Goal: Transaction & Acquisition: Download file/media

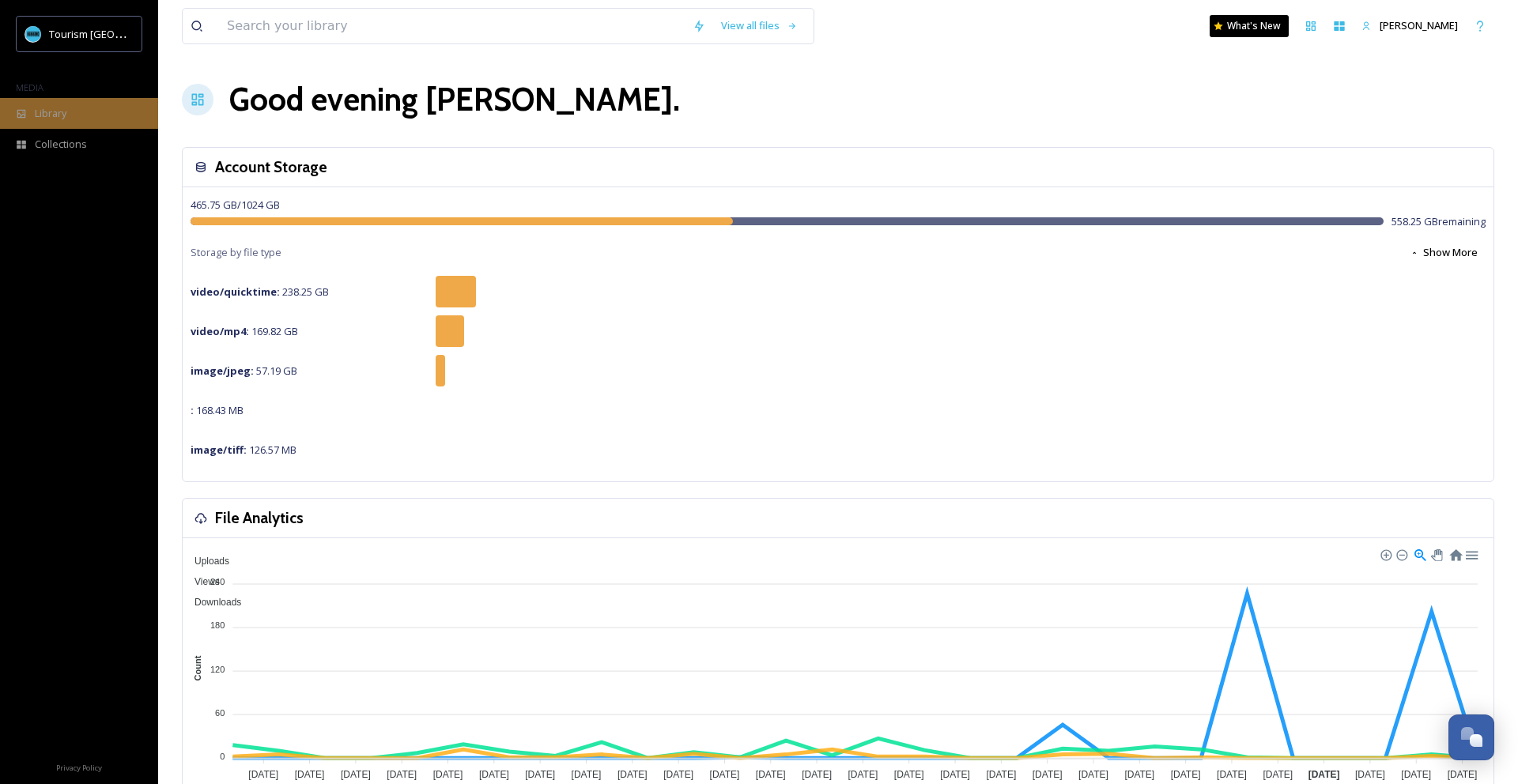
click at [53, 115] on span "Library" at bounding box center [51, 113] width 32 height 15
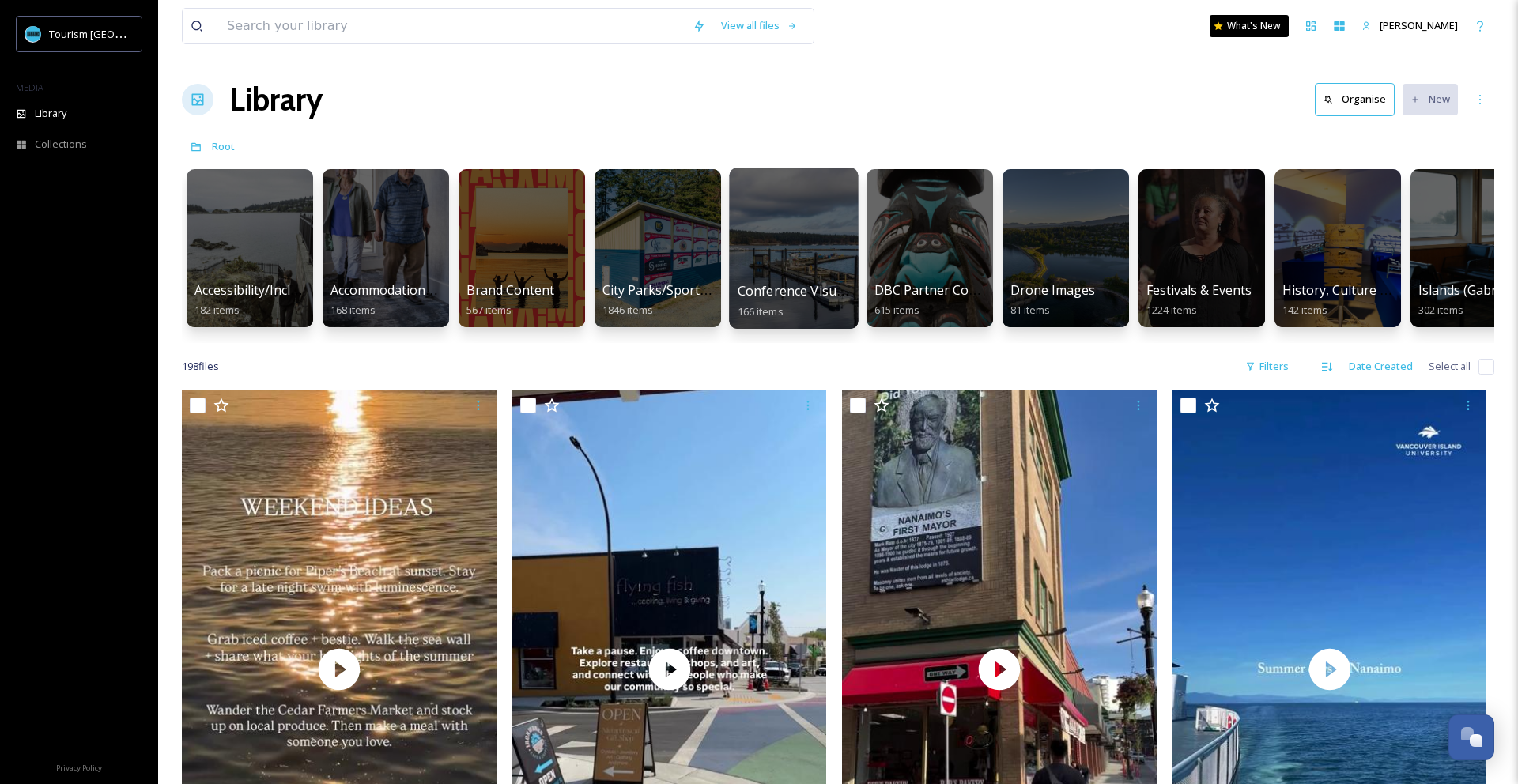
click at [765, 263] on div at bounding box center [793, 248] width 129 height 161
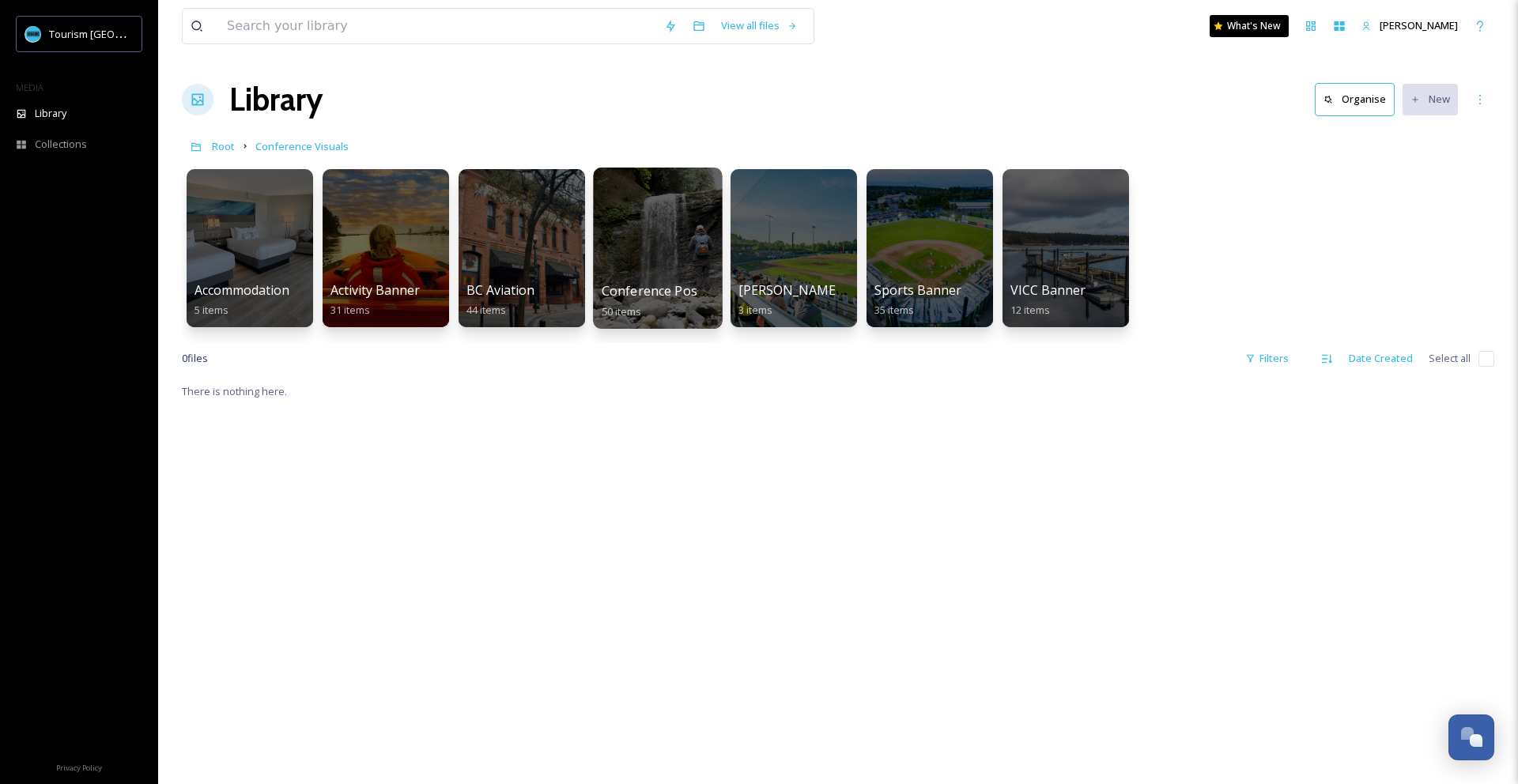
click at [654, 263] on div at bounding box center [657, 248] width 129 height 161
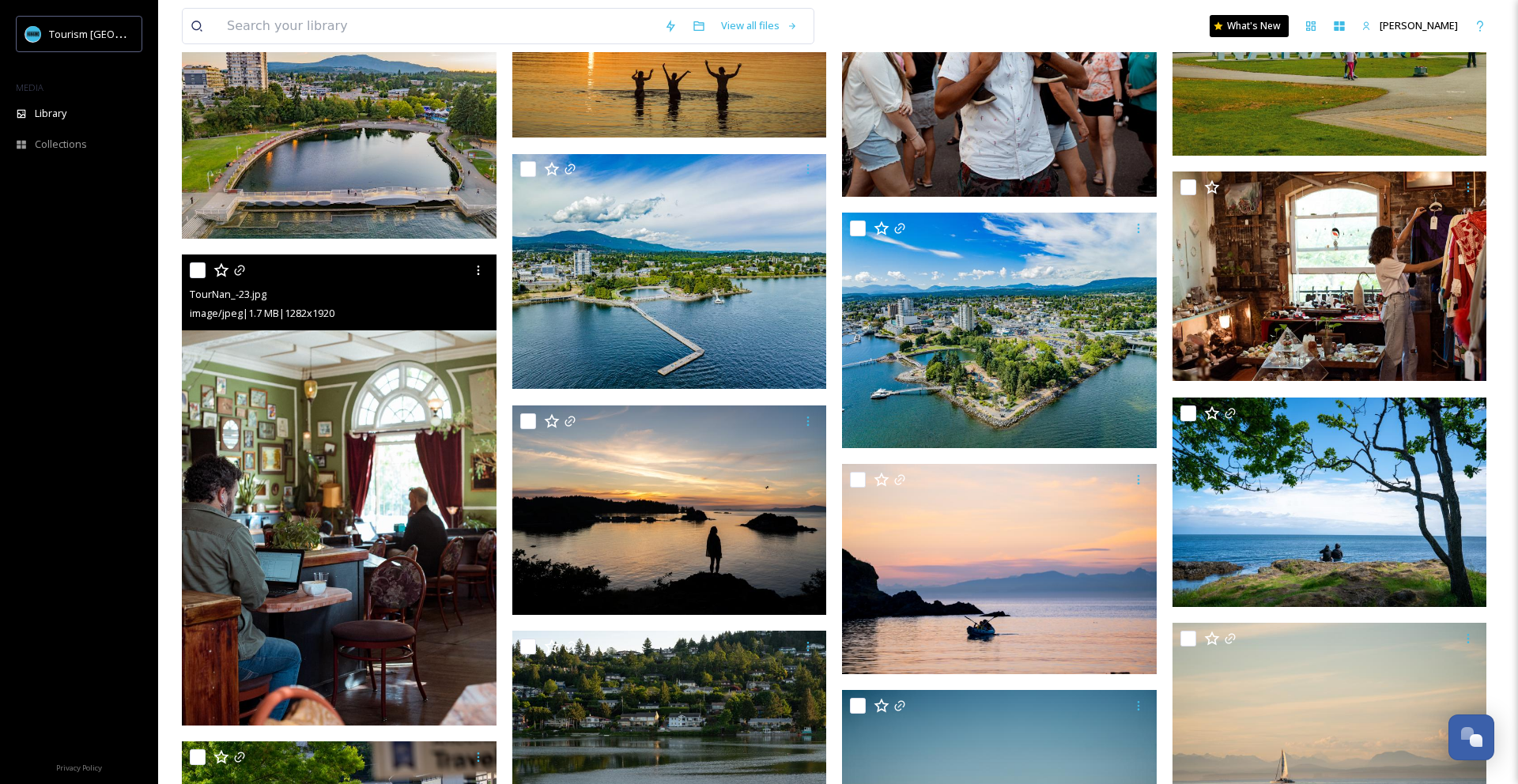
scroll to position [971, 0]
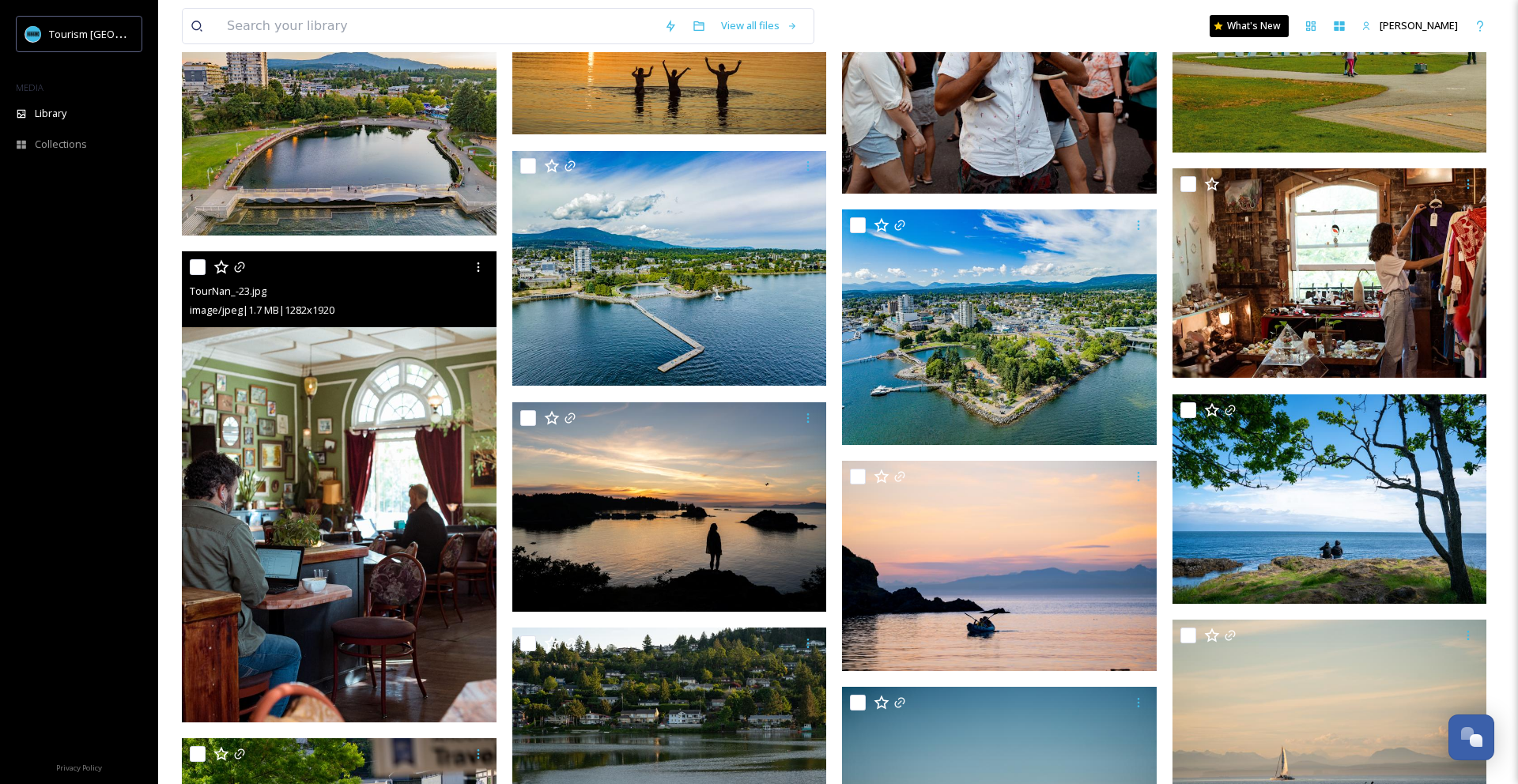
click at [192, 272] on input "checkbox" at bounding box center [198, 267] width 16 height 16
checkbox input "true"
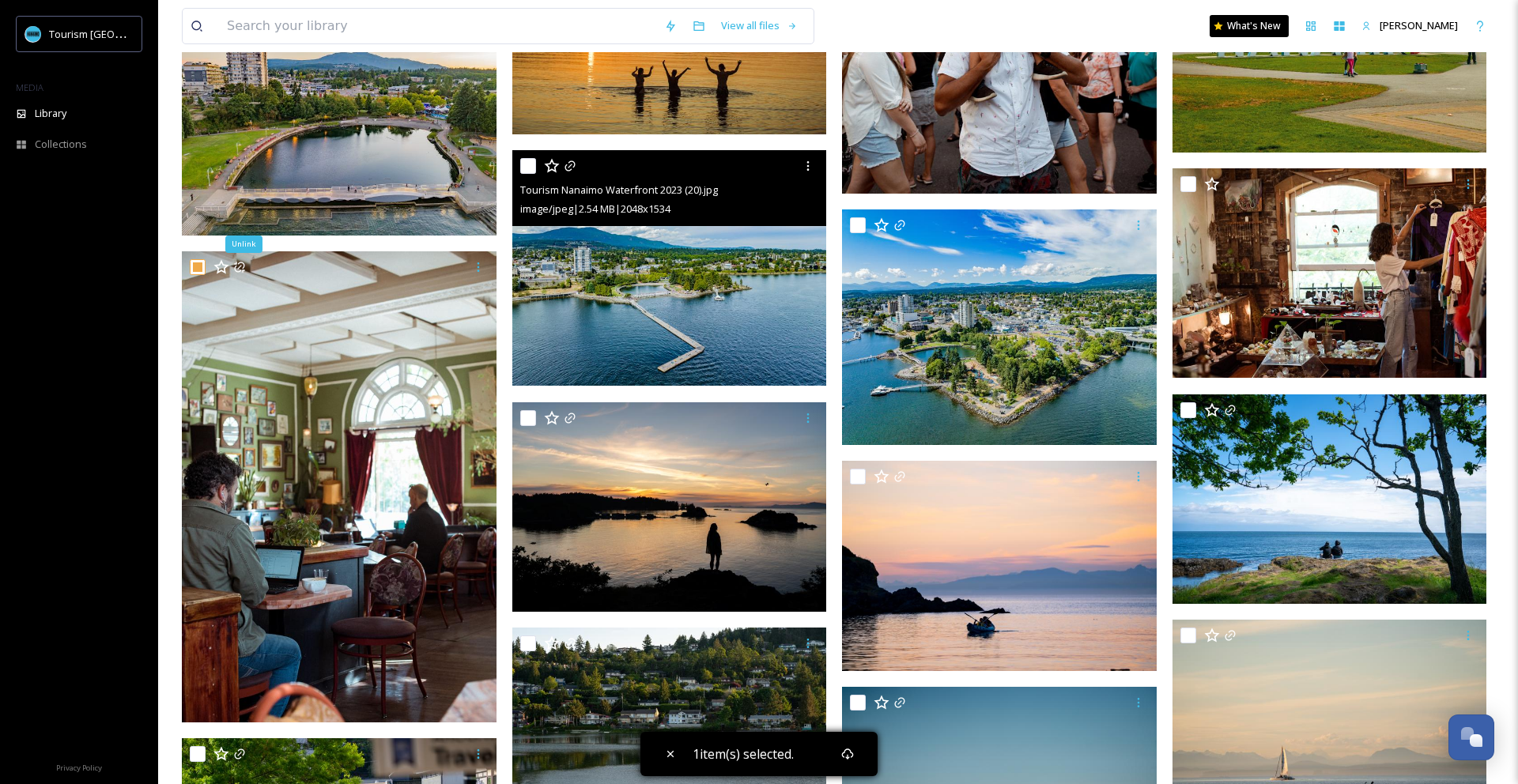
click at [525, 173] on input "checkbox" at bounding box center [528, 166] width 16 height 16
click at [525, 168] on input "checkbox" at bounding box center [528, 166] width 16 height 16
checkbox input "false"
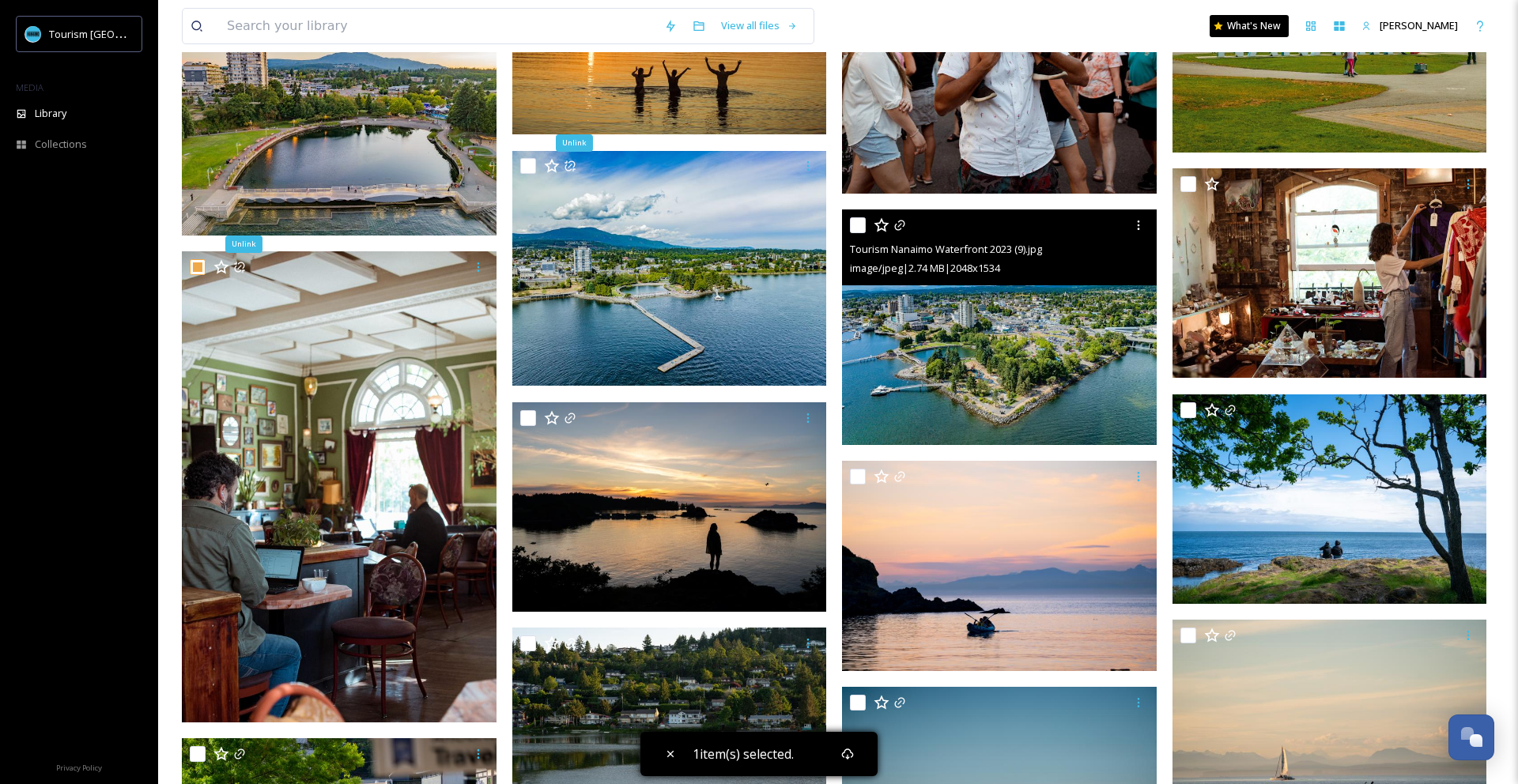
click at [858, 226] on input "checkbox" at bounding box center [858, 225] width 16 height 16
checkbox input "true"
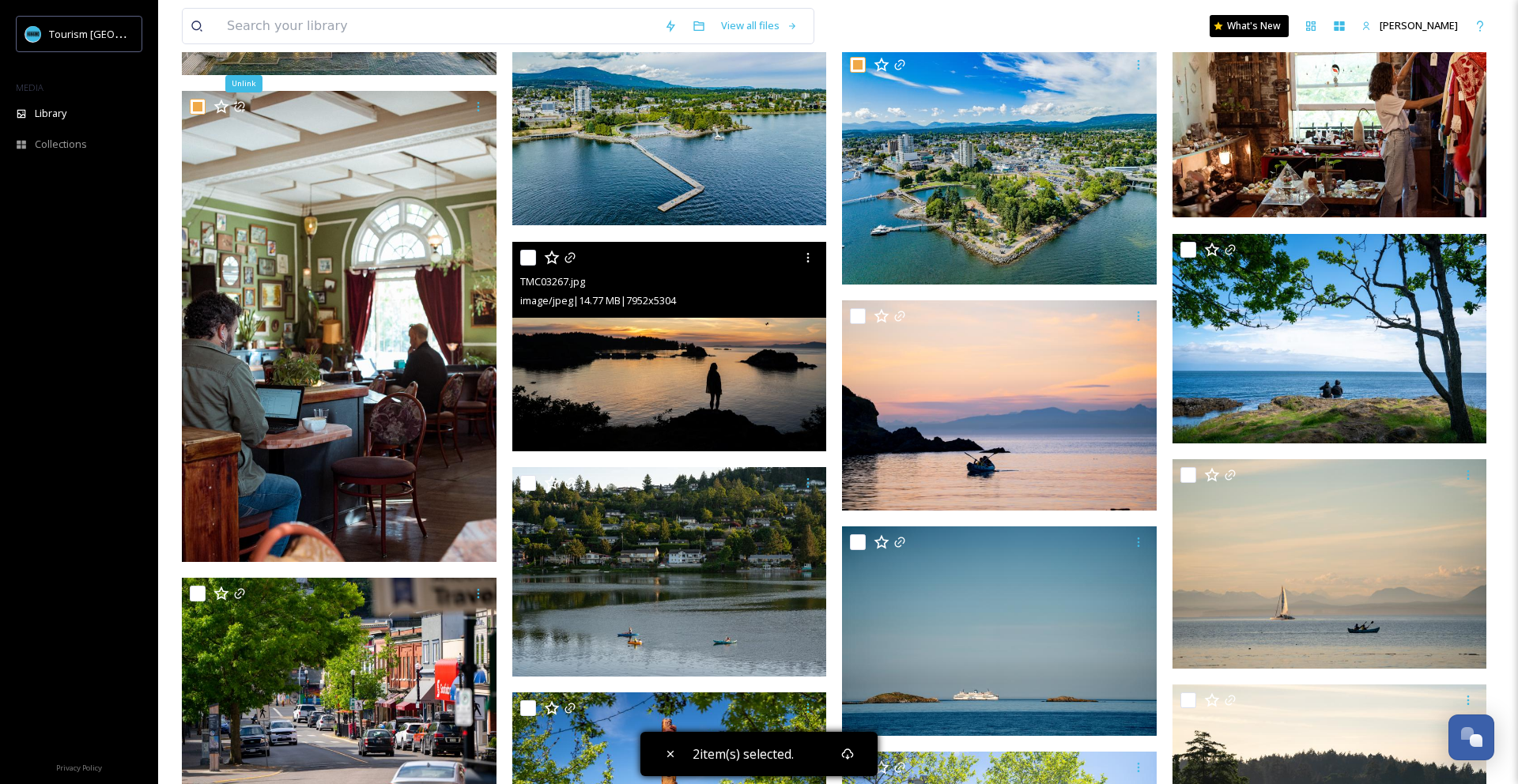
scroll to position [1137, 0]
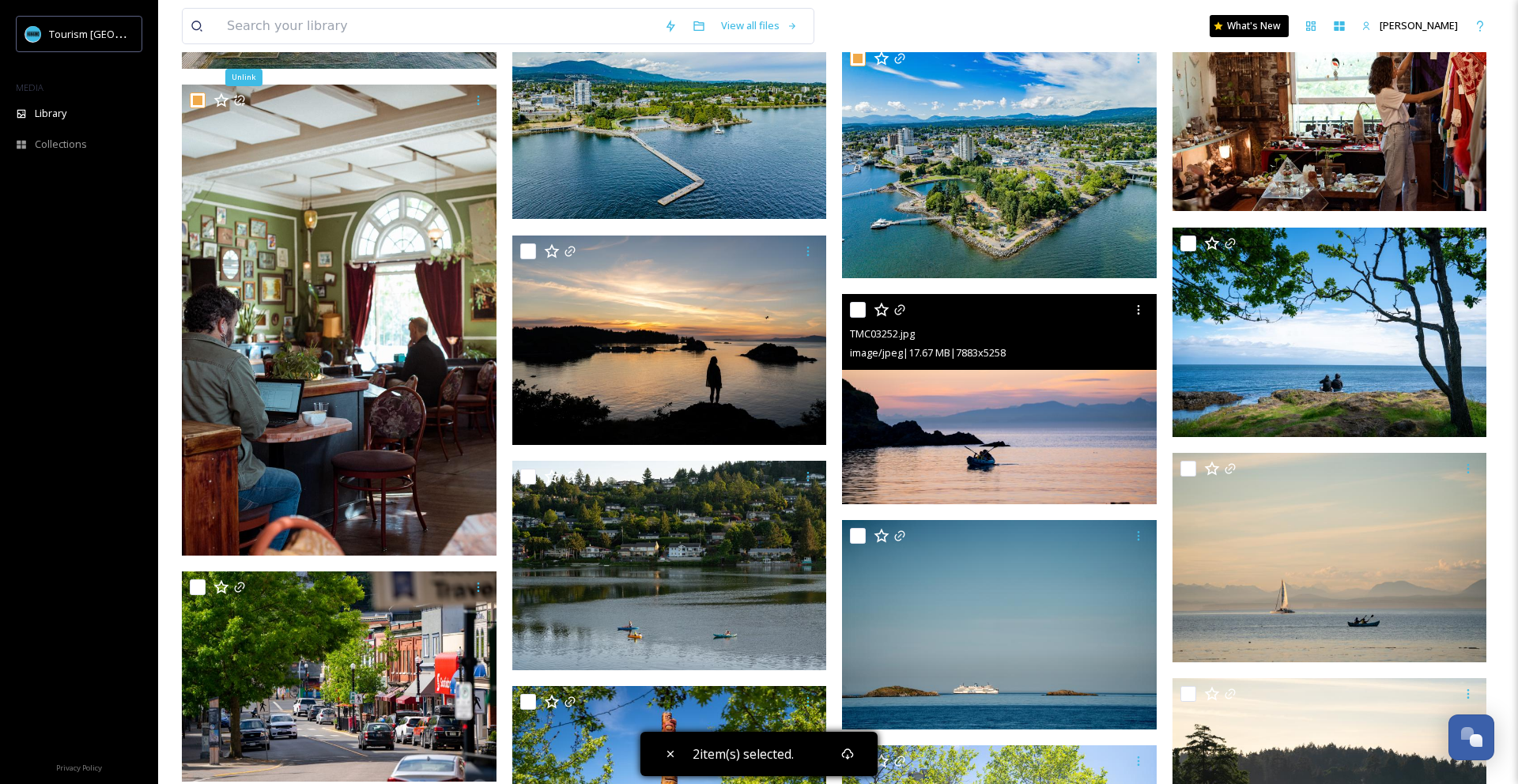
click at [859, 314] on input "checkbox" at bounding box center [858, 310] width 16 height 16
checkbox input "true"
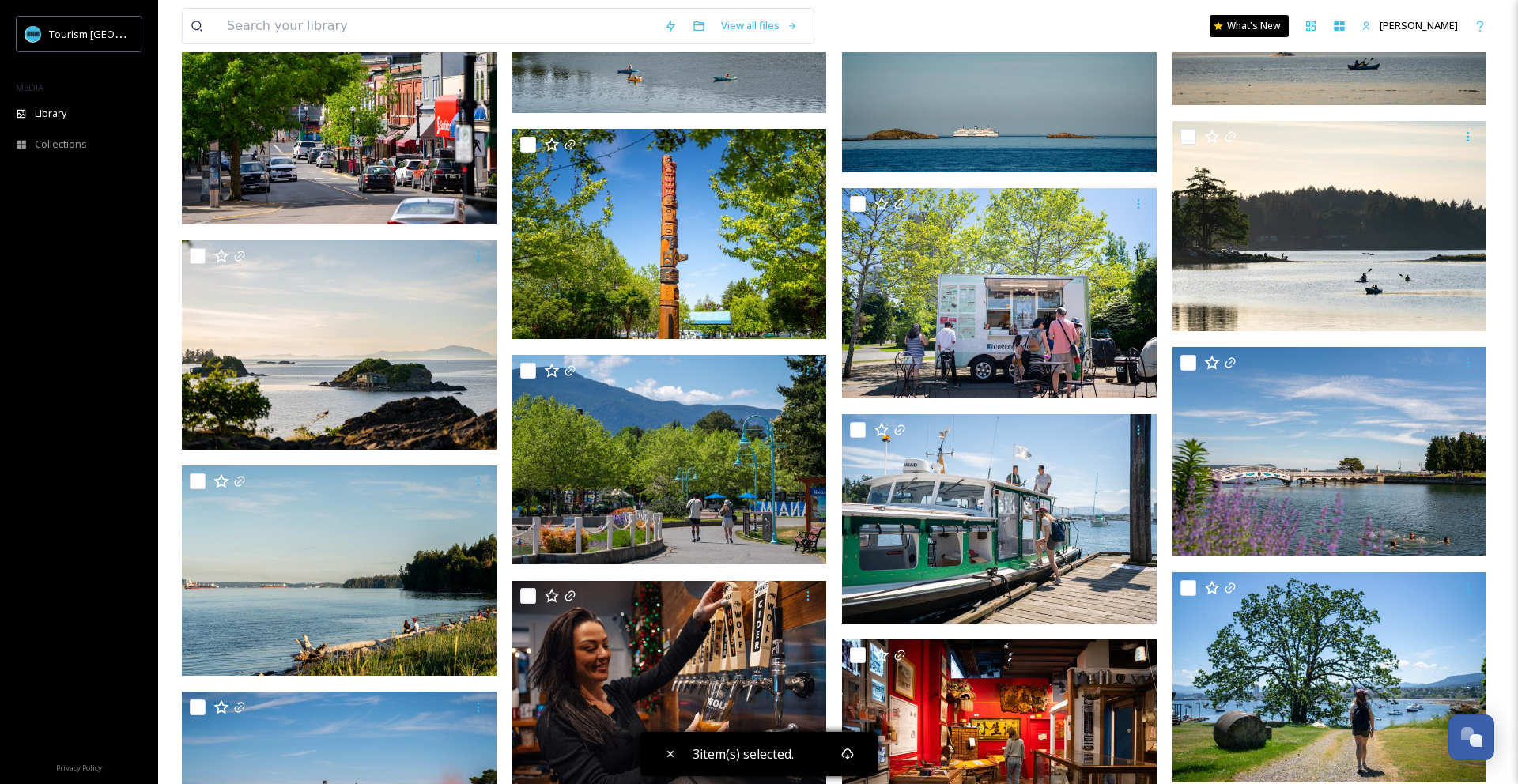
scroll to position [1695, 0]
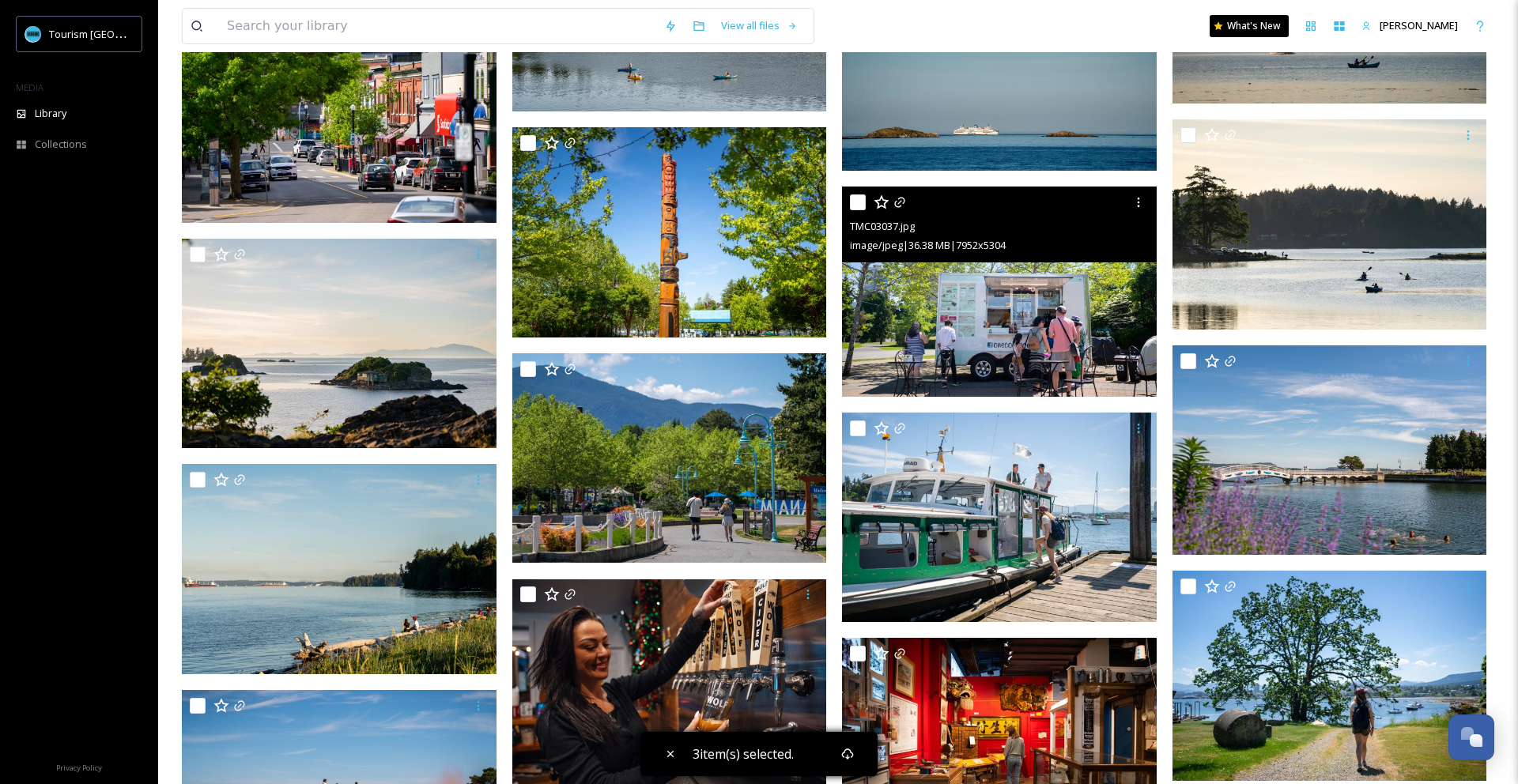
click at [855, 202] on input "checkbox" at bounding box center [858, 202] width 16 height 16
checkbox input "true"
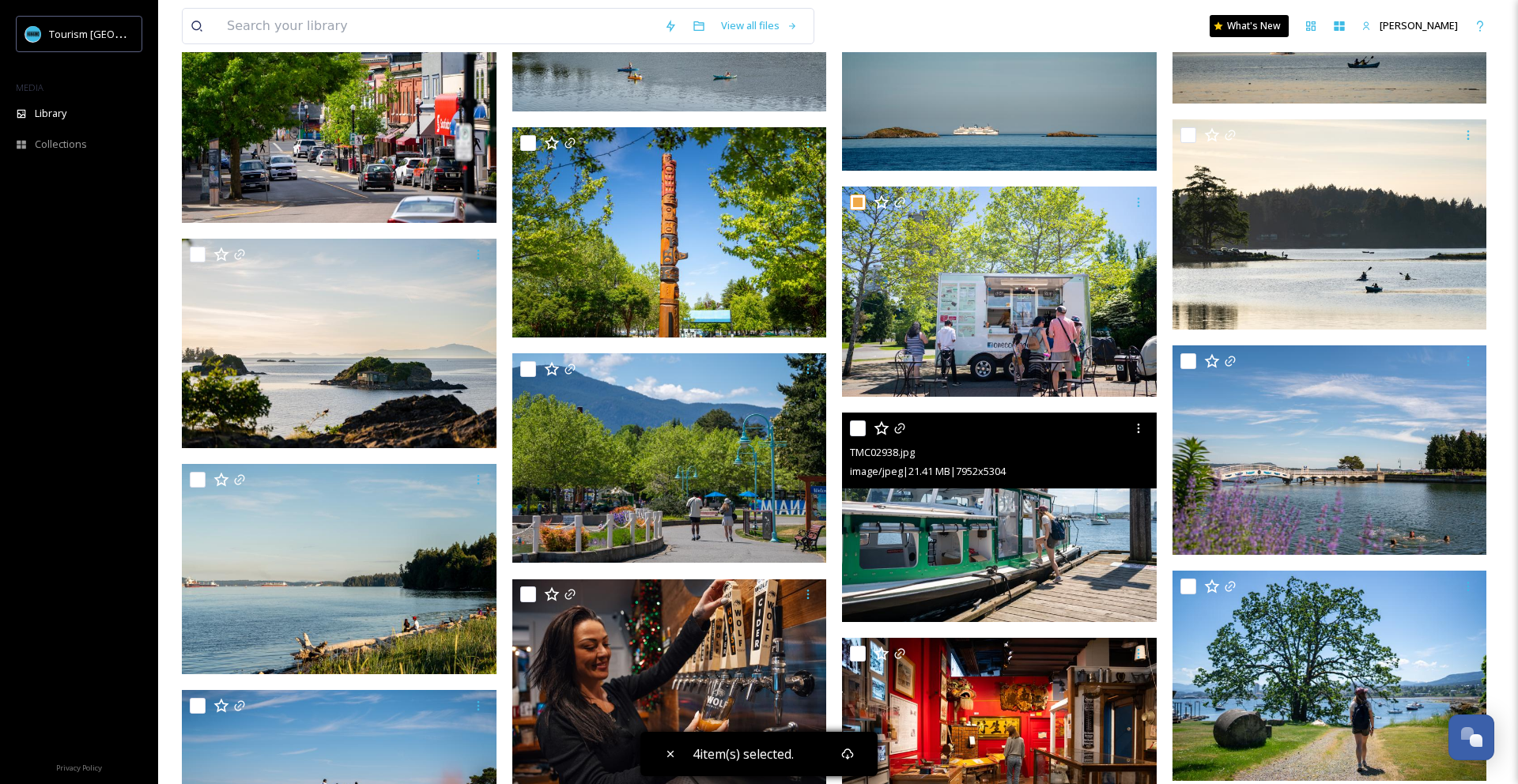
click at [857, 428] on input "checkbox" at bounding box center [858, 429] width 16 height 16
checkbox input "true"
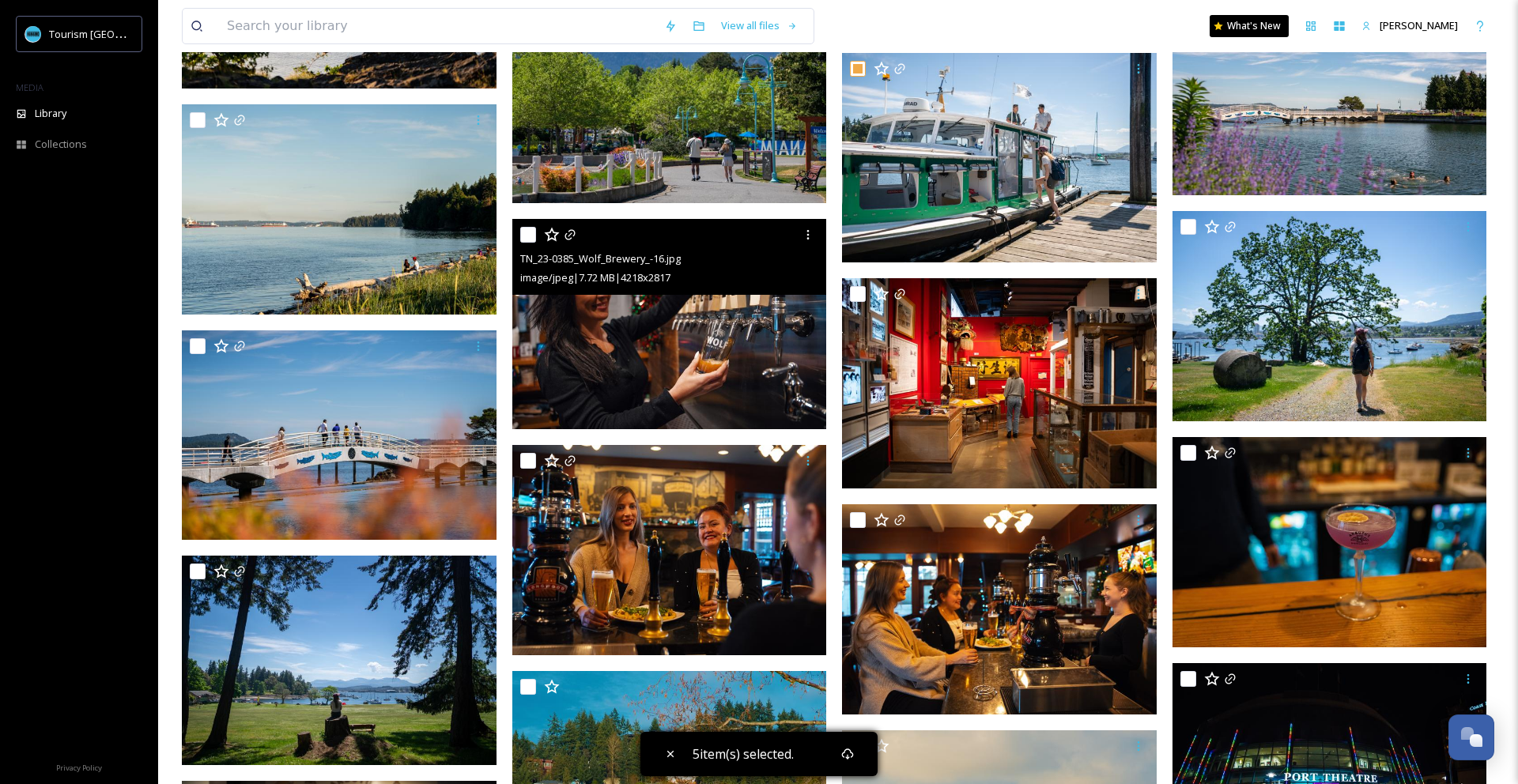
scroll to position [2061, 0]
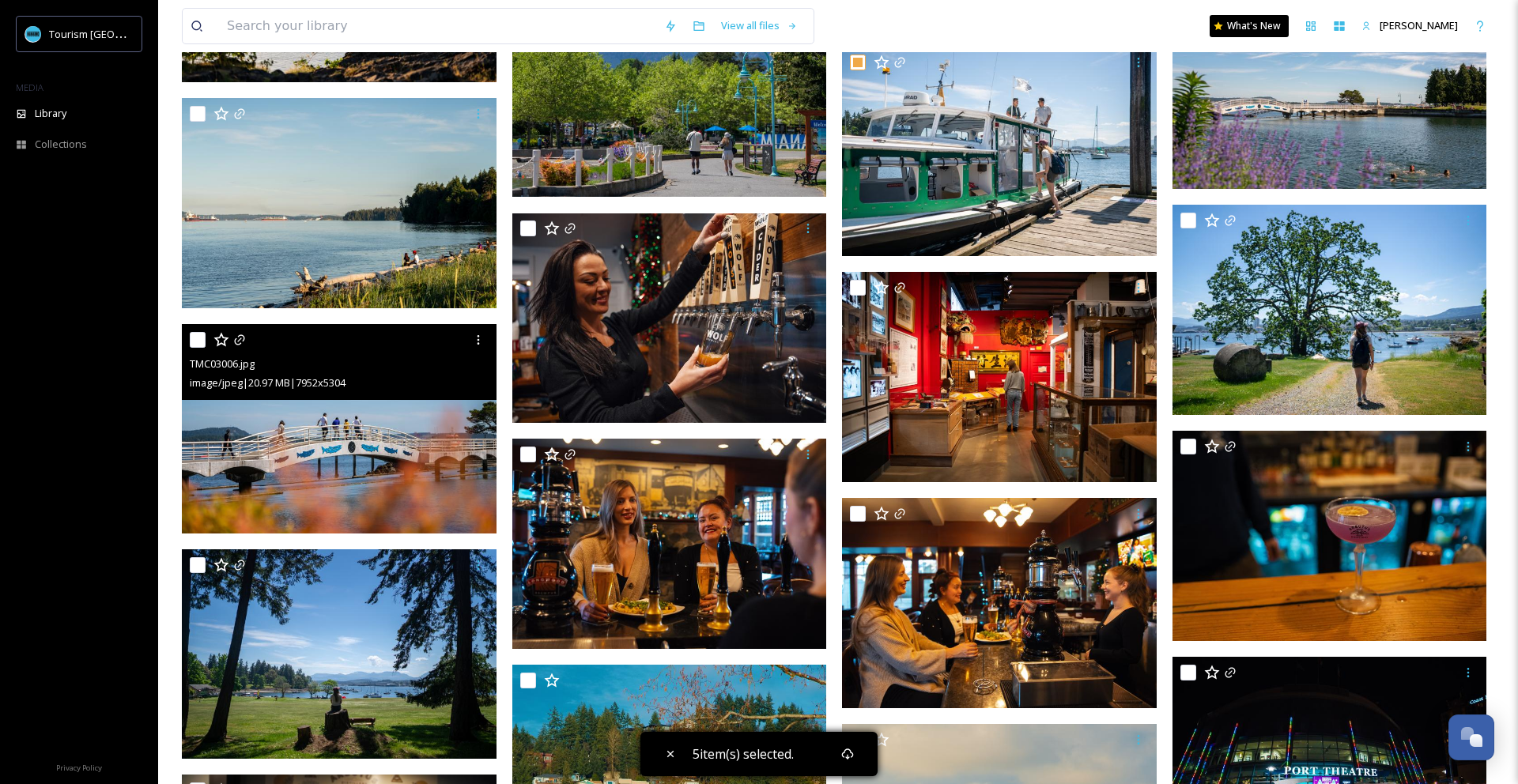
click at [195, 339] on input "checkbox" at bounding box center [198, 339] width 16 height 16
checkbox input "true"
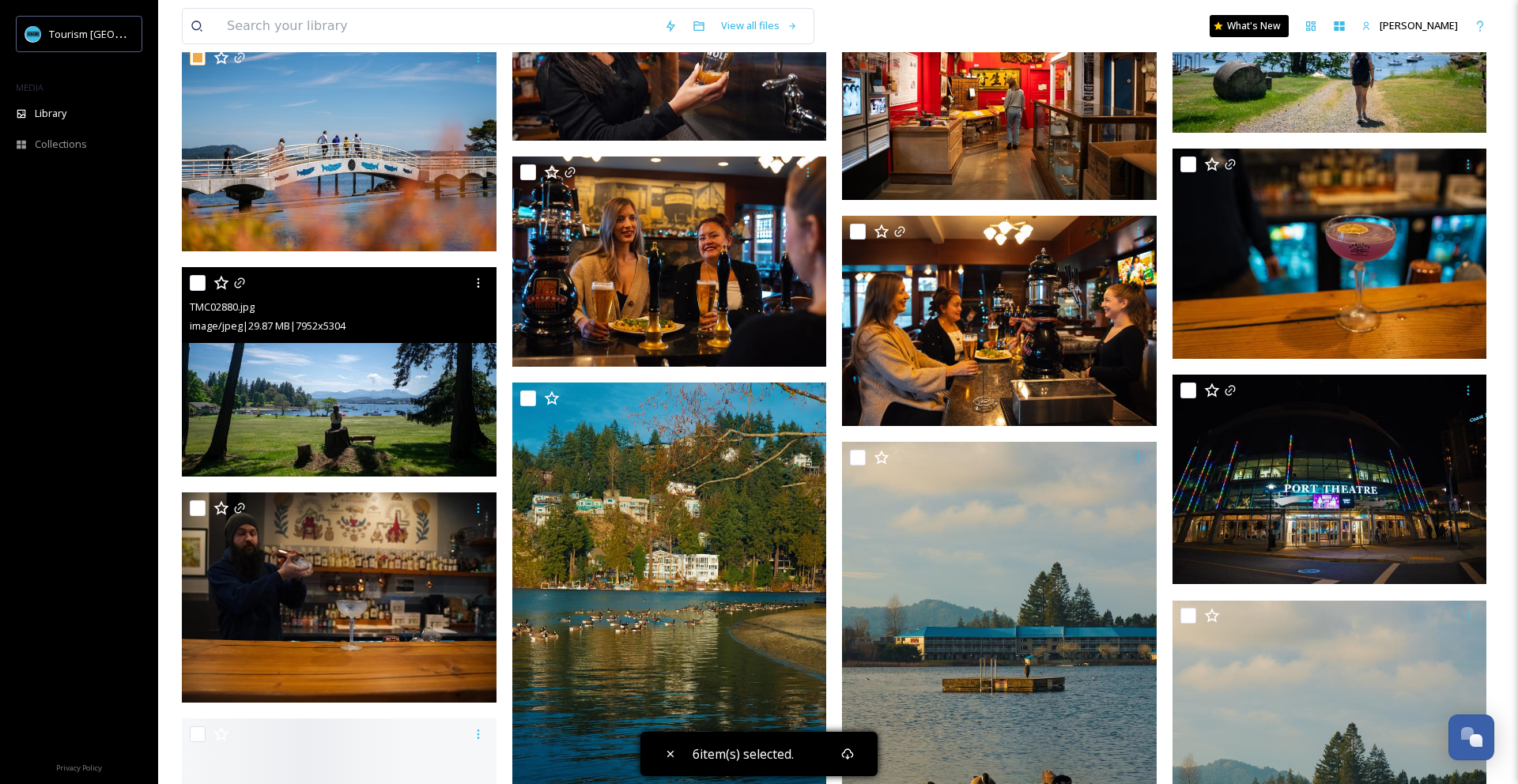
scroll to position [2365, 0]
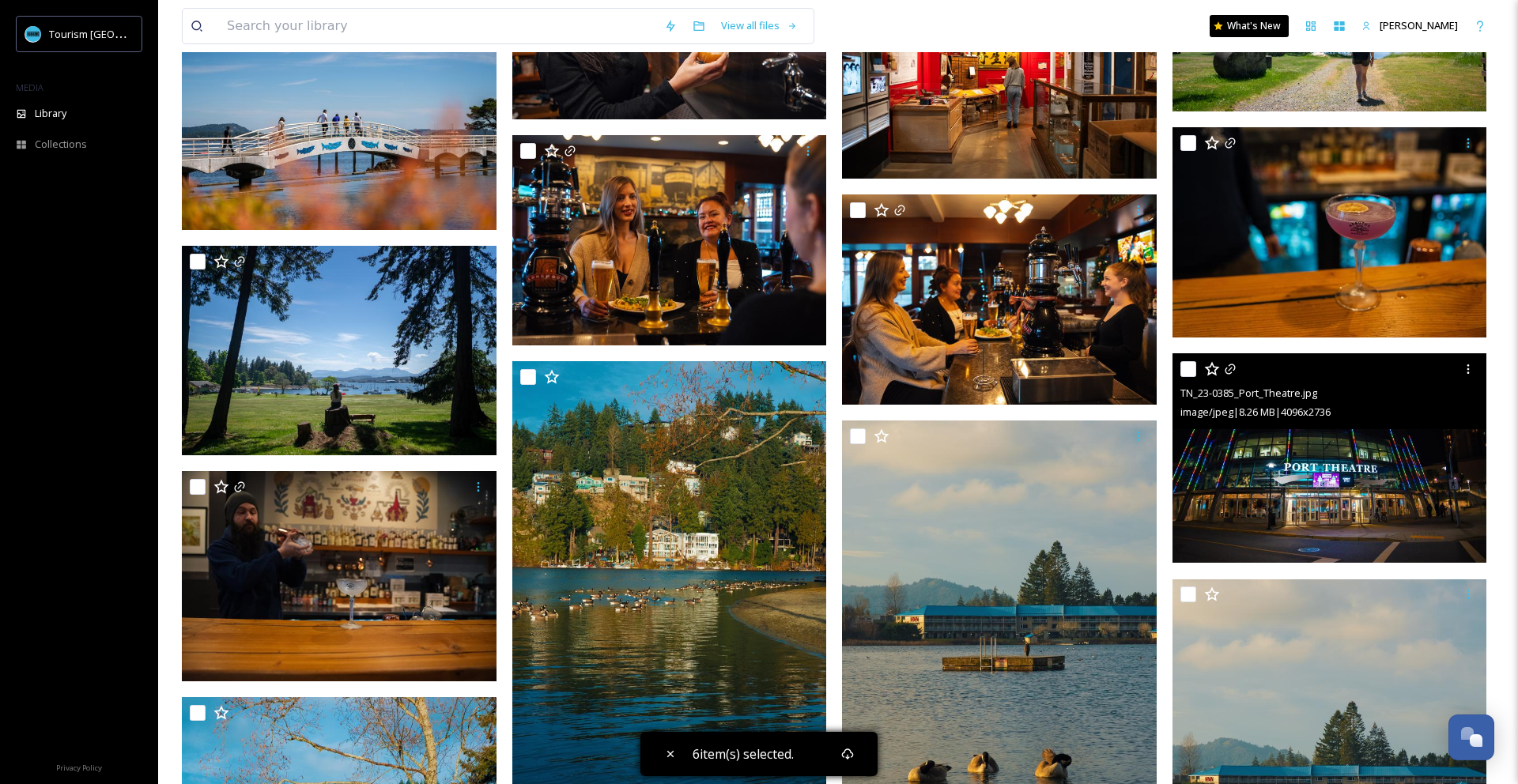
click at [1185, 369] on input "checkbox" at bounding box center [1188, 369] width 16 height 16
checkbox input "true"
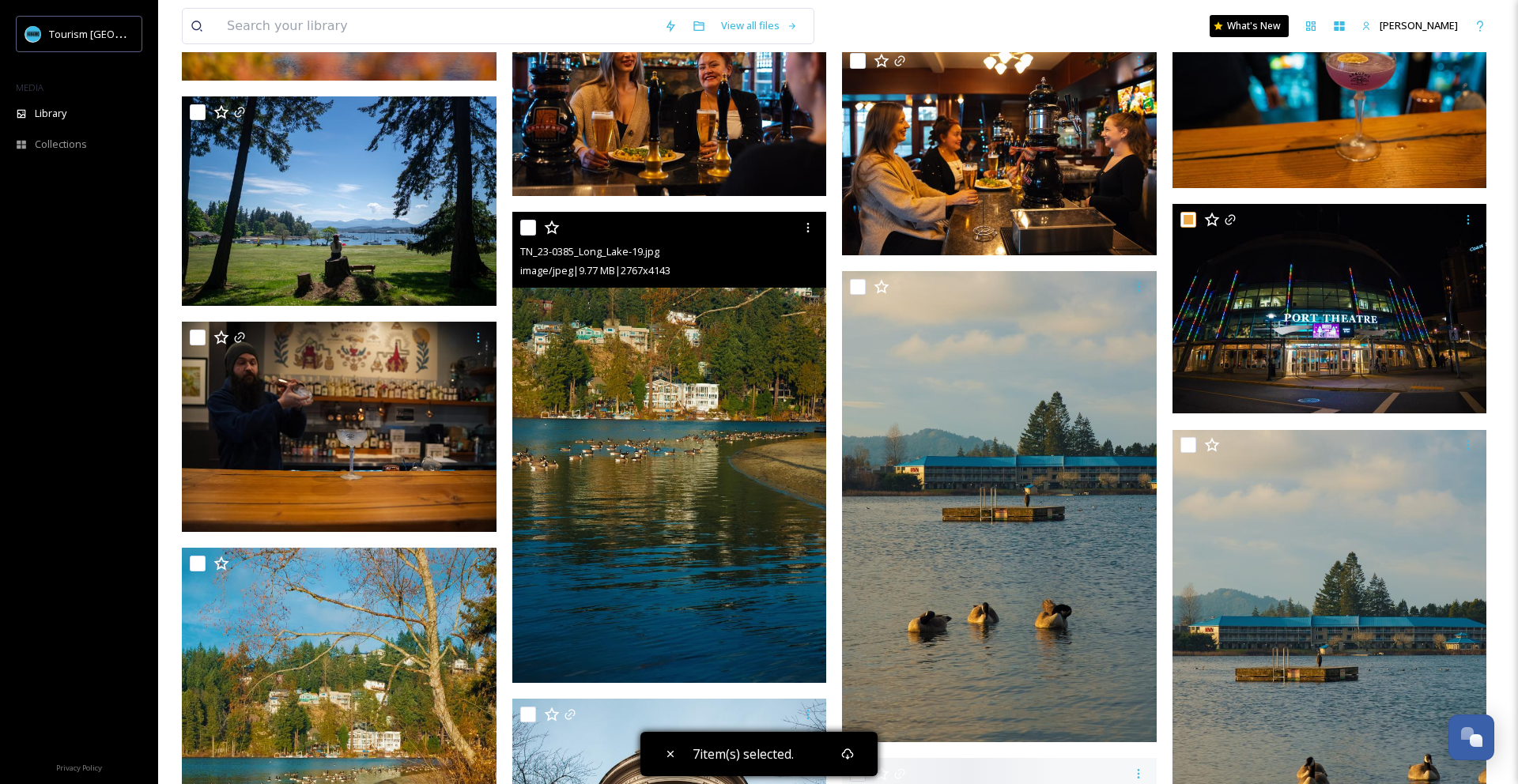
scroll to position [2550, 0]
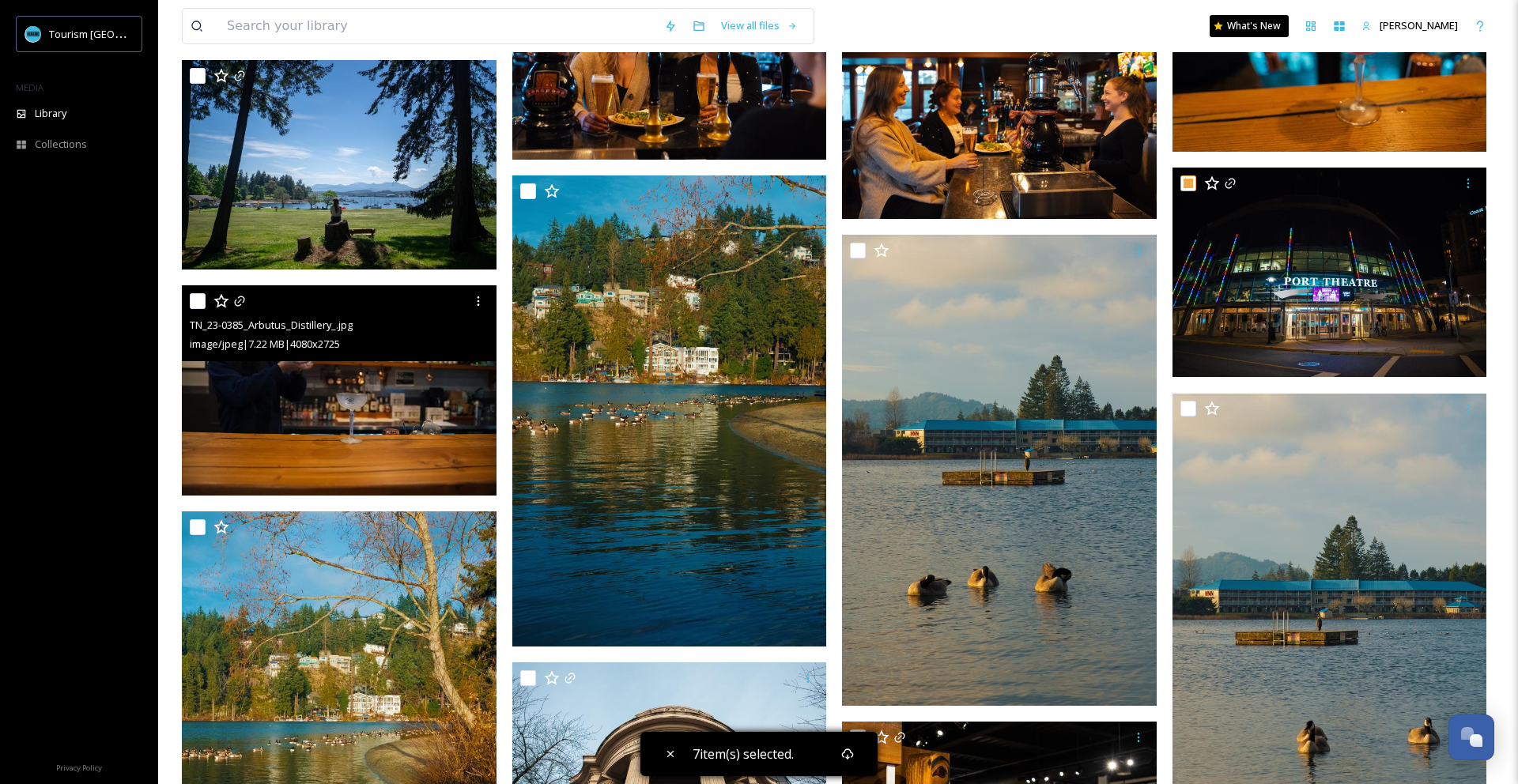
click at [200, 300] on input "checkbox" at bounding box center [198, 301] width 16 height 16
checkbox input "true"
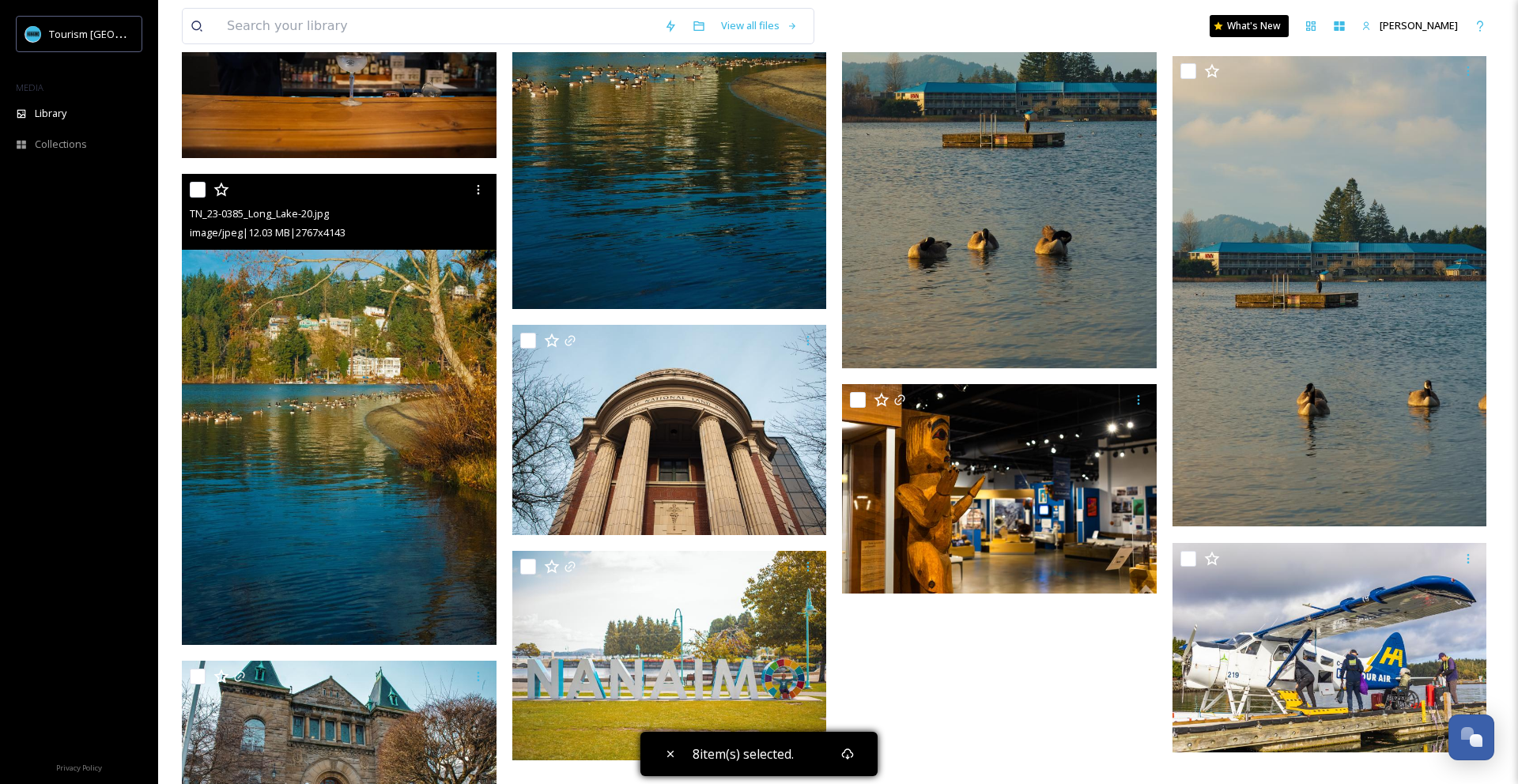
scroll to position [2934, 0]
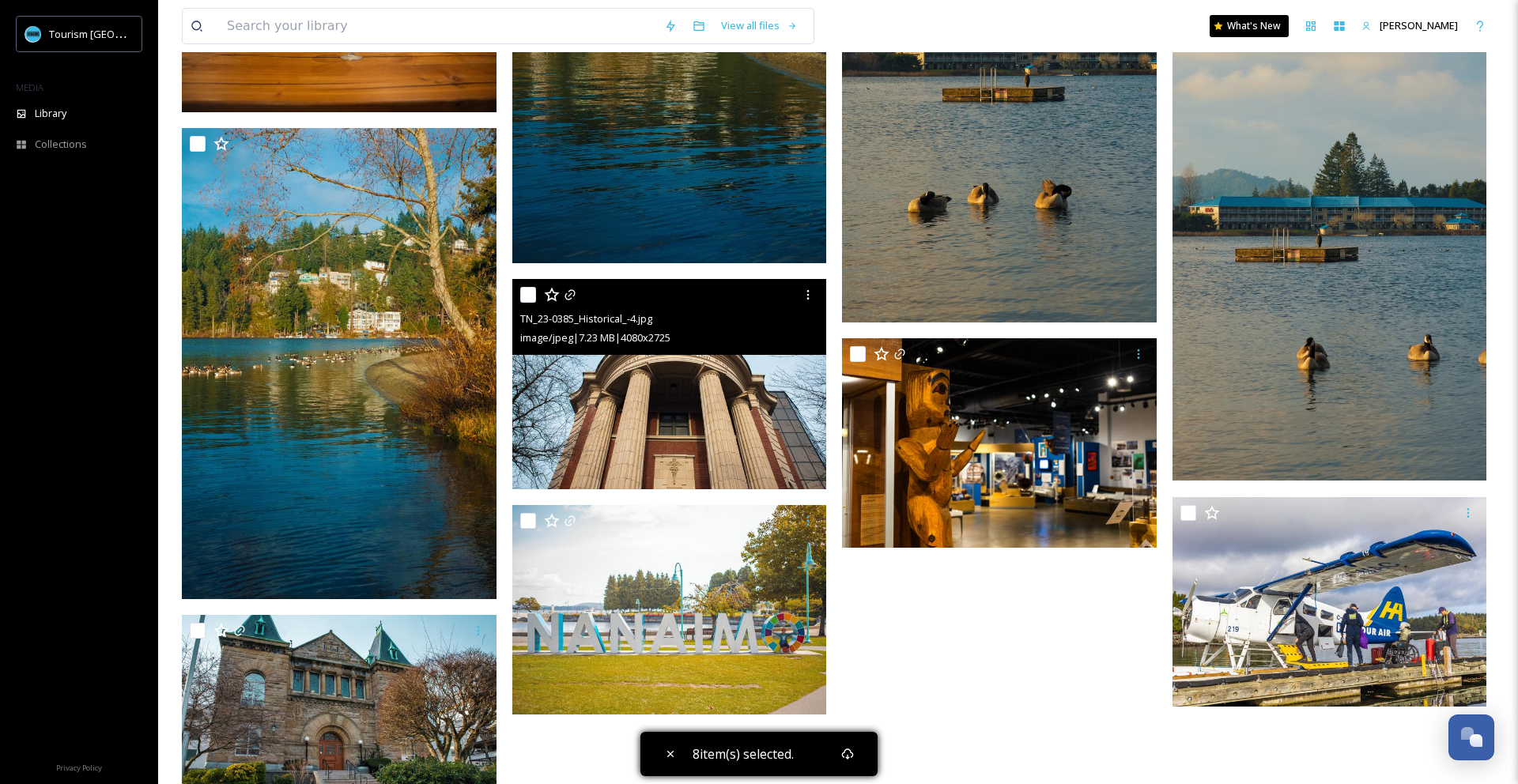
click at [528, 293] on input "checkbox" at bounding box center [528, 295] width 16 height 16
checkbox input "true"
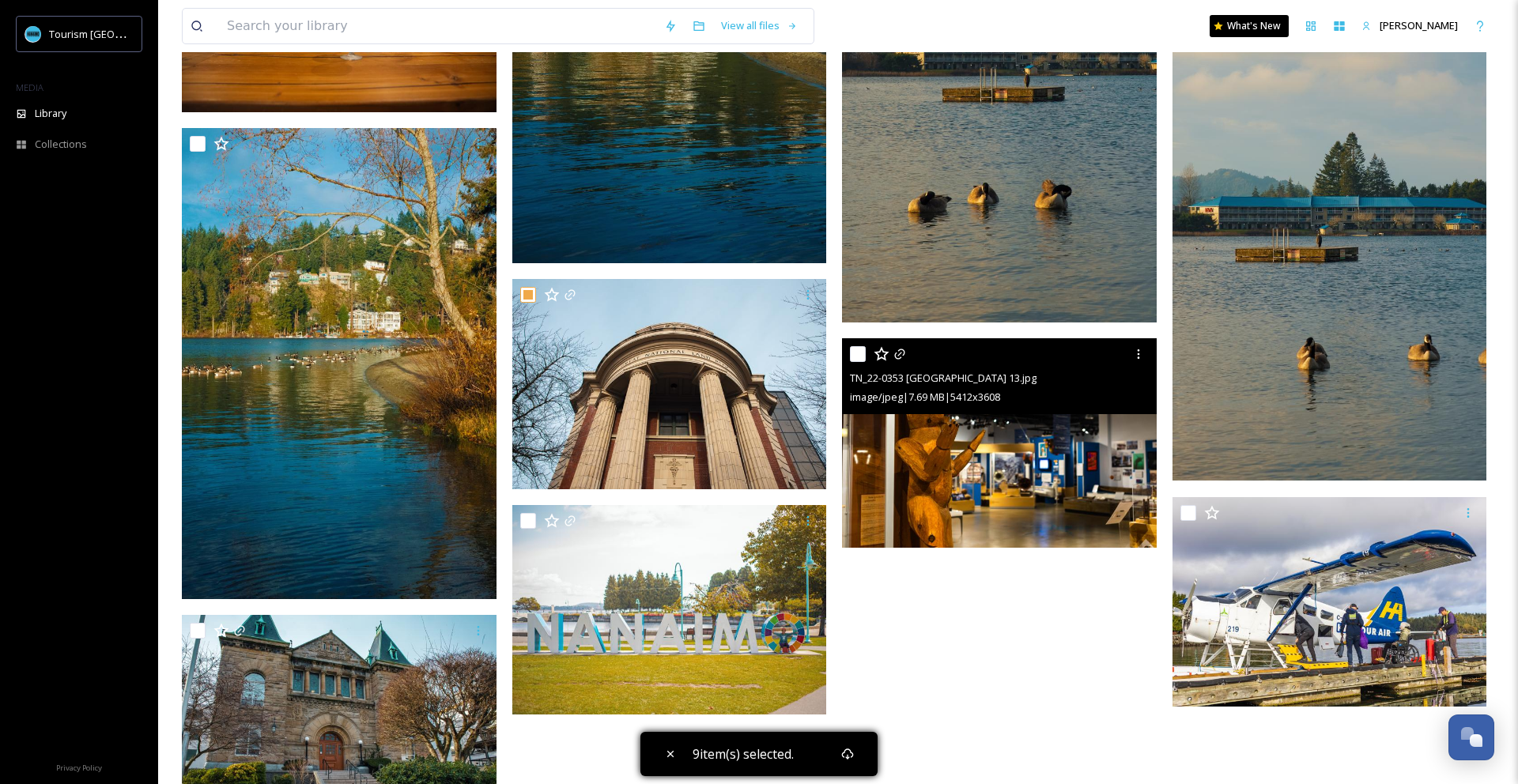
click at [863, 356] on input "checkbox" at bounding box center [858, 354] width 16 height 16
checkbox input "true"
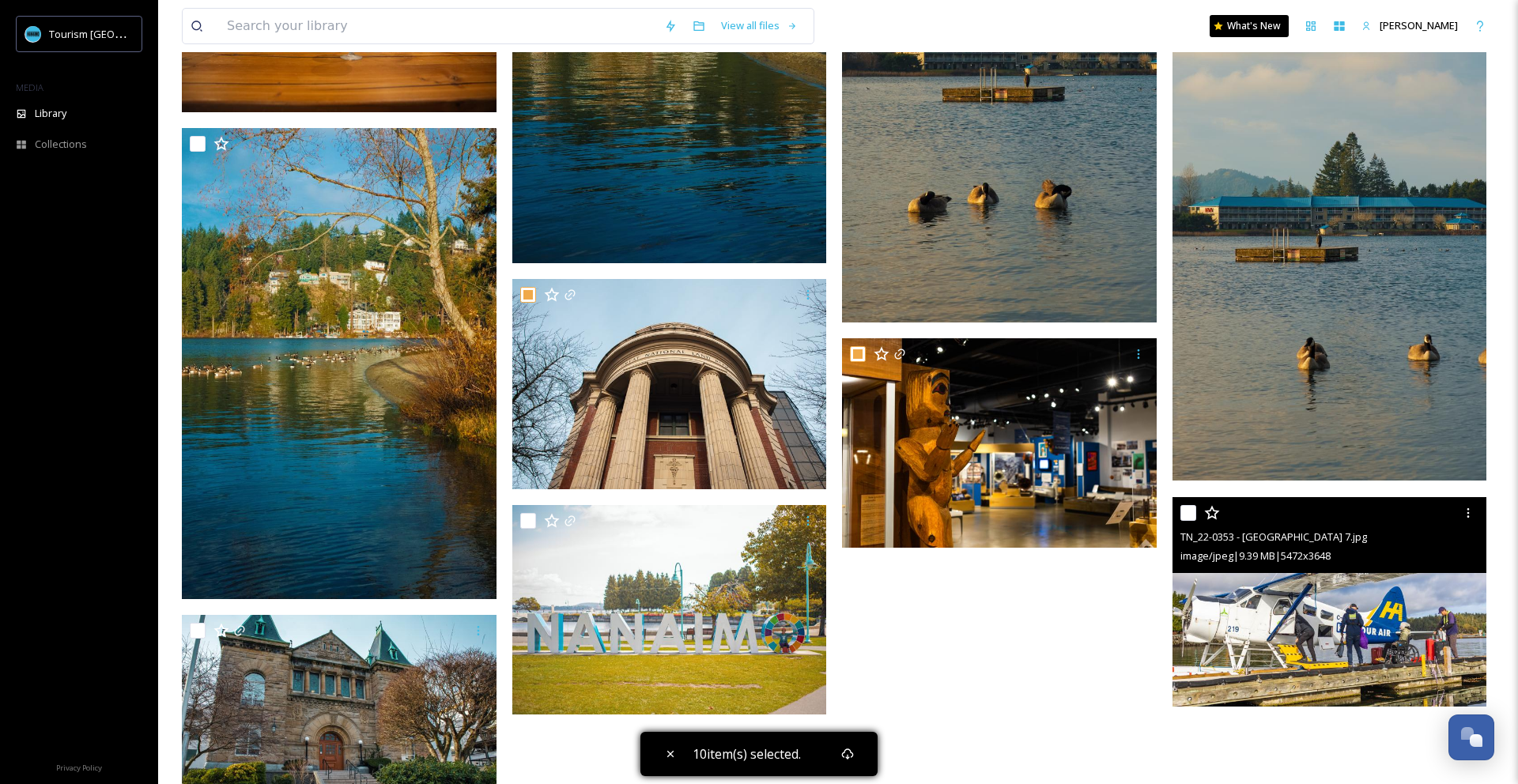
click at [1192, 514] on input "checkbox" at bounding box center [1188, 513] width 16 height 16
checkbox input "true"
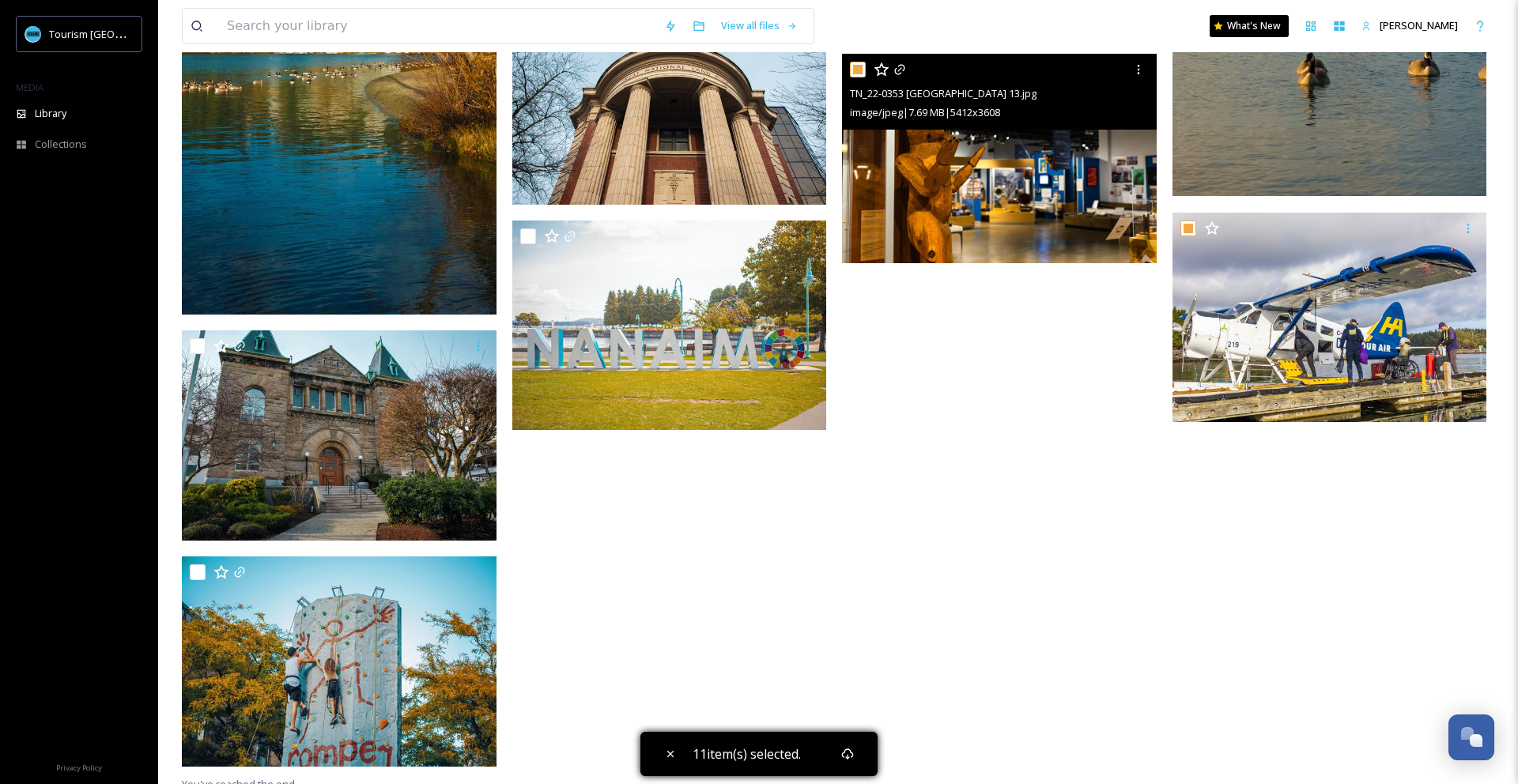
scroll to position [3227, 0]
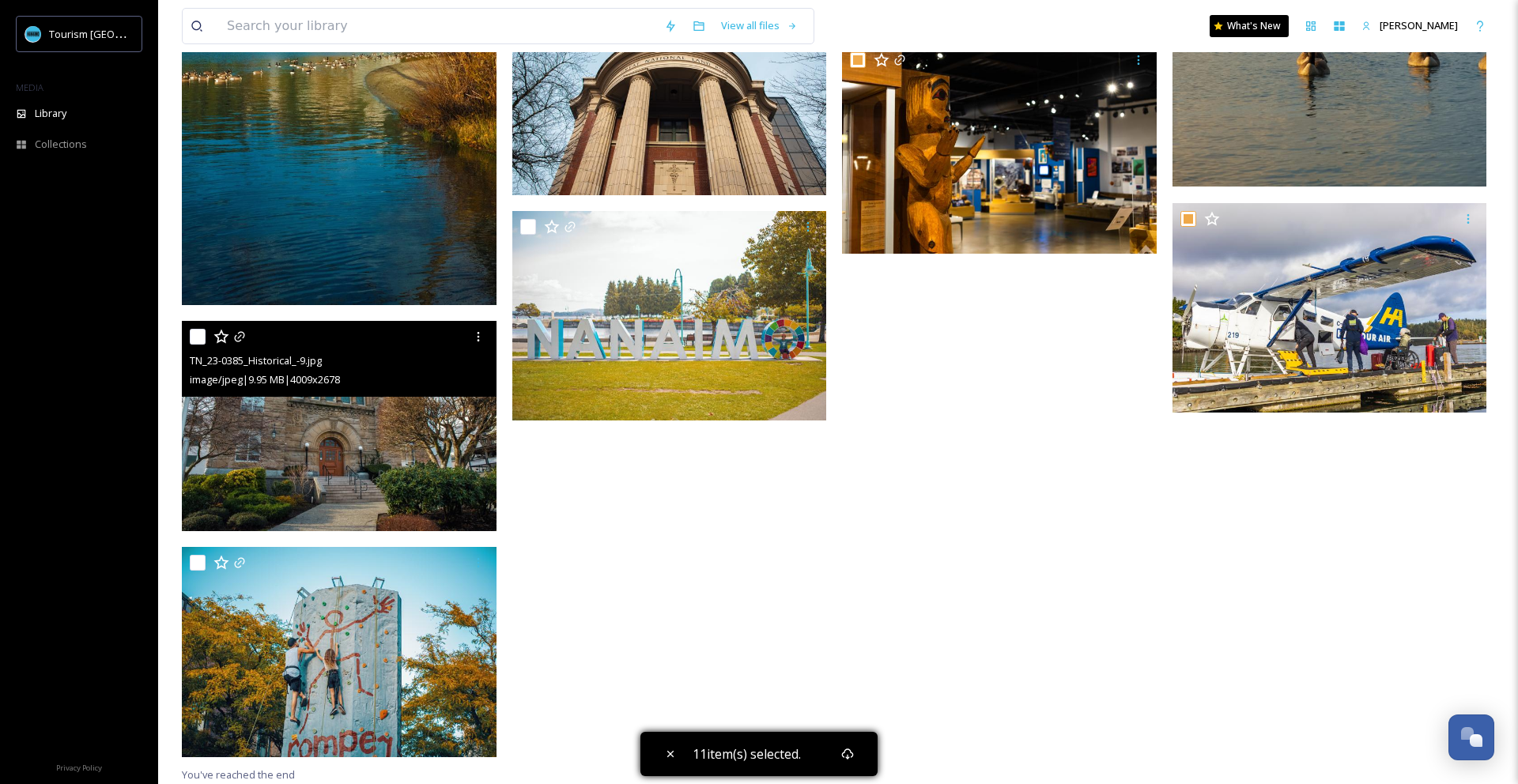
click at [200, 334] on input "checkbox" at bounding box center [198, 336] width 16 height 16
checkbox input "true"
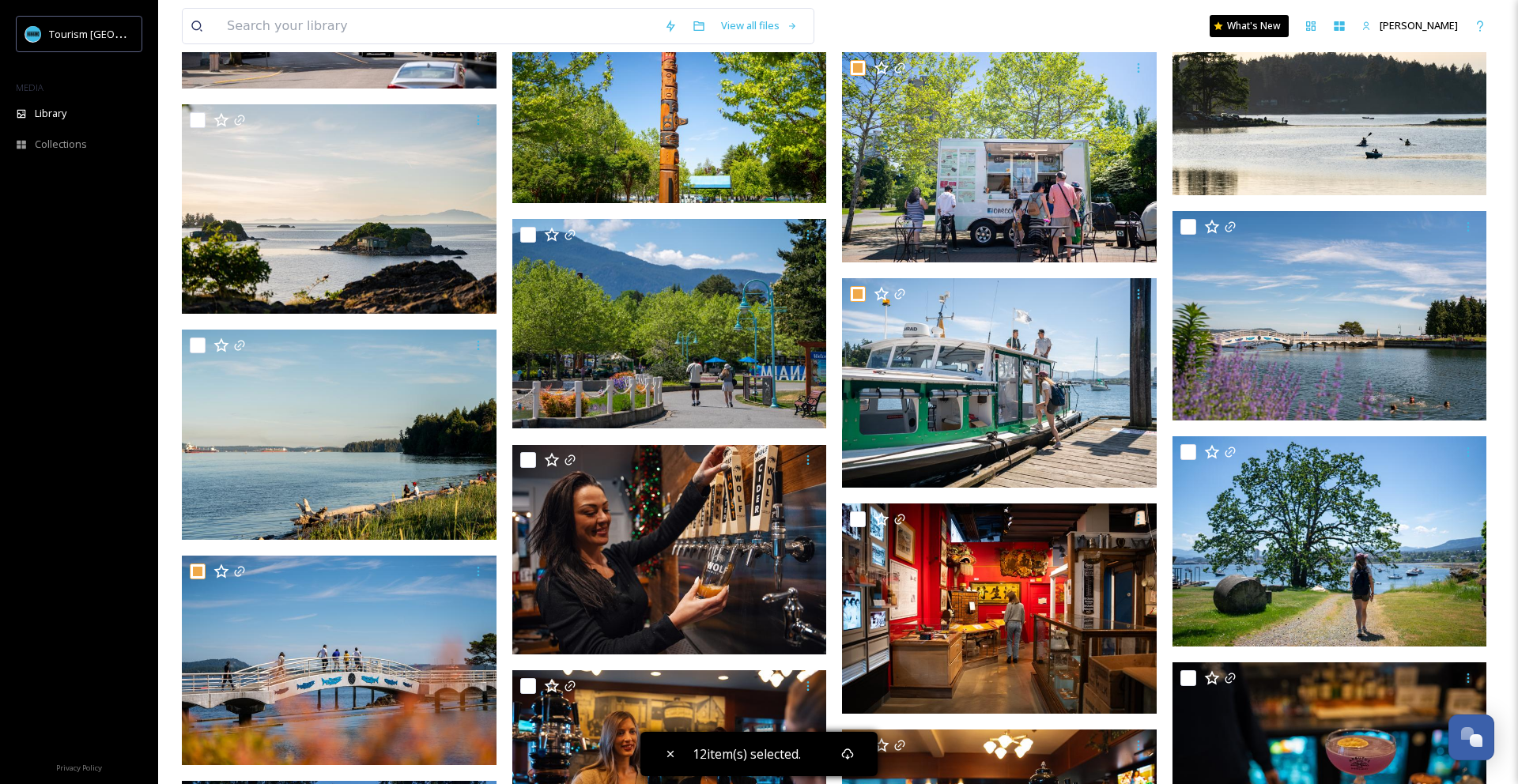
scroll to position [1667, 0]
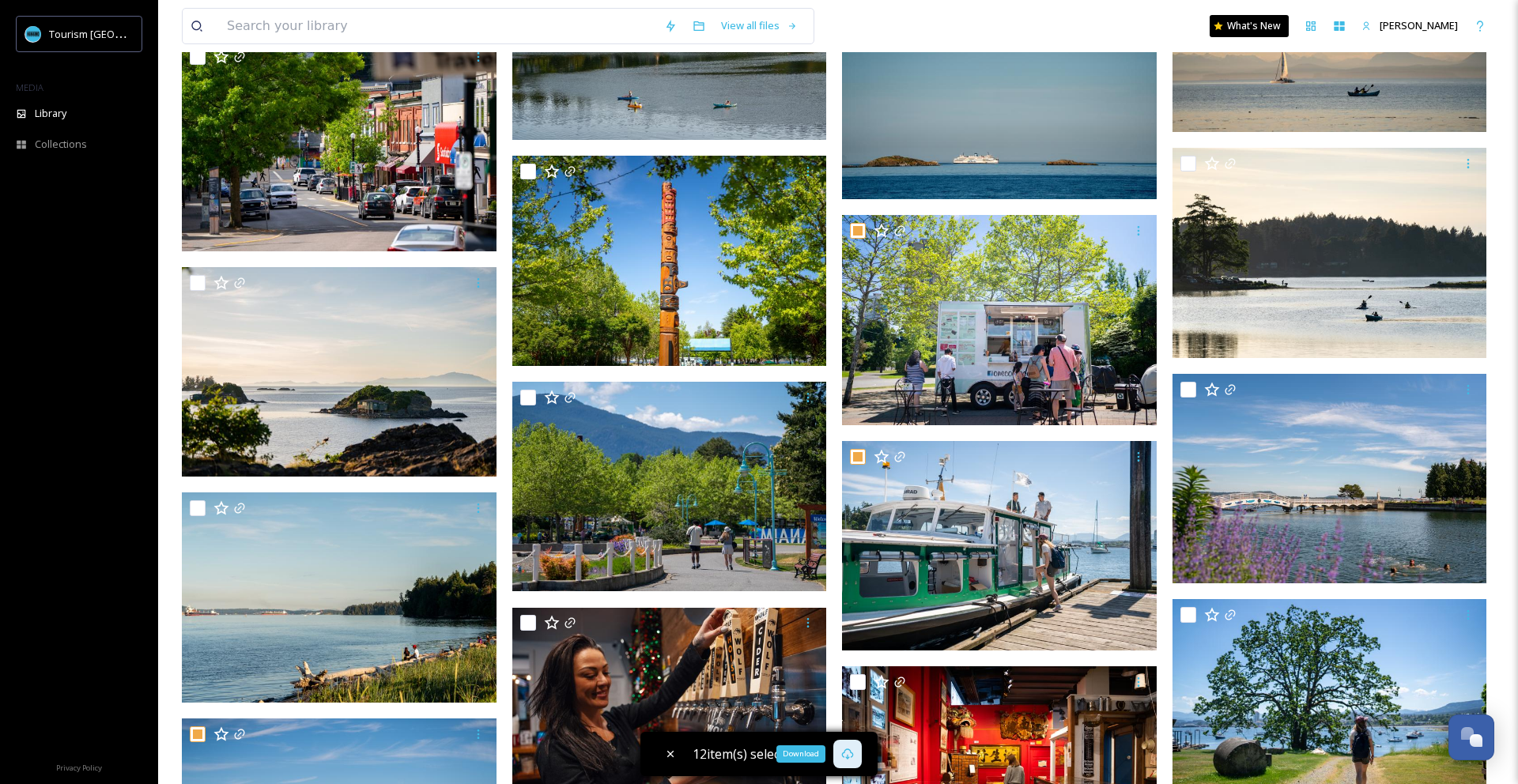
click at [850, 752] on icon at bounding box center [848, 753] width 12 height 11
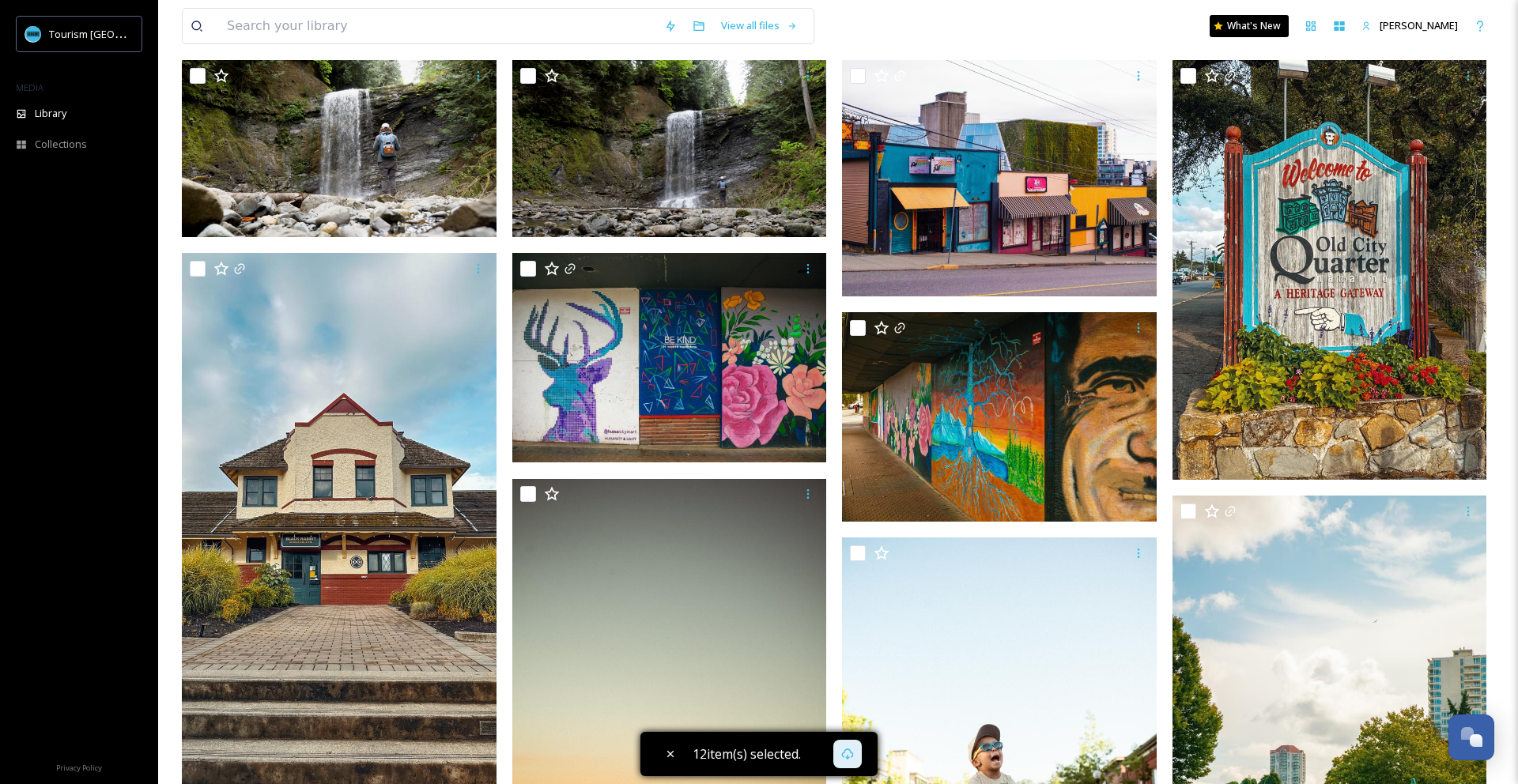
scroll to position [0, 0]
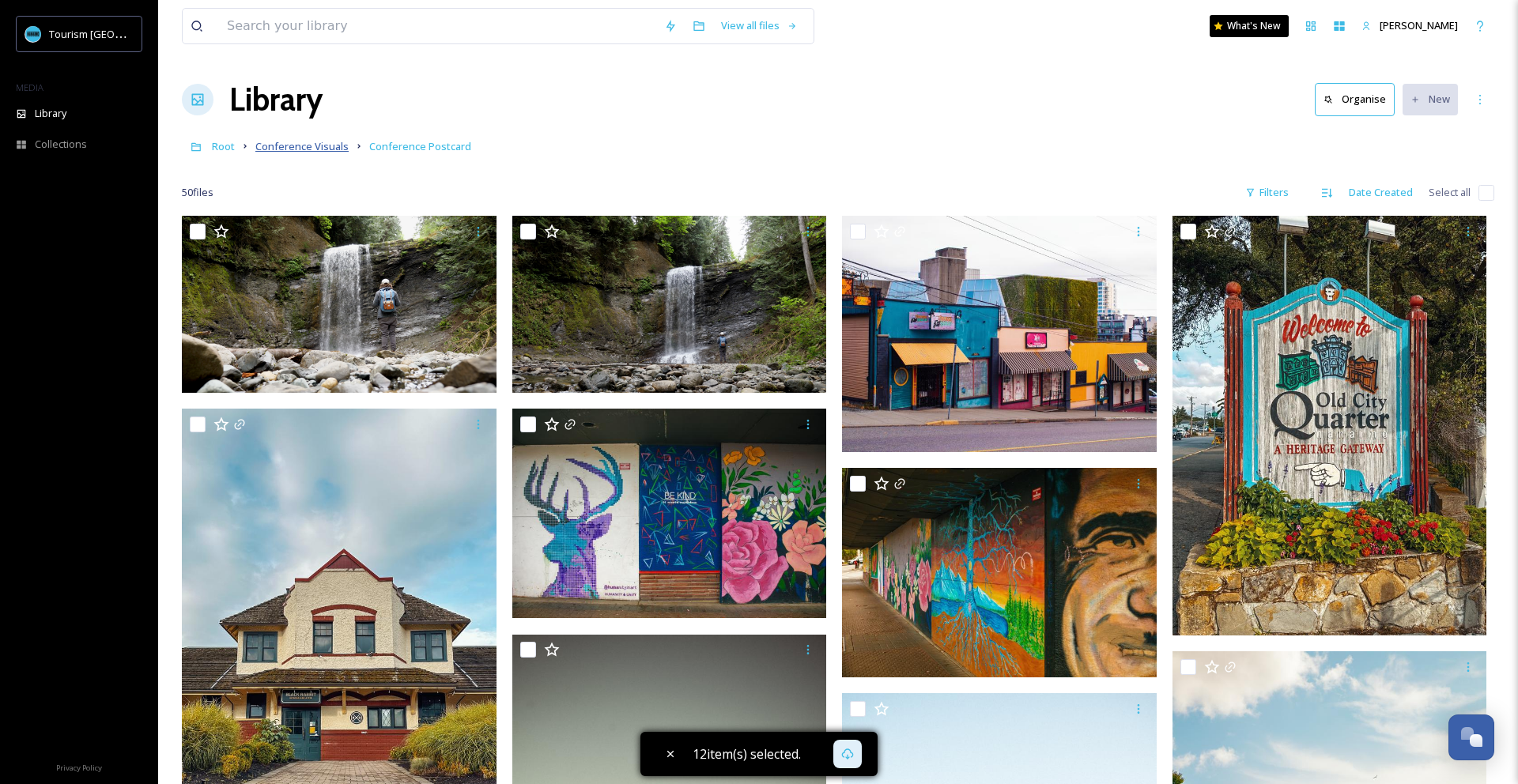
click at [289, 148] on span "Conference Visuals" at bounding box center [302, 146] width 93 height 14
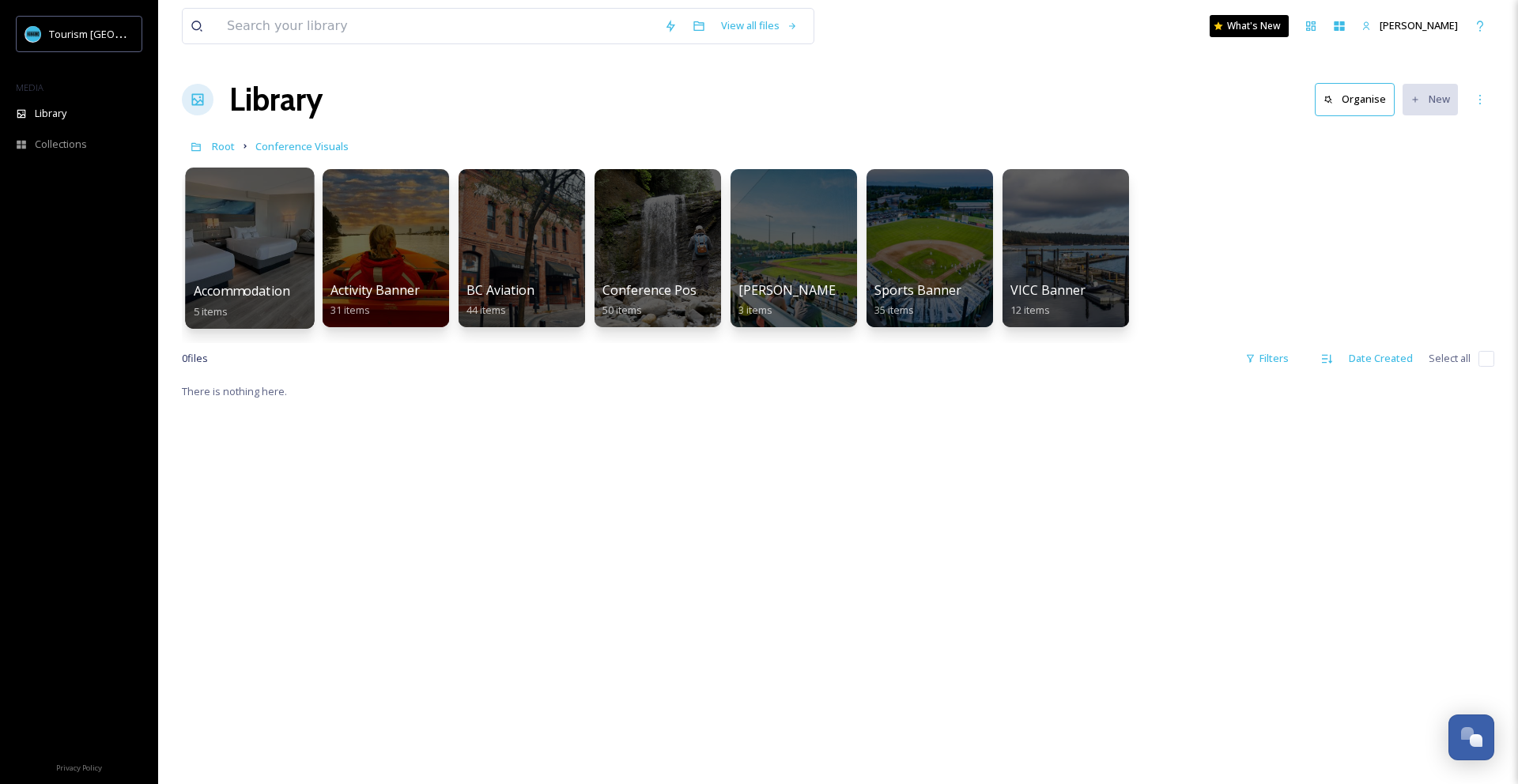
click at [264, 250] on div at bounding box center [249, 248] width 129 height 161
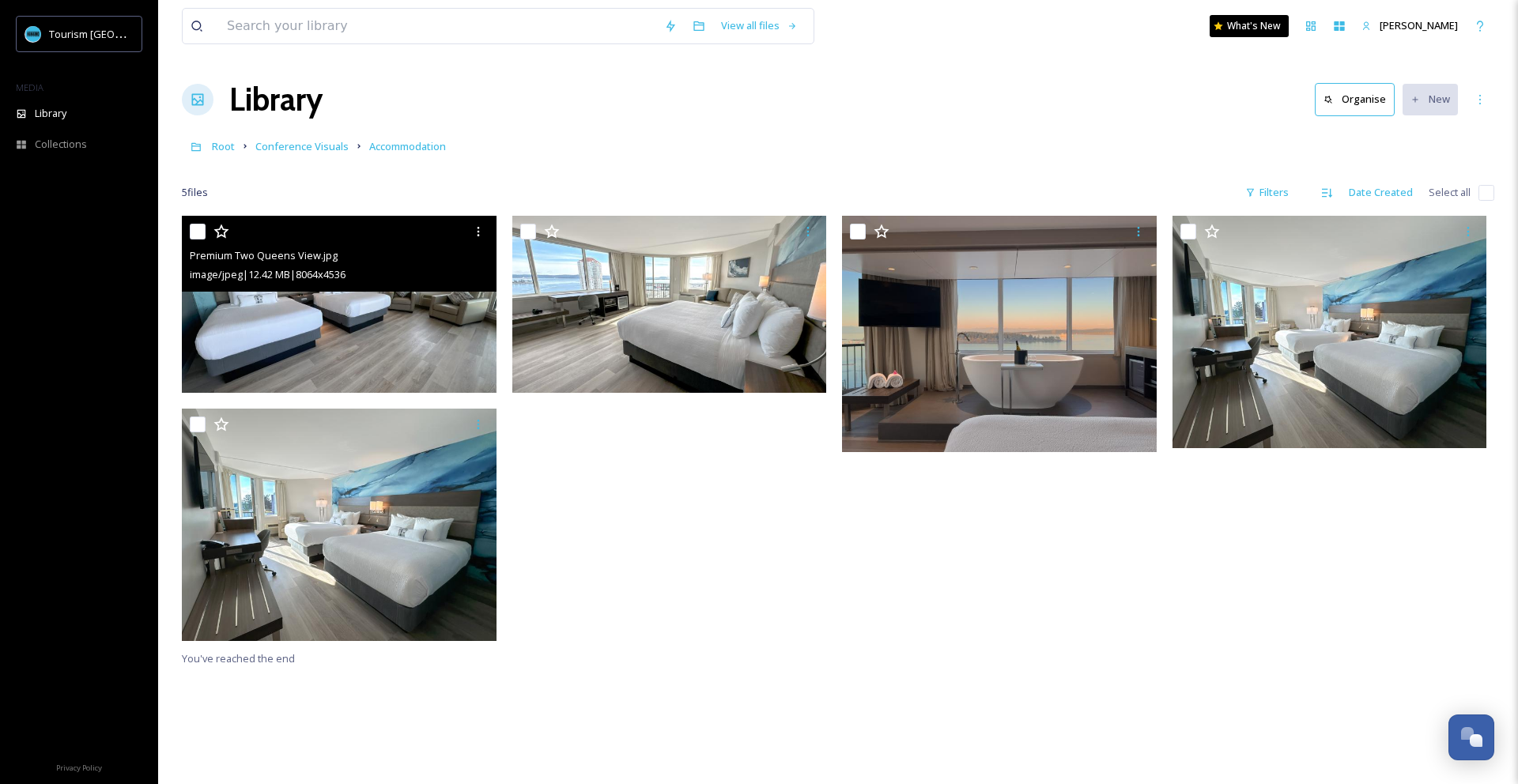
click at [197, 229] on input "checkbox" at bounding box center [198, 231] width 16 height 16
checkbox input "true"
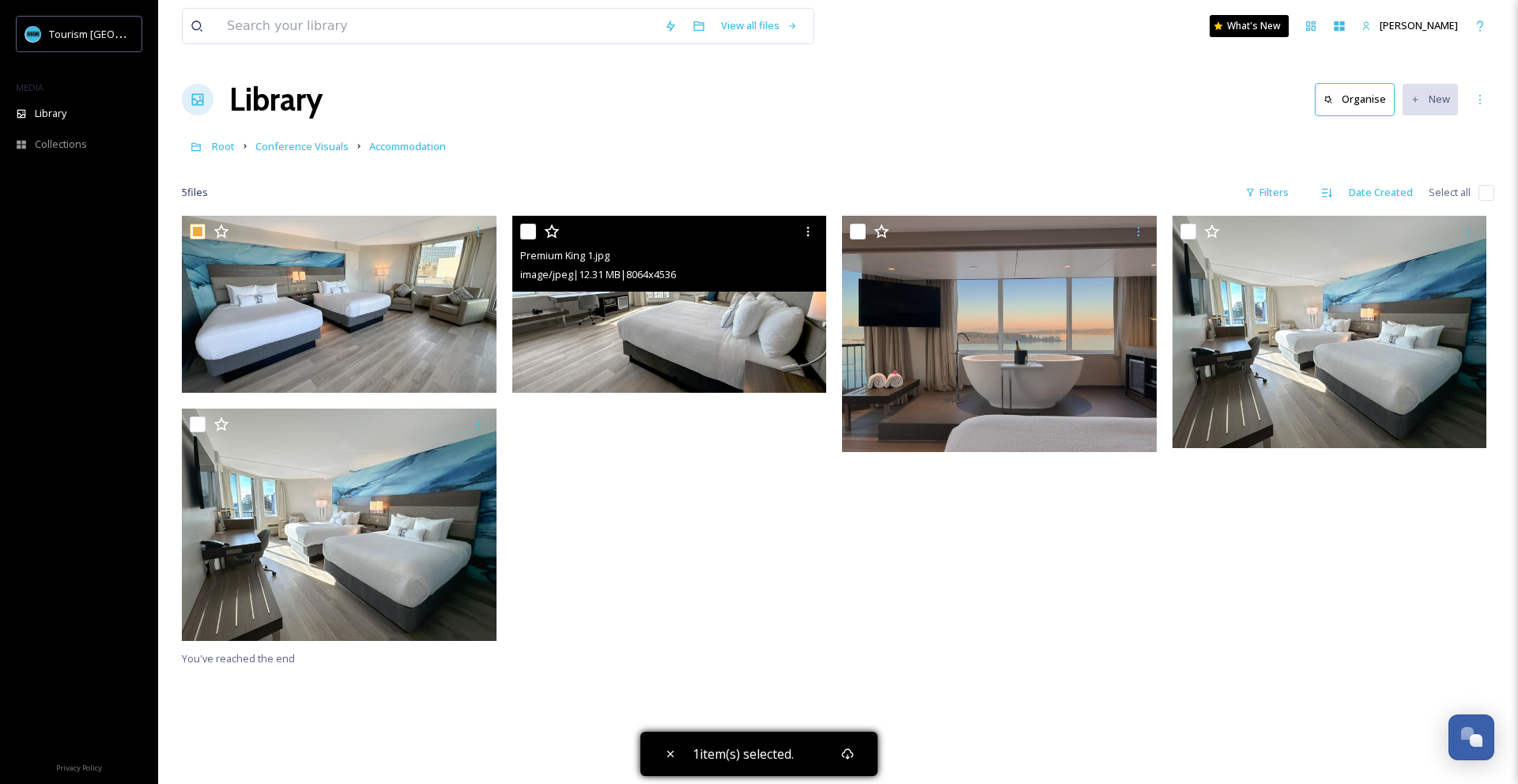
click at [529, 234] on input "checkbox" at bounding box center [528, 231] width 16 height 16
checkbox input "true"
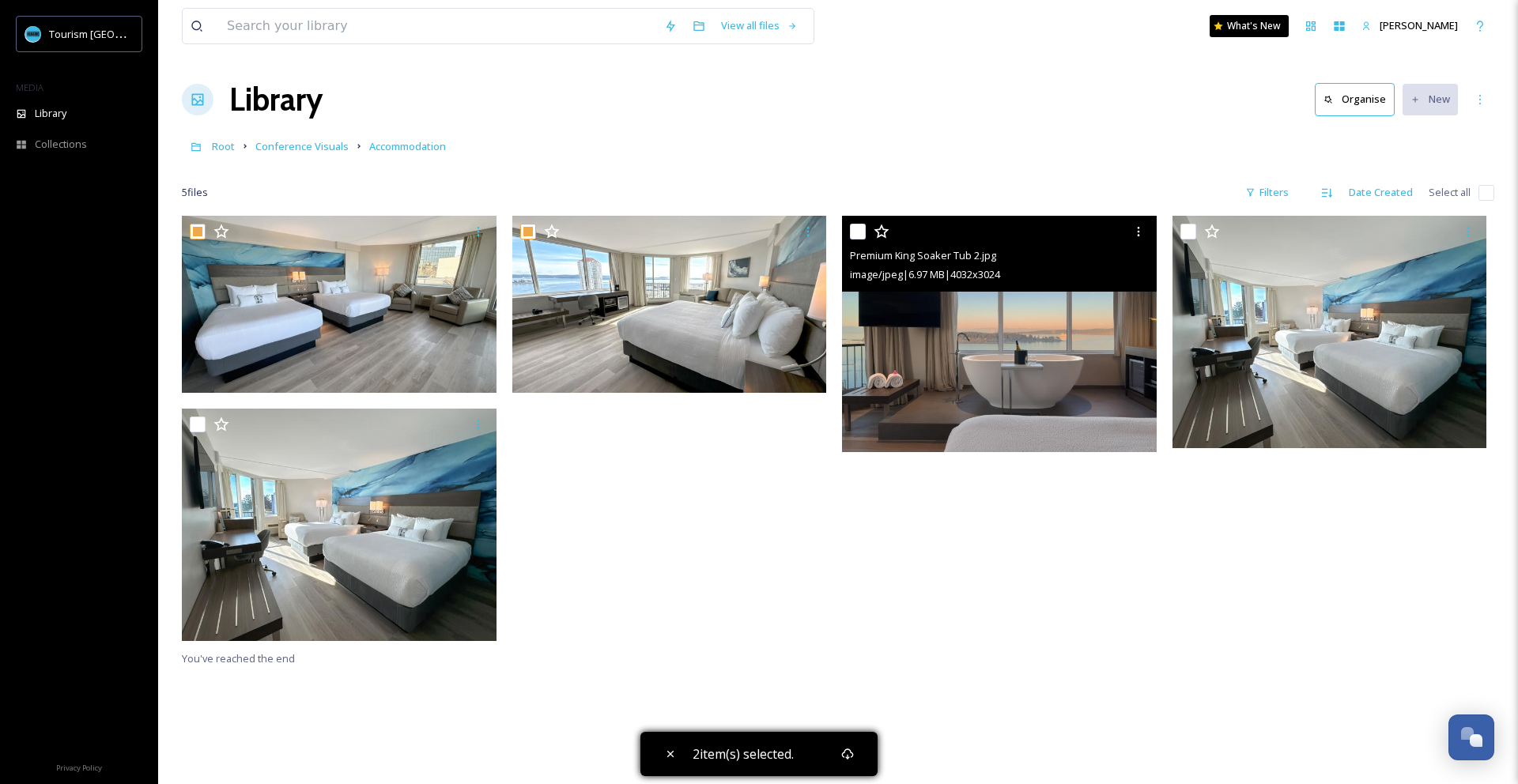
click at [862, 231] on input "checkbox" at bounding box center [858, 231] width 16 height 16
checkbox input "true"
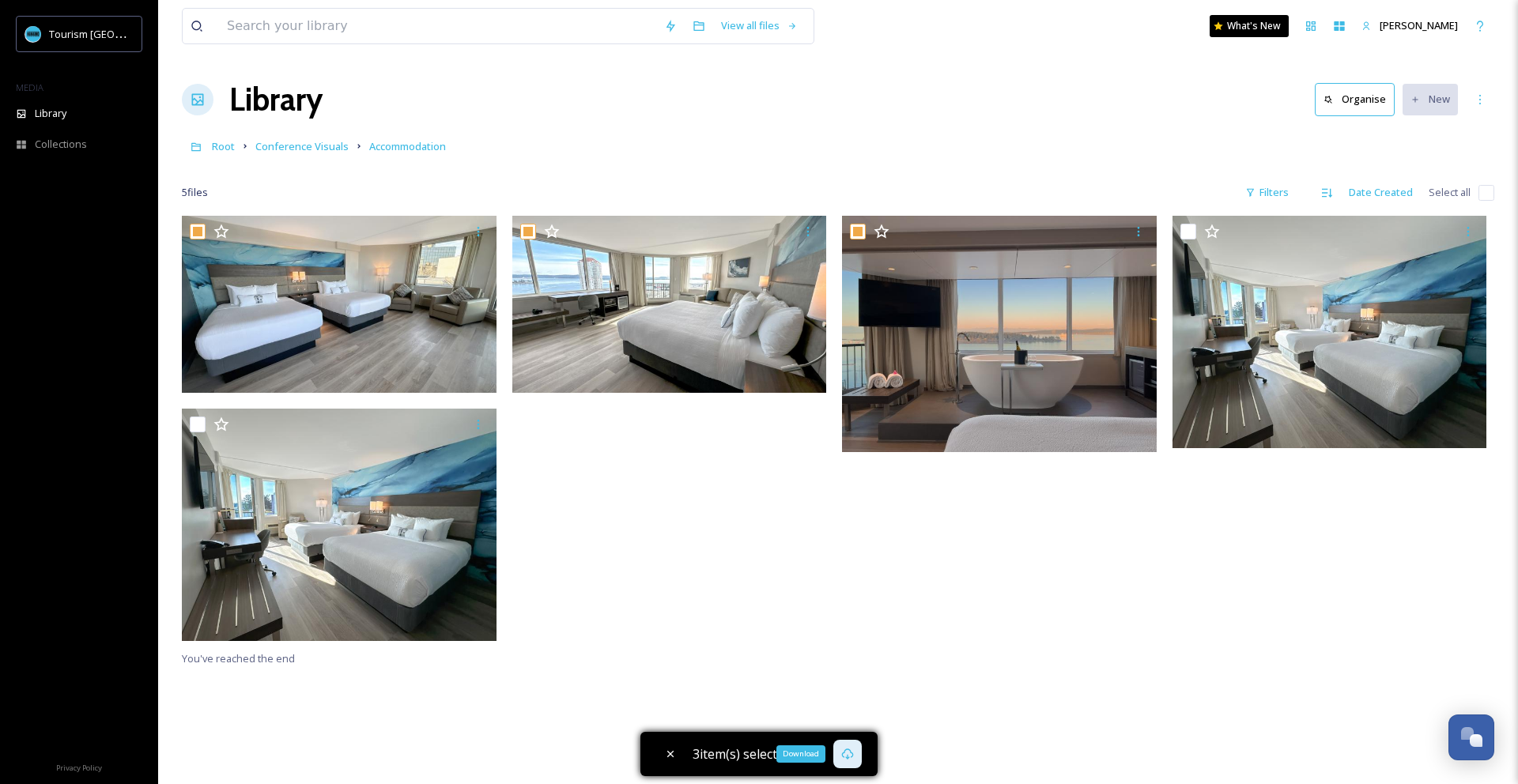
click at [848, 756] on icon at bounding box center [847, 753] width 13 height 13
click at [285, 145] on span "Conference Visuals" at bounding box center [302, 146] width 93 height 14
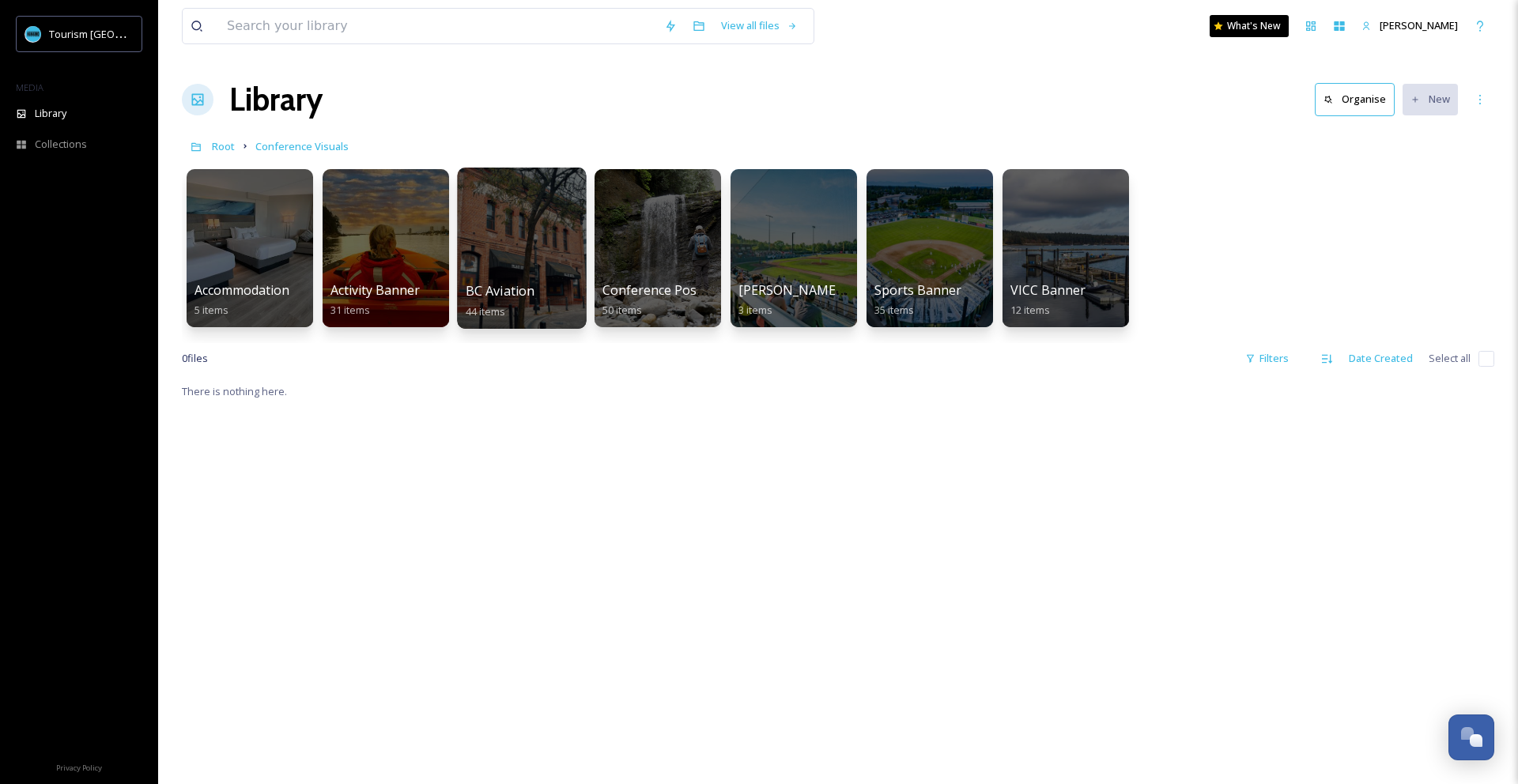
click at [497, 251] on div at bounding box center [521, 248] width 129 height 161
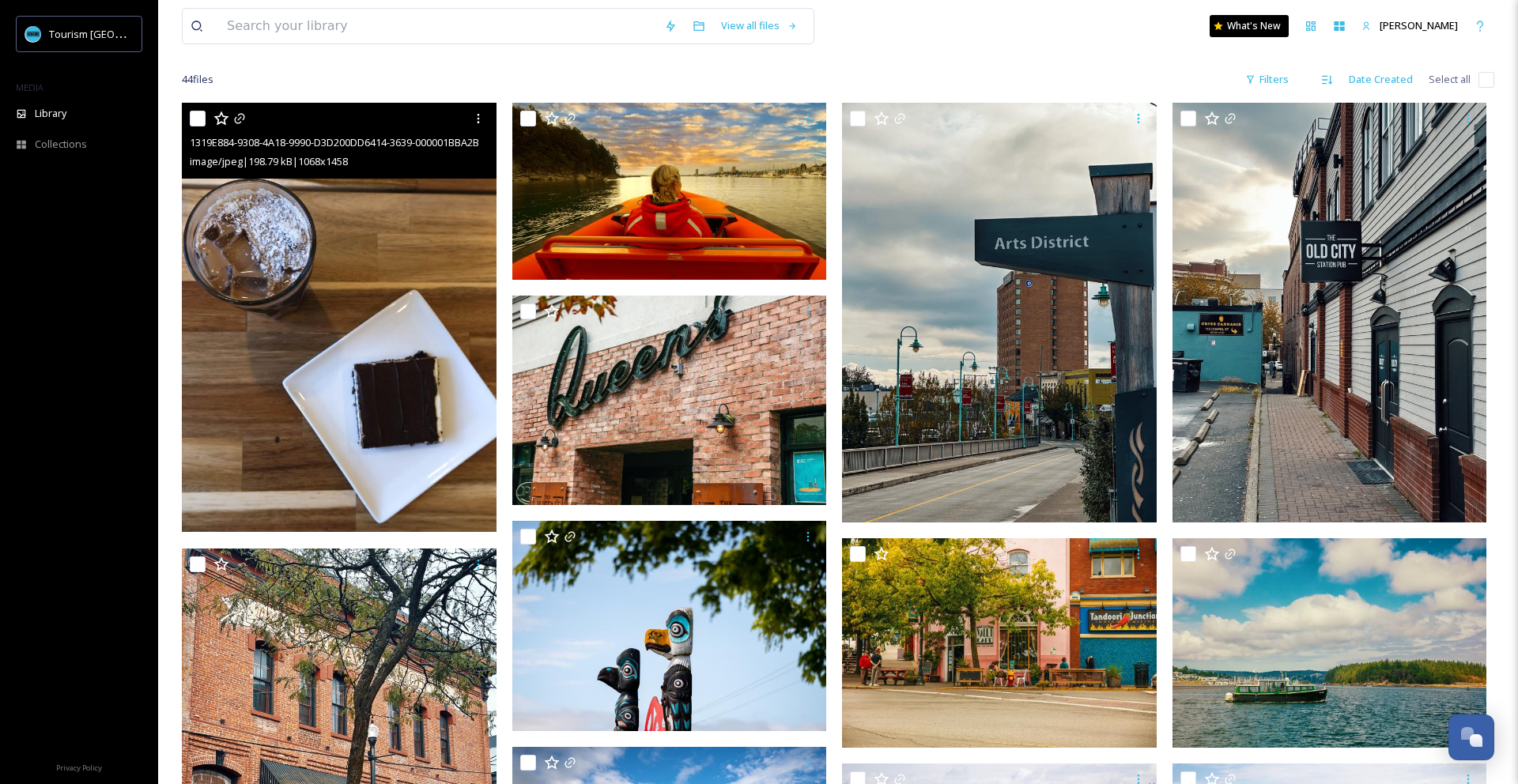
scroll to position [103, 0]
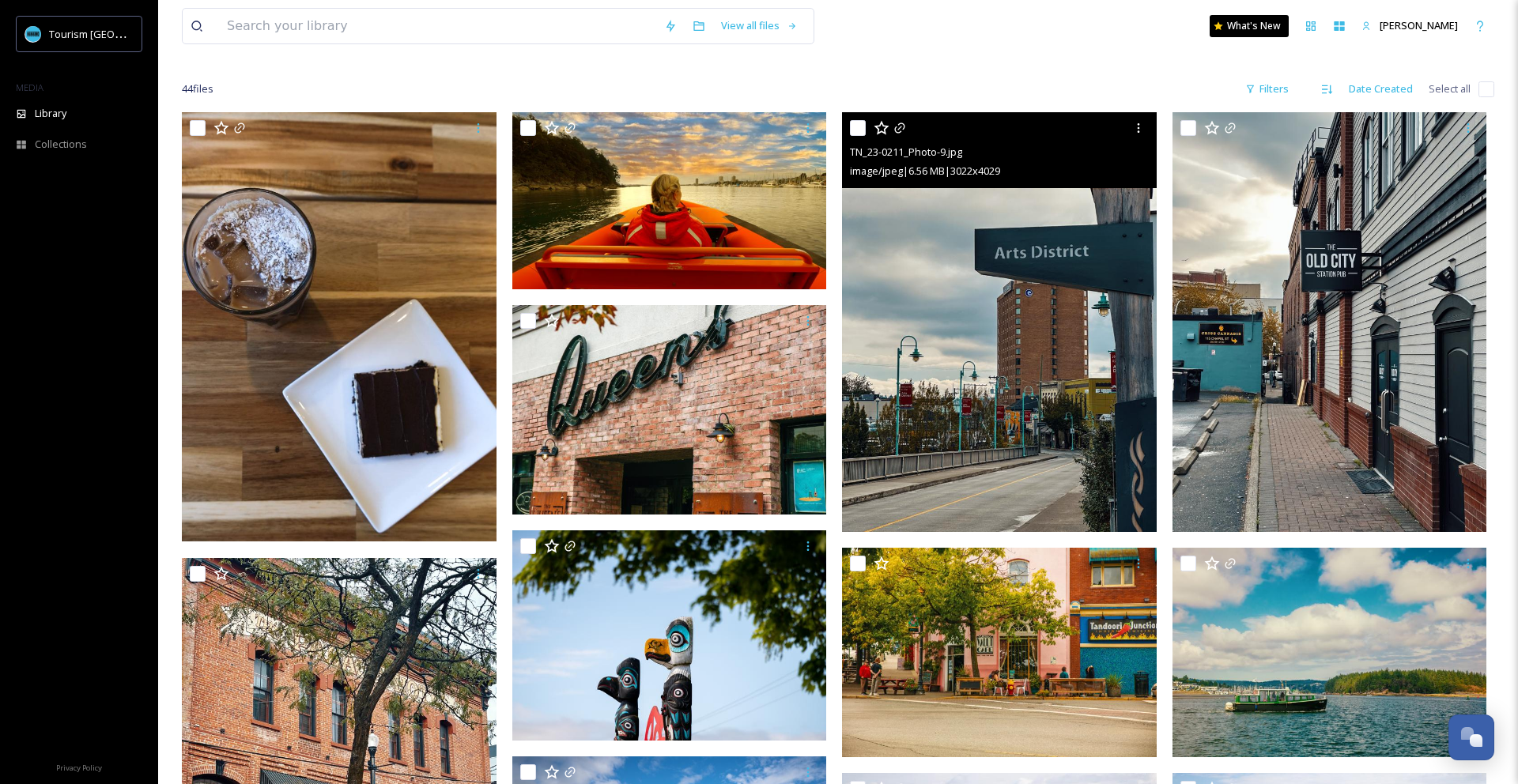
click at [860, 125] on input "checkbox" at bounding box center [858, 128] width 16 height 16
checkbox input "true"
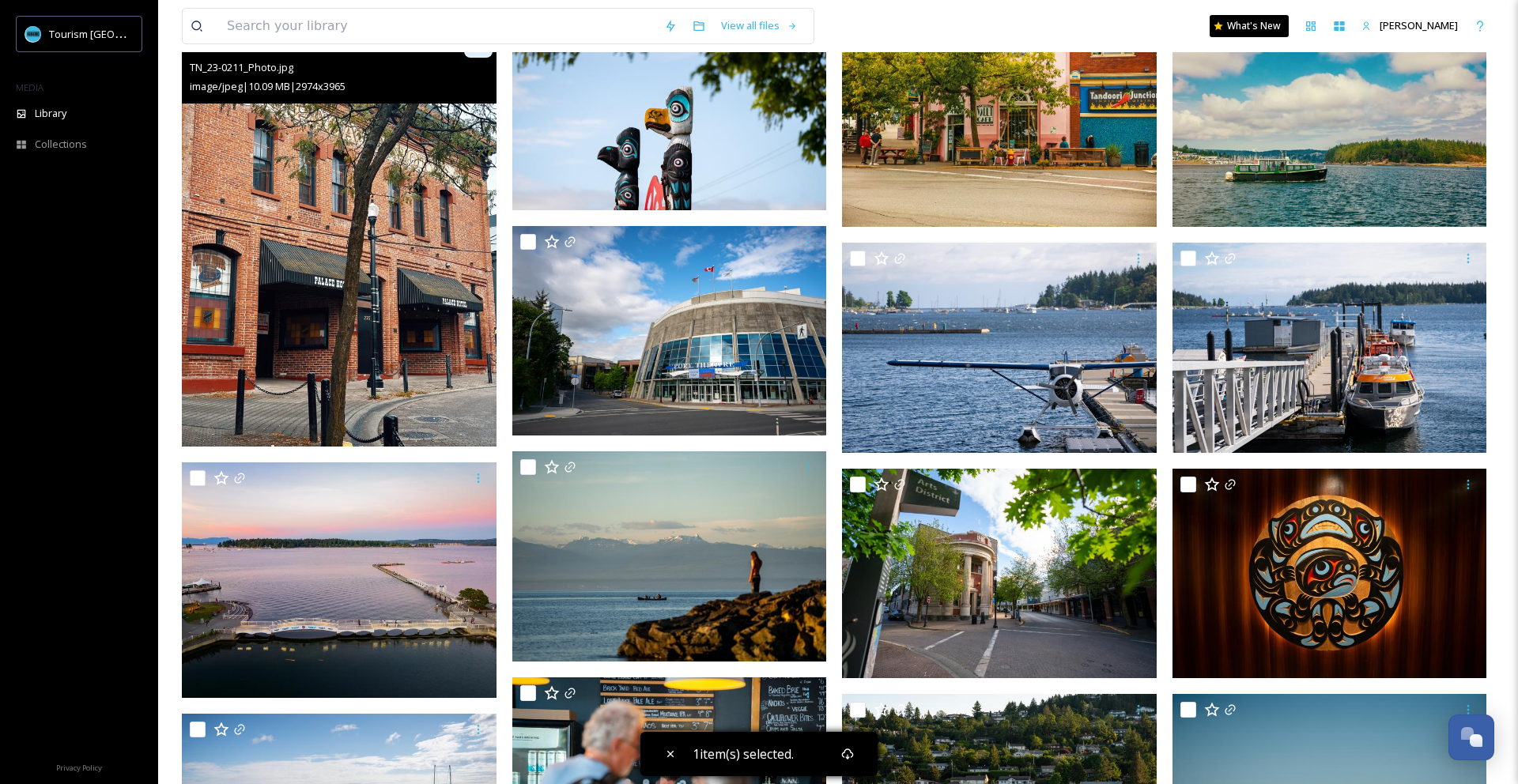
scroll to position [676, 0]
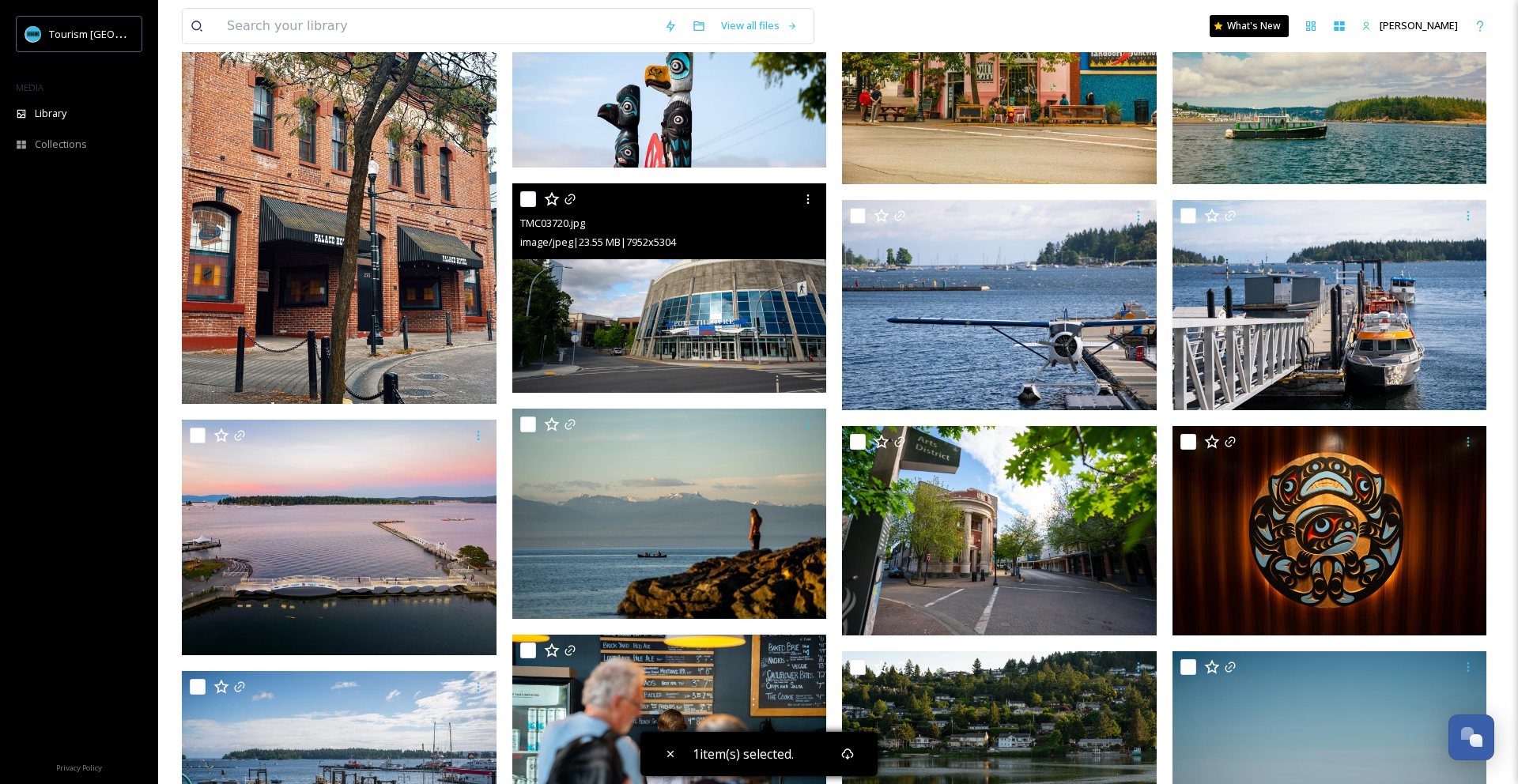
click at [528, 202] on input "checkbox" at bounding box center [528, 199] width 16 height 16
checkbox input "true"
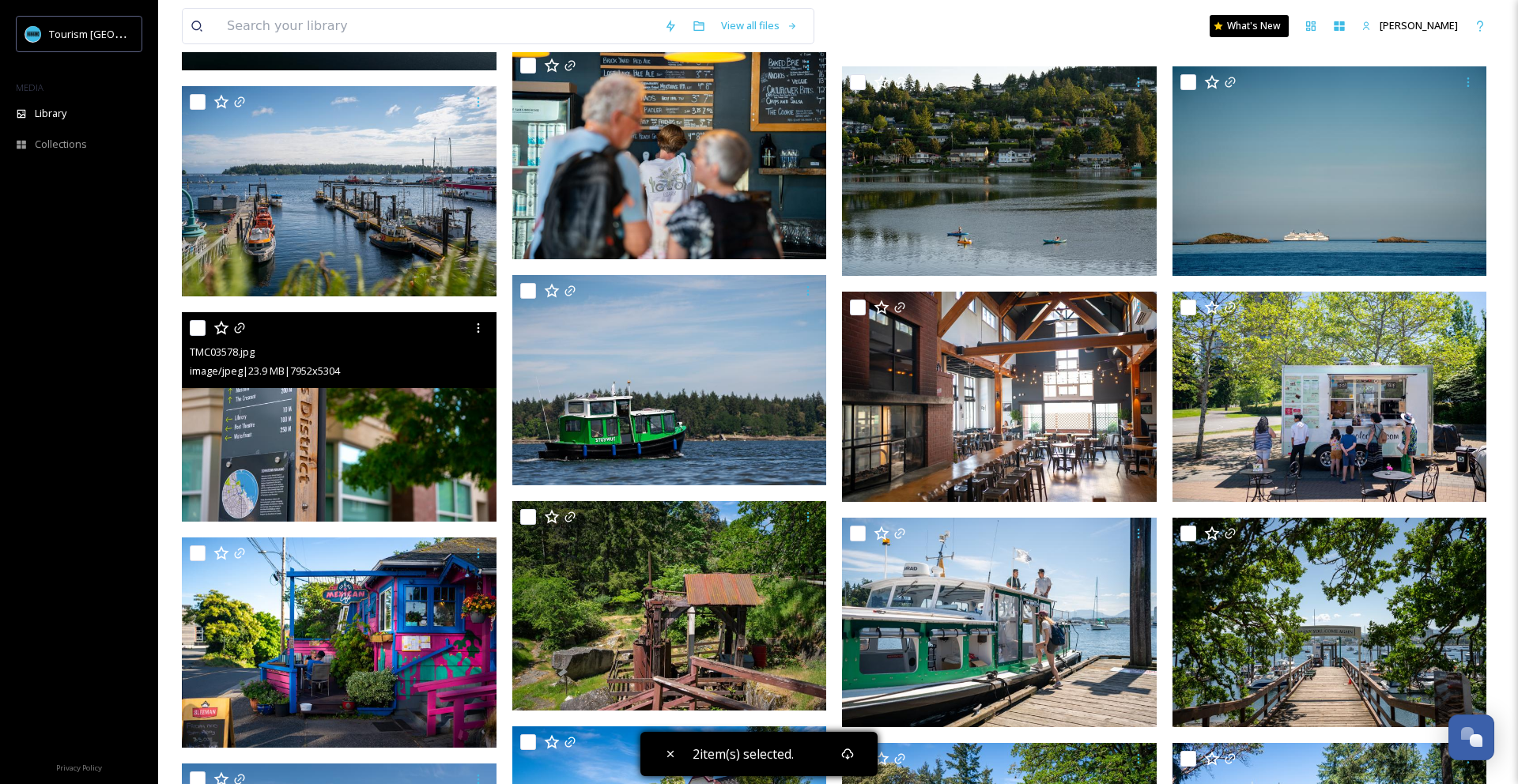
scroll to position [1287, 0]
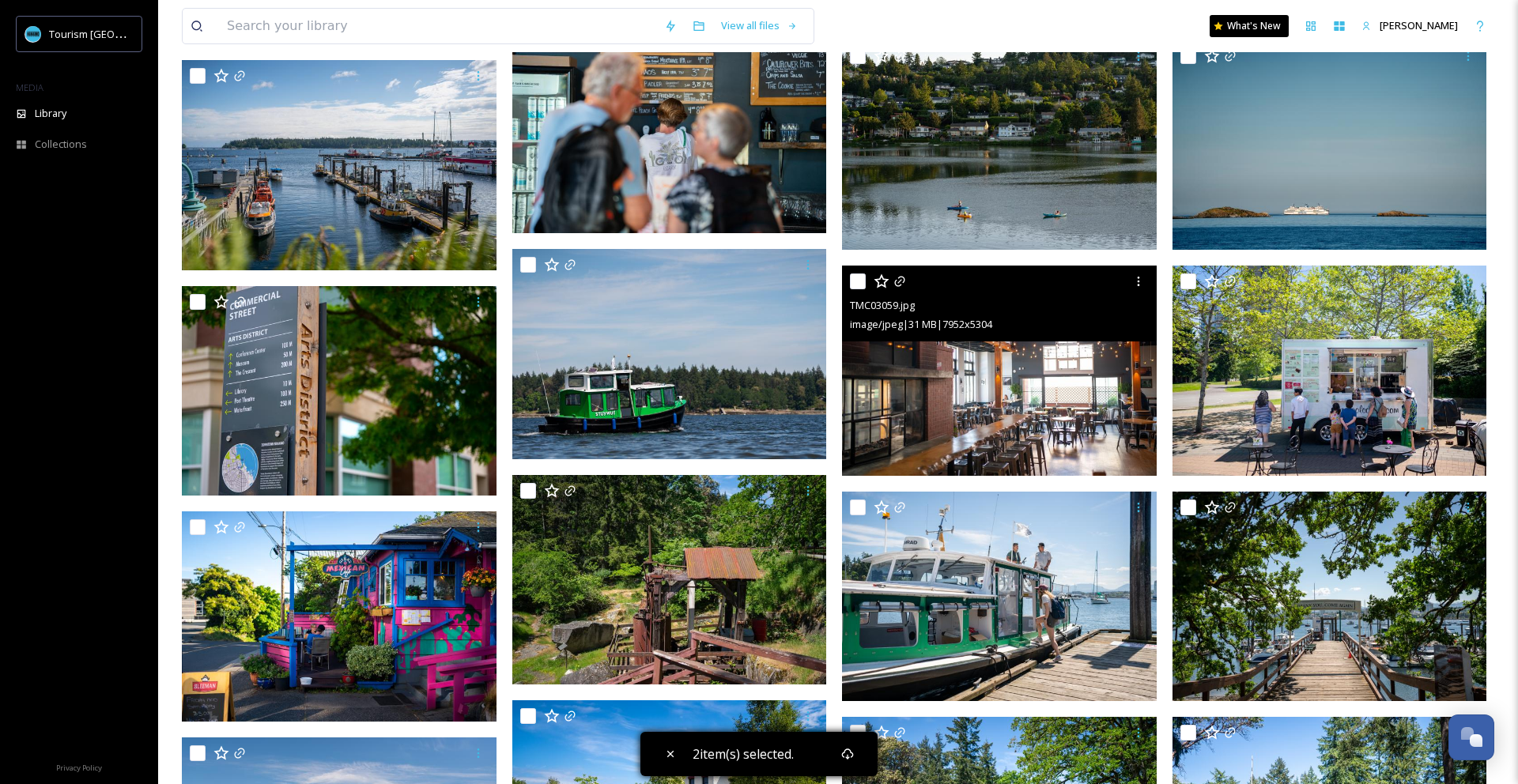
click at [858, 284] on input "checkbox" at bounding box center [858, 281] width 16 height 16
checkbox input "true"
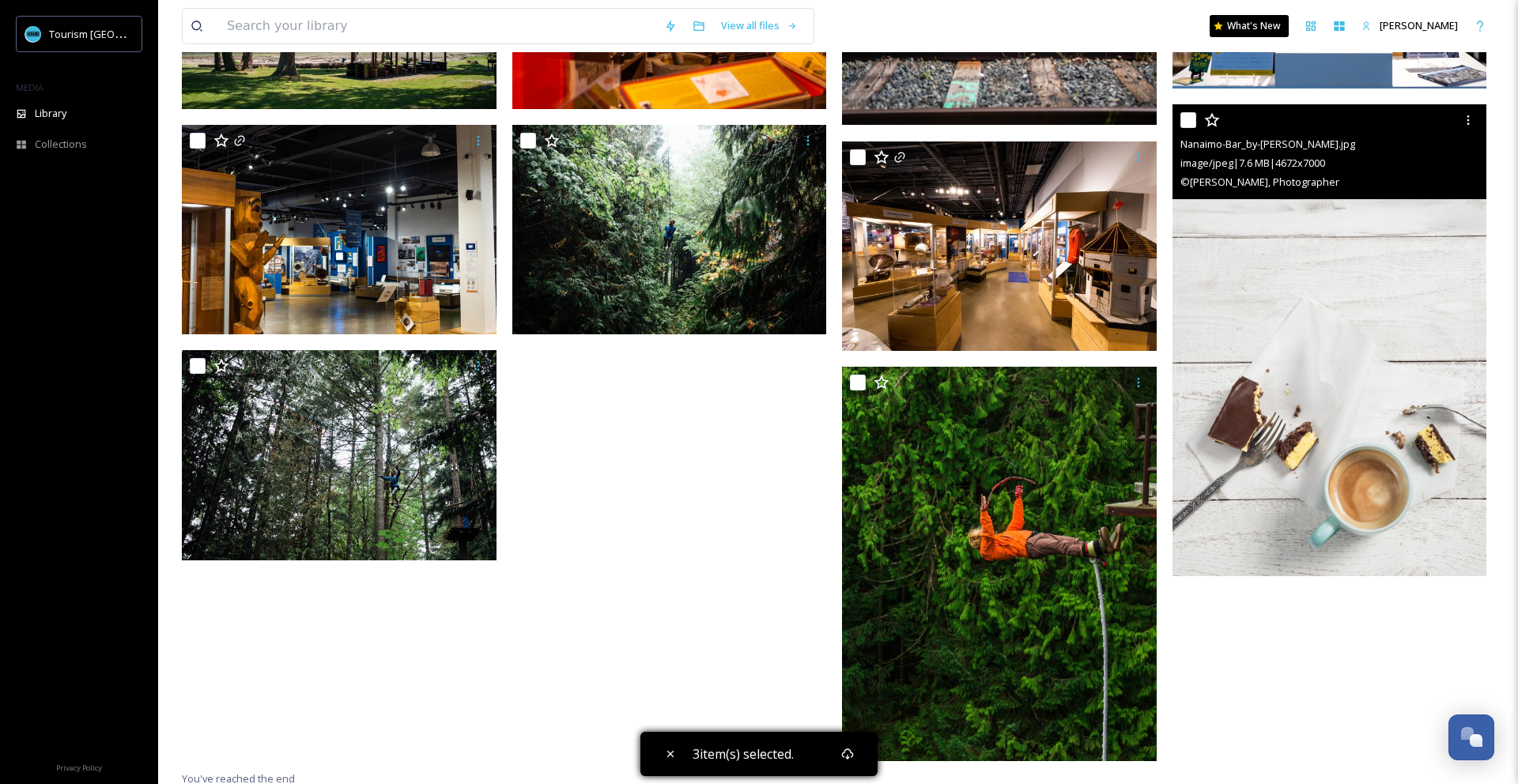
scroll to position [2570, 0]
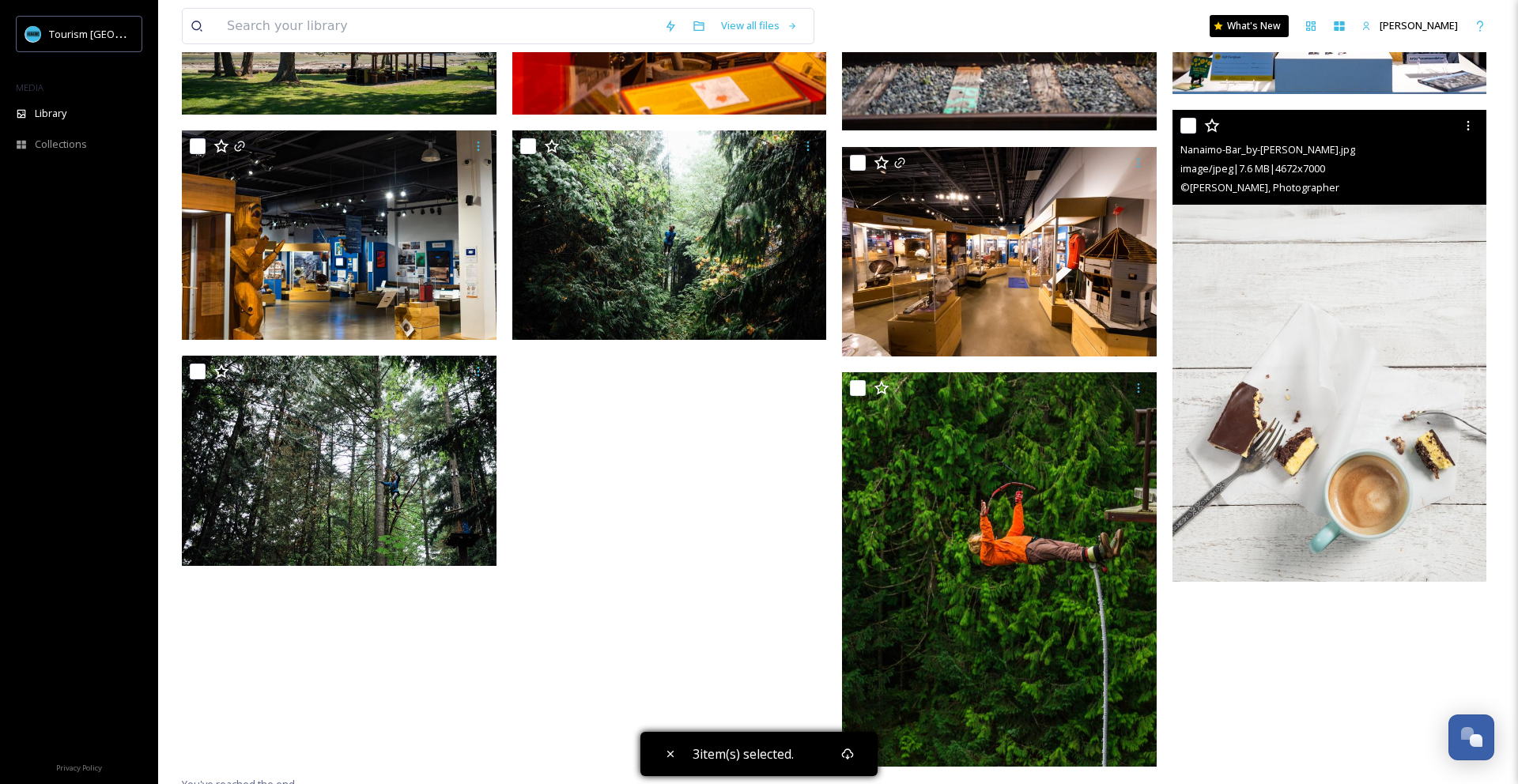
click at [1190, 125] on input "checkbox" at bounding box center [1188, 126] width 16 height 16
checkbox input "true"
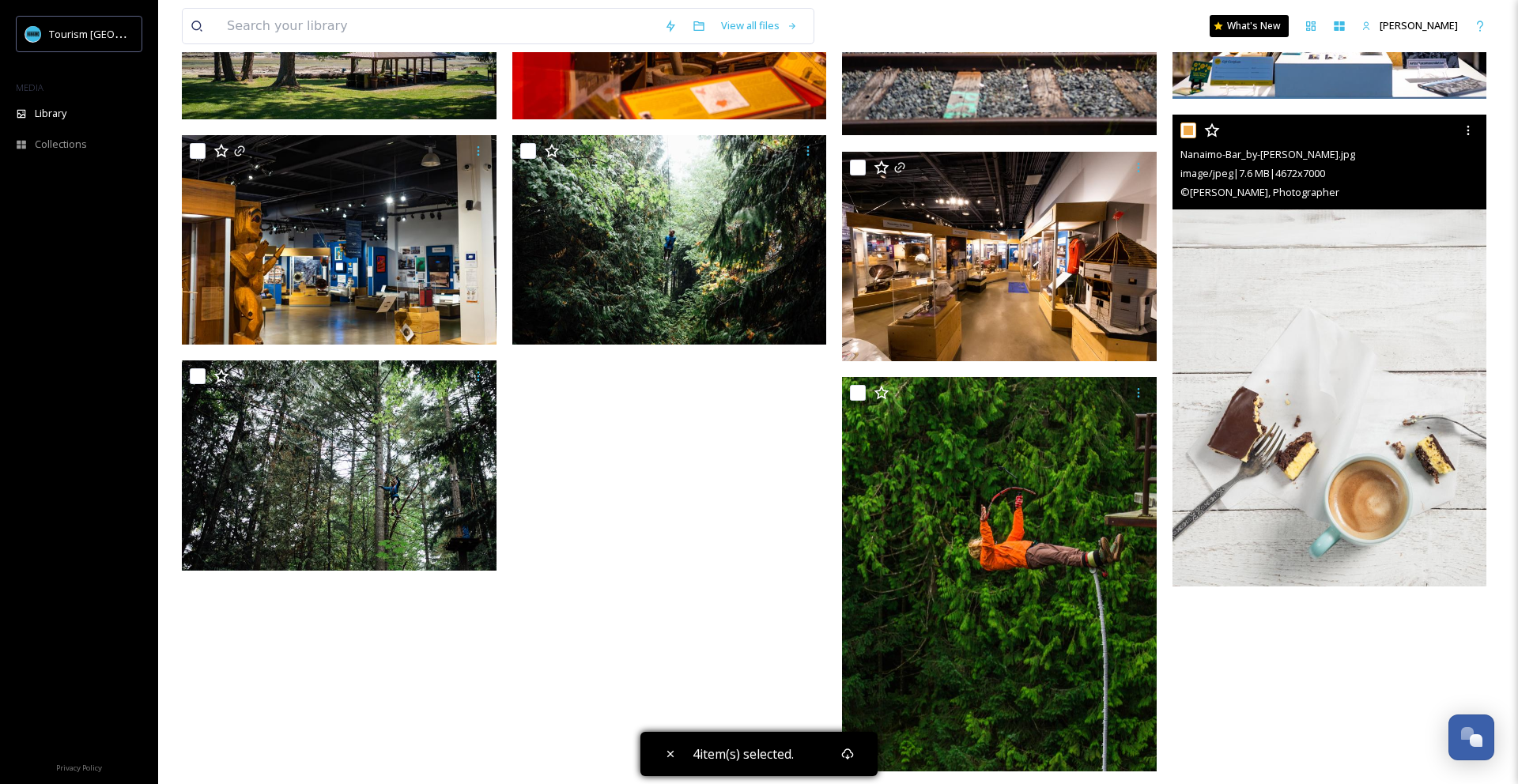
scroll to position [2561, 0]
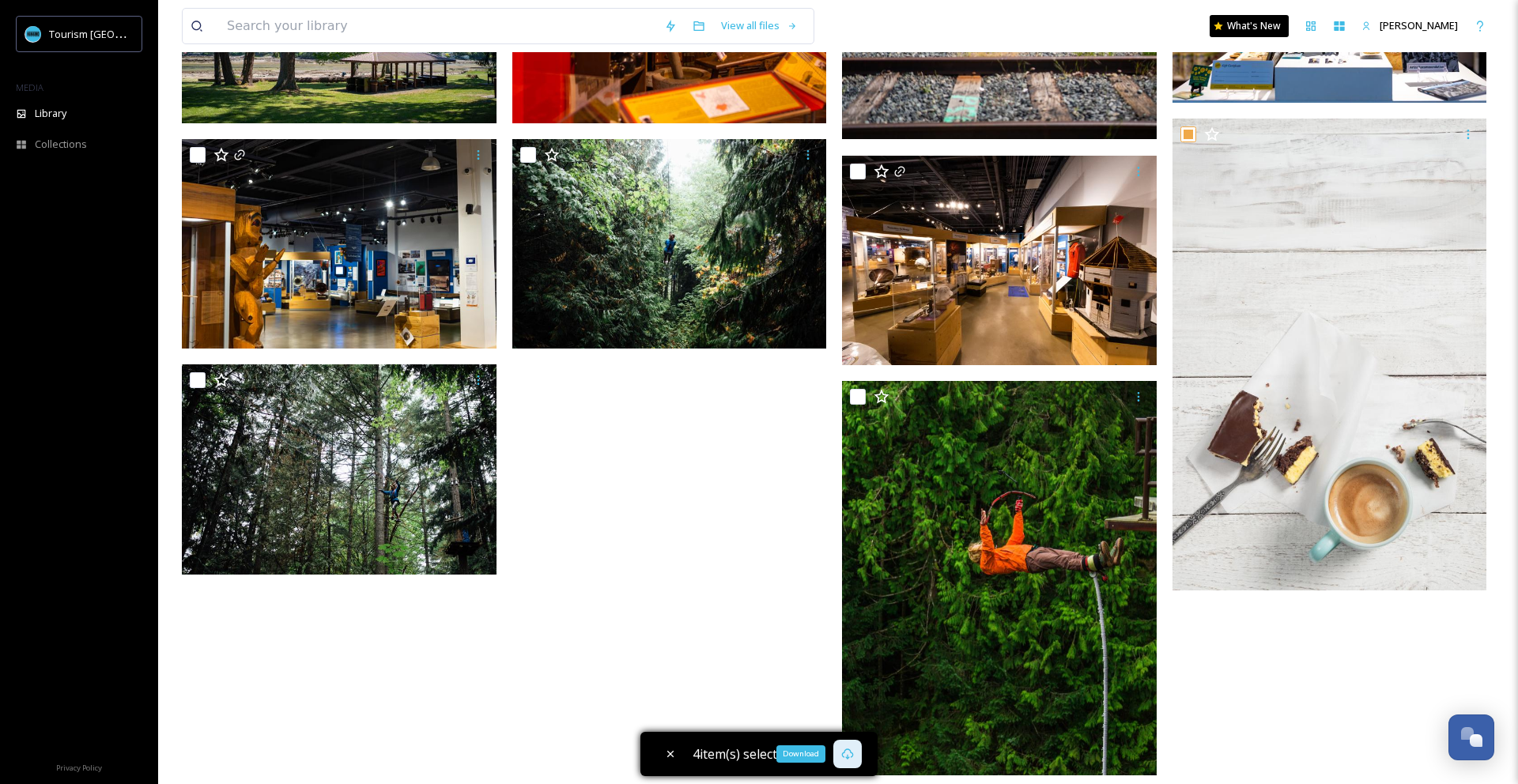
click at [847, 755] on icon at bounding box center [848, 753] width 12 height 11
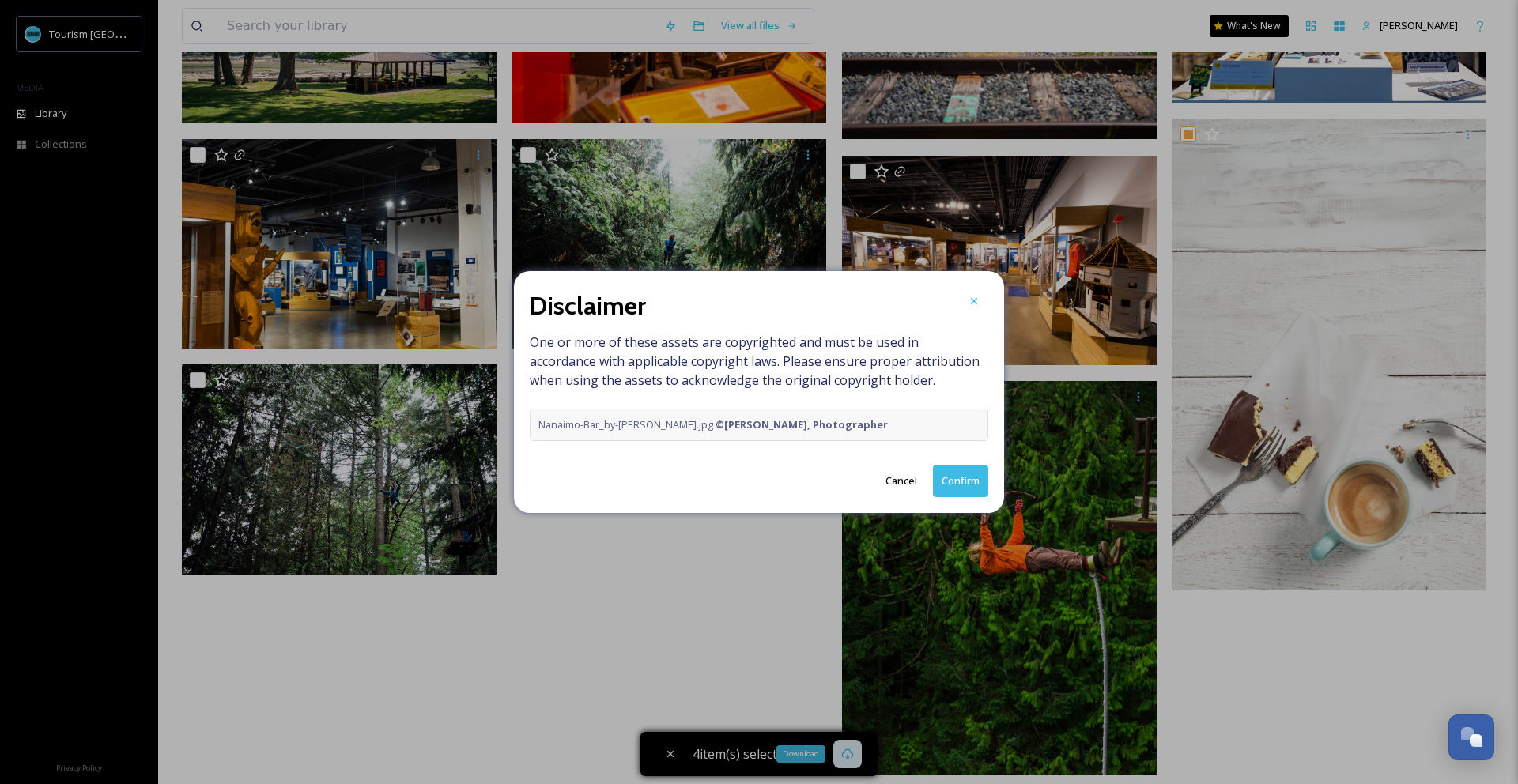
click at [951, 488] on button "Confirm" at bounding box center [960, 480] width 56 height 33
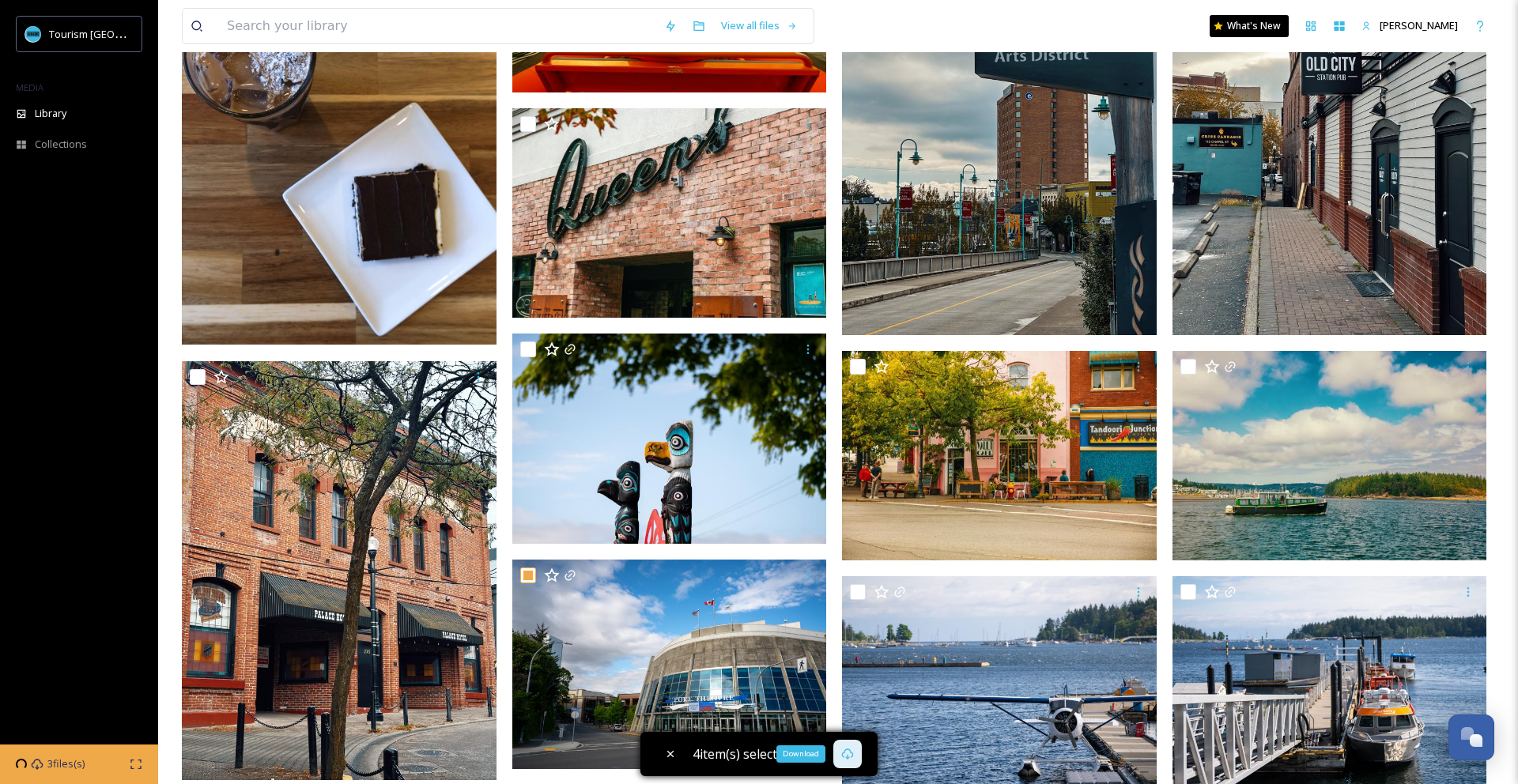
scroll to position [0, 0]
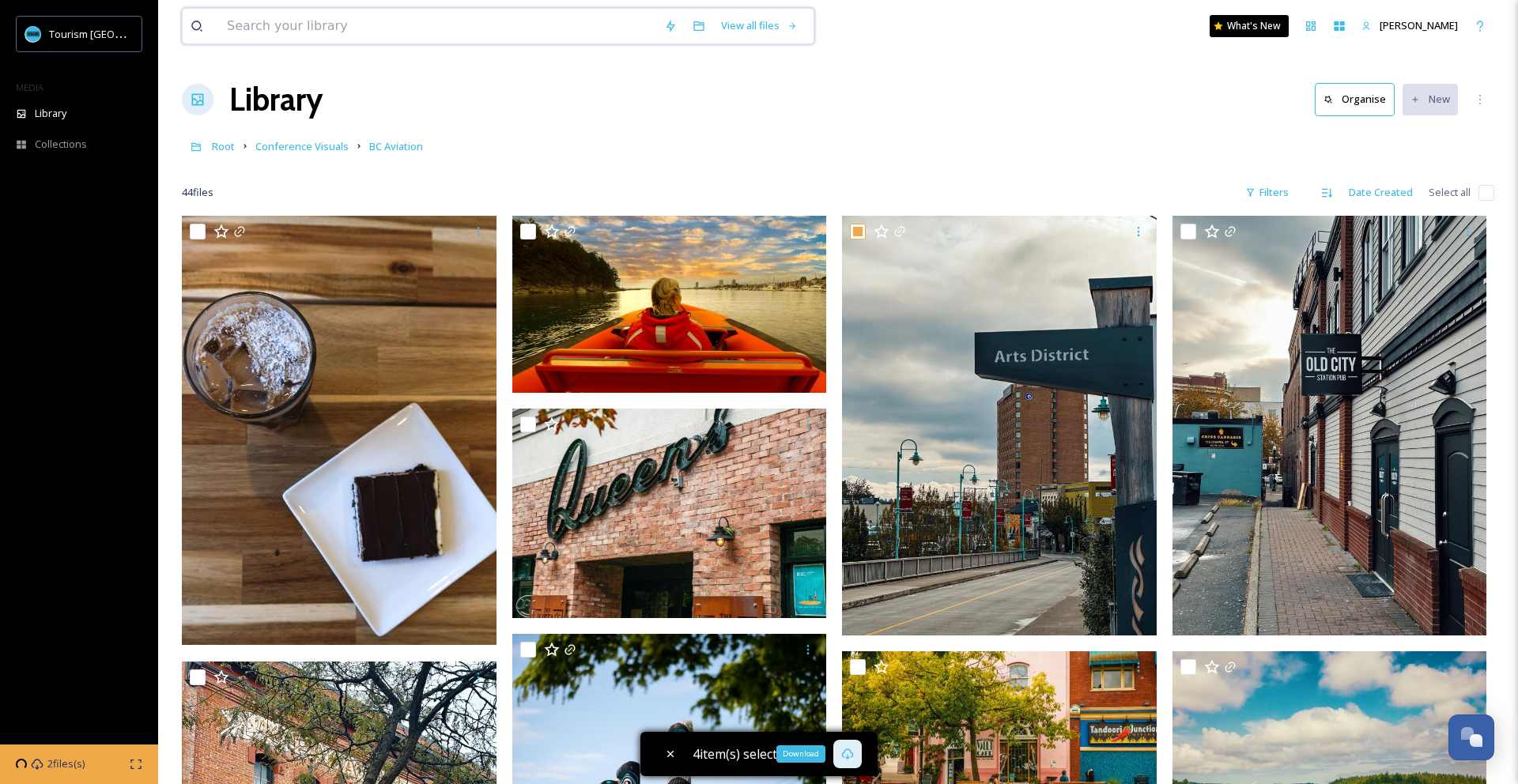
click at [299, 32] on input at bounding box center [438, 26] width 437 height 35
type input "vicc"
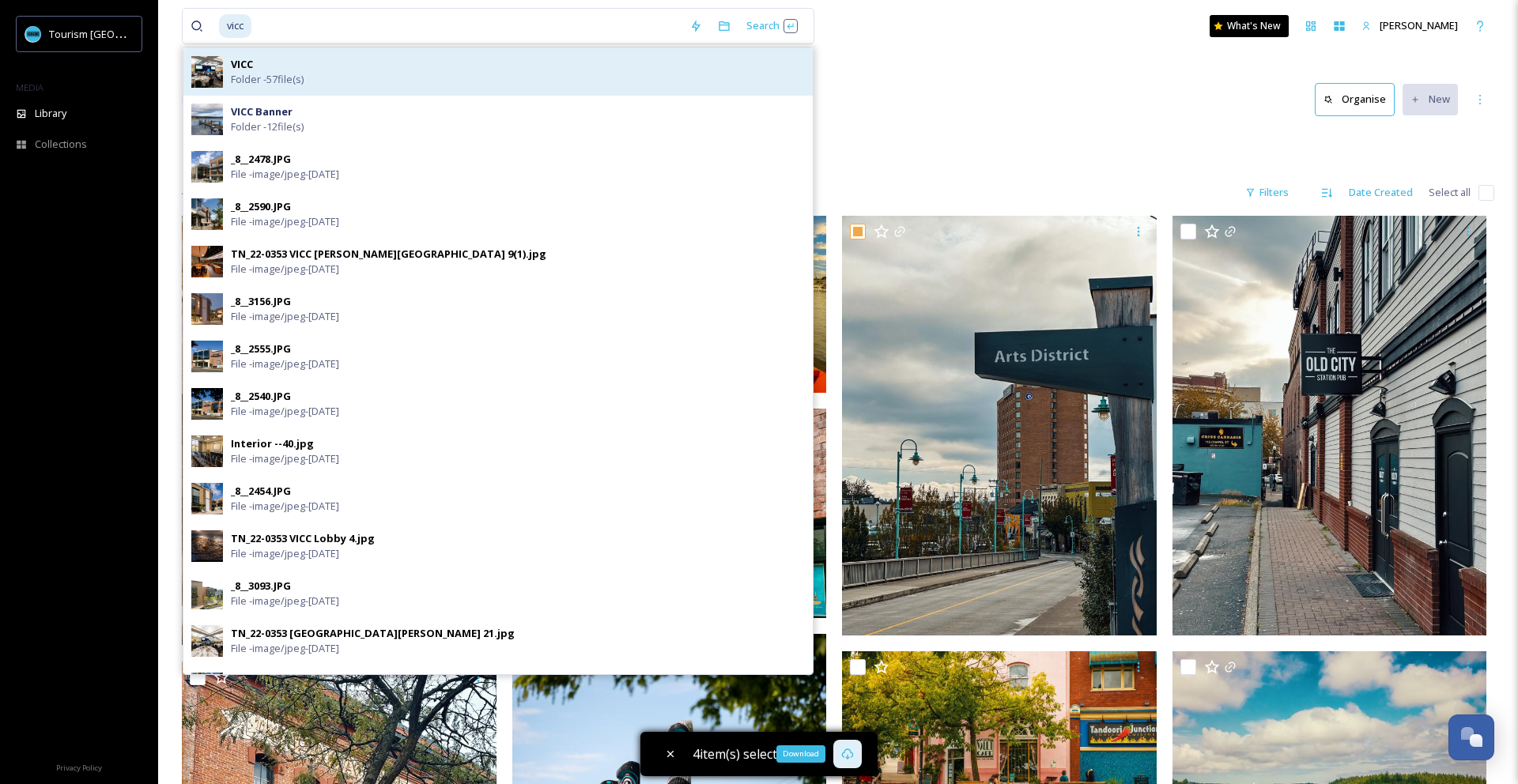
click at [265, 77] on span "Folder - 57 file(s)" at bounding box center [266, 78] width 72 height 15
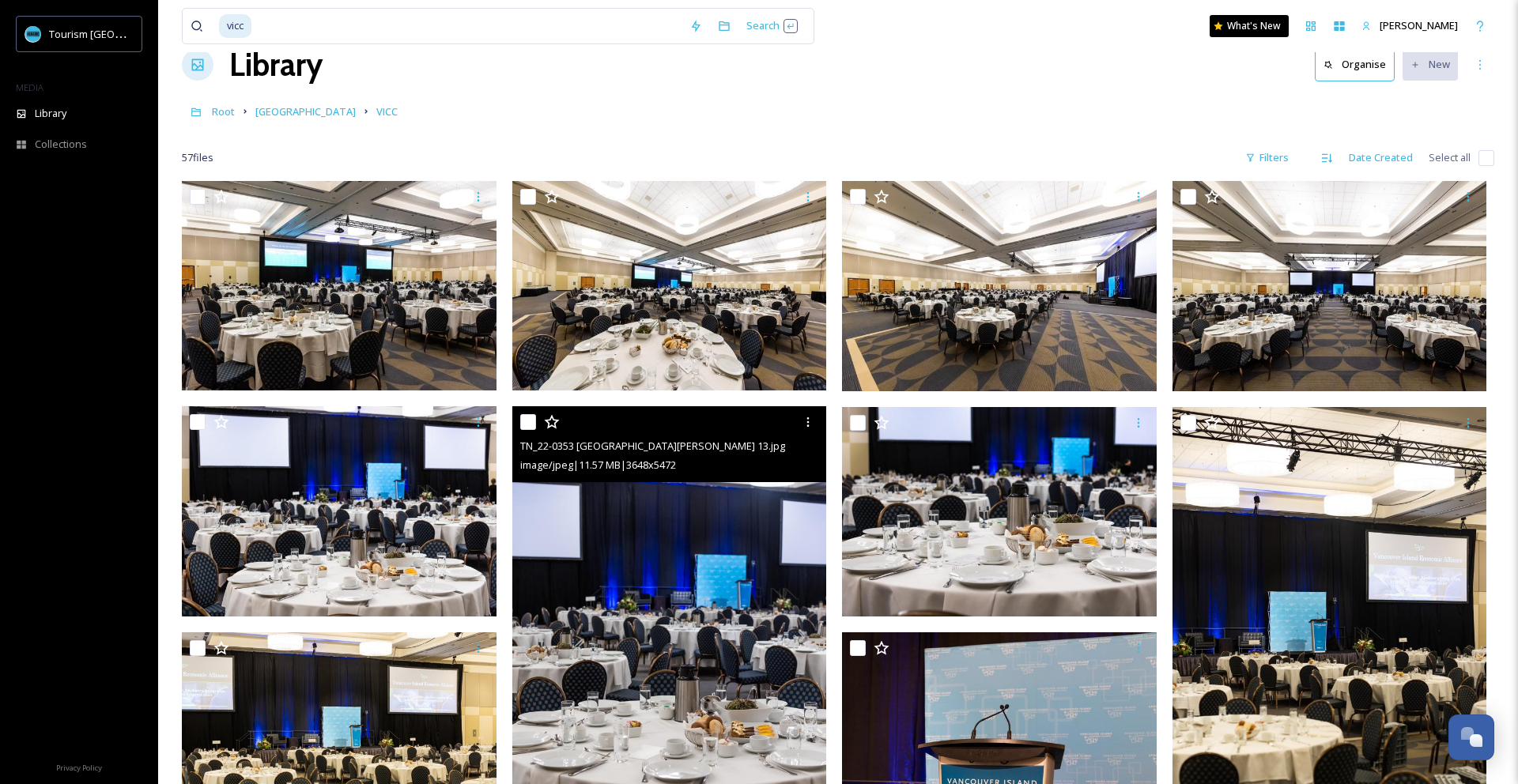
scroll to position [88, 0]
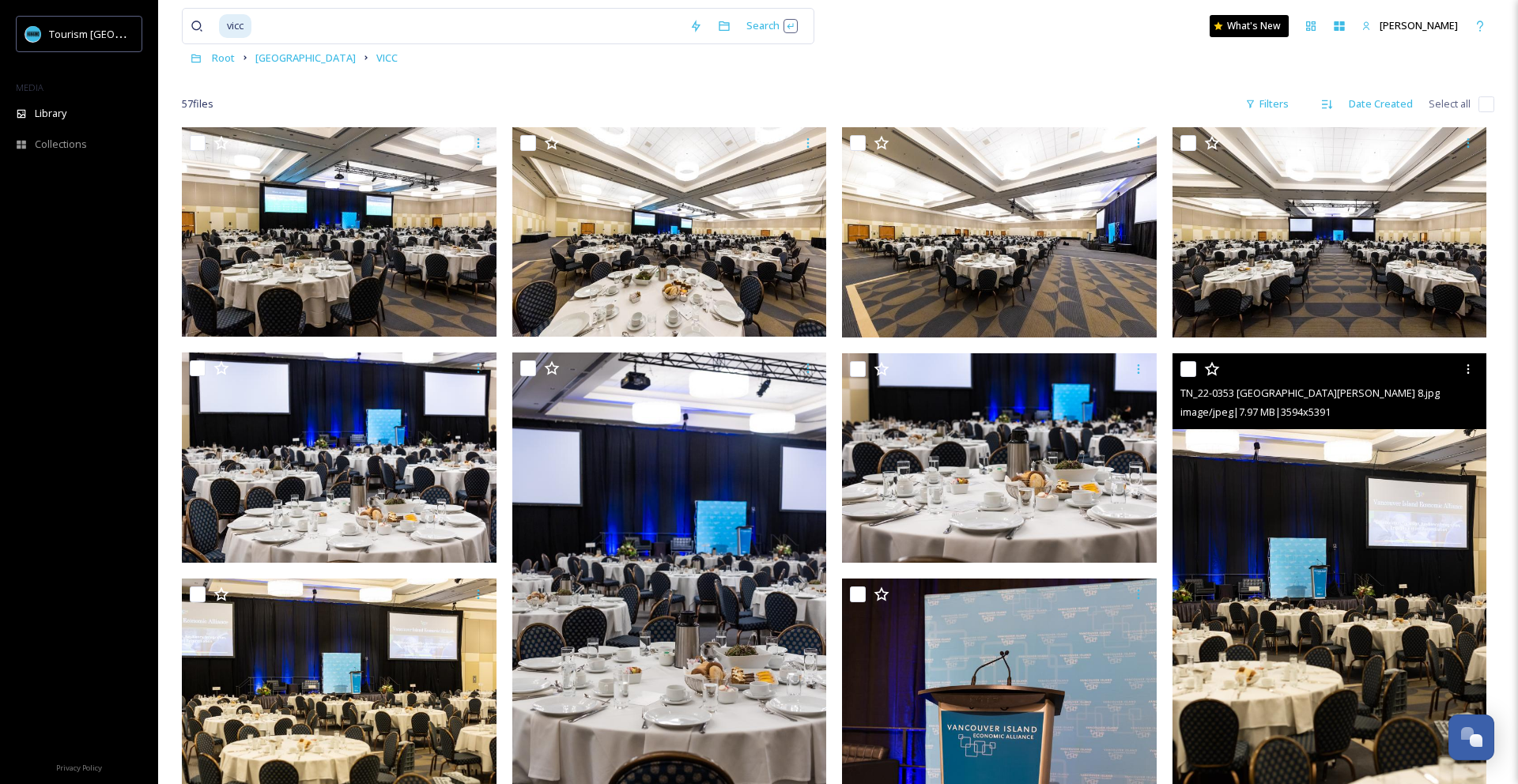
click at [1185, 370] on input "checkbox" at bounding box center [1188, 369] width 16 height 16
checkbox input "true"
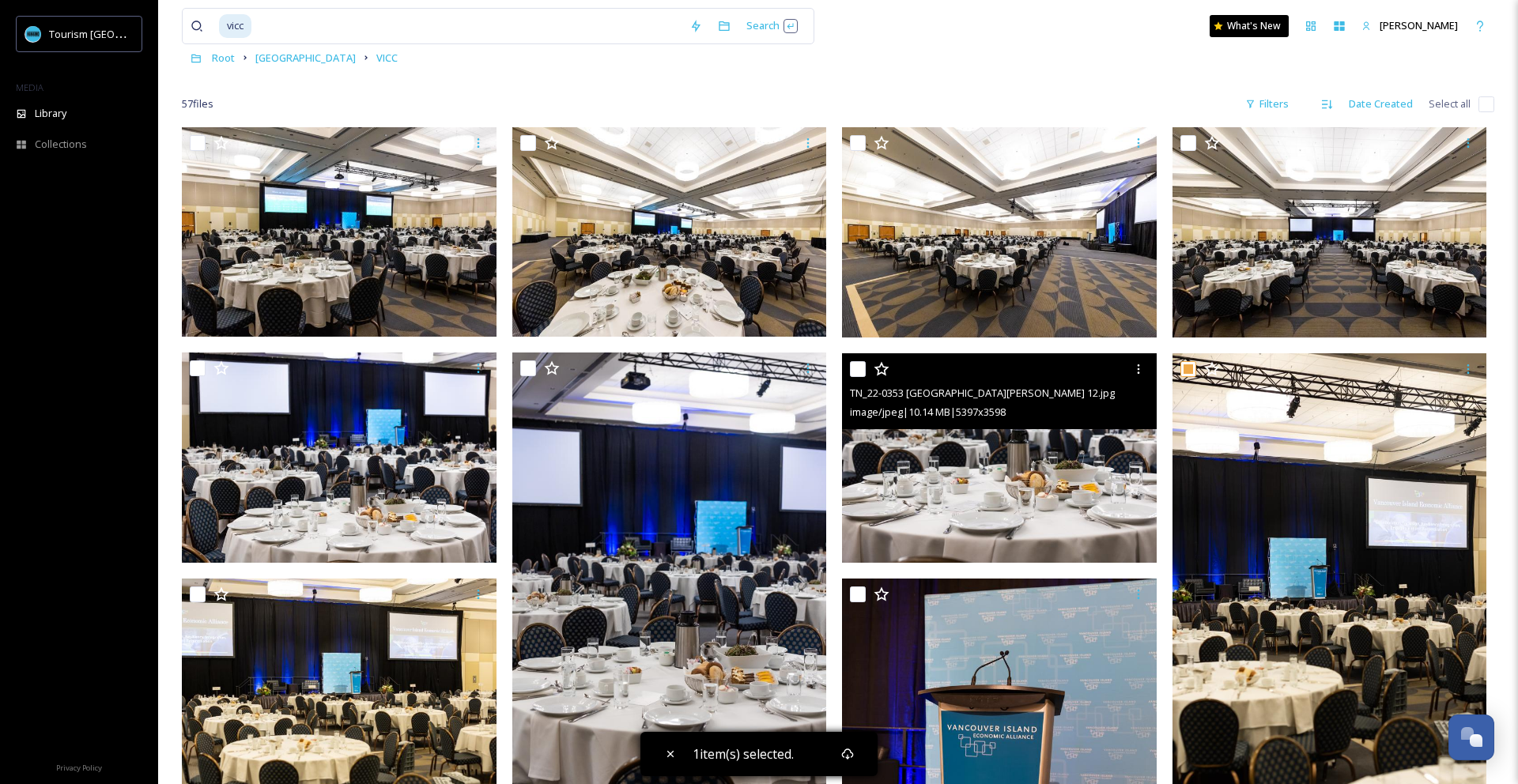
scroll to position [247, 0]
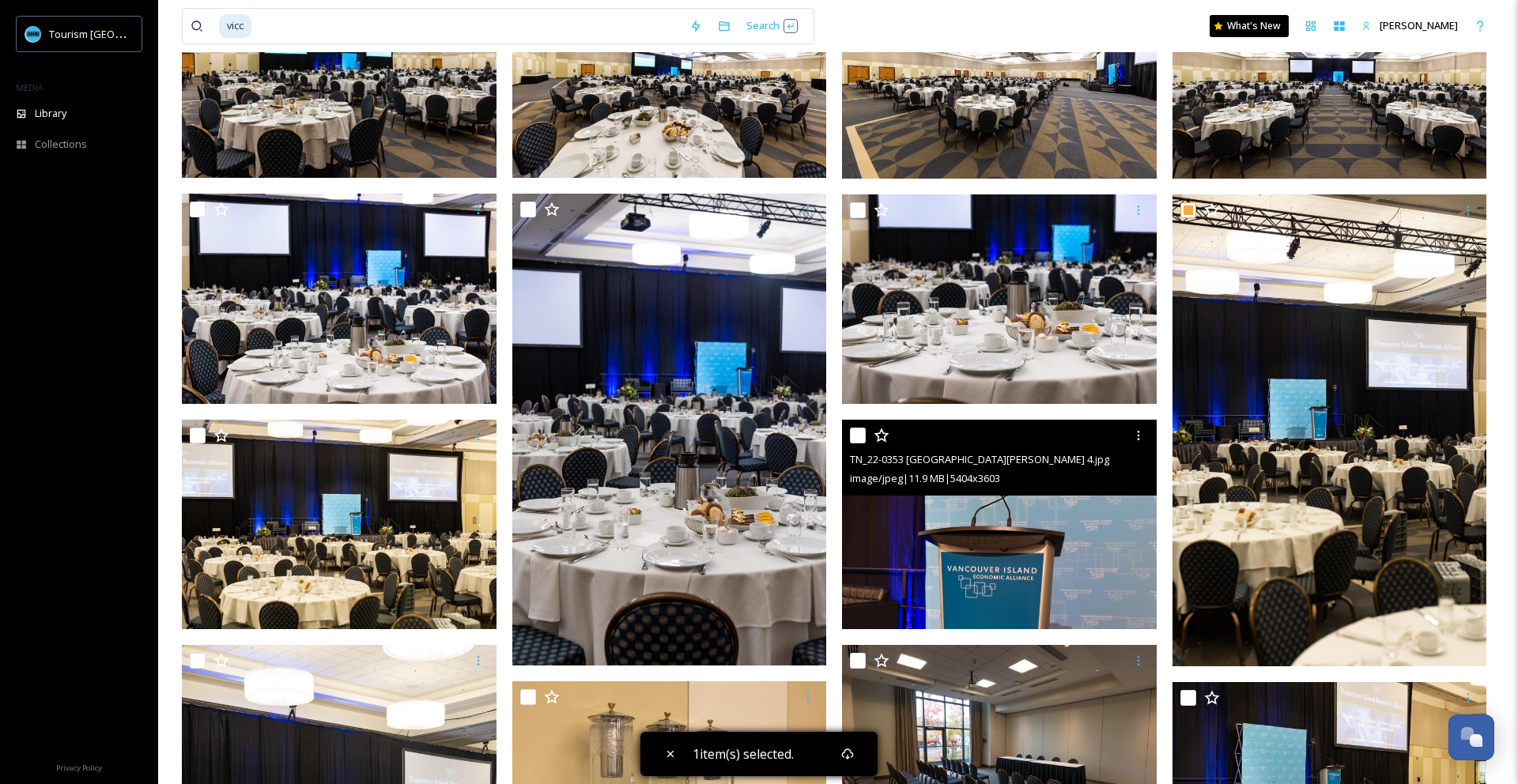
click at [856, 439] on input "checkbox" at bounding box center [858, 436] width 16 height 16
checkbox input "true"
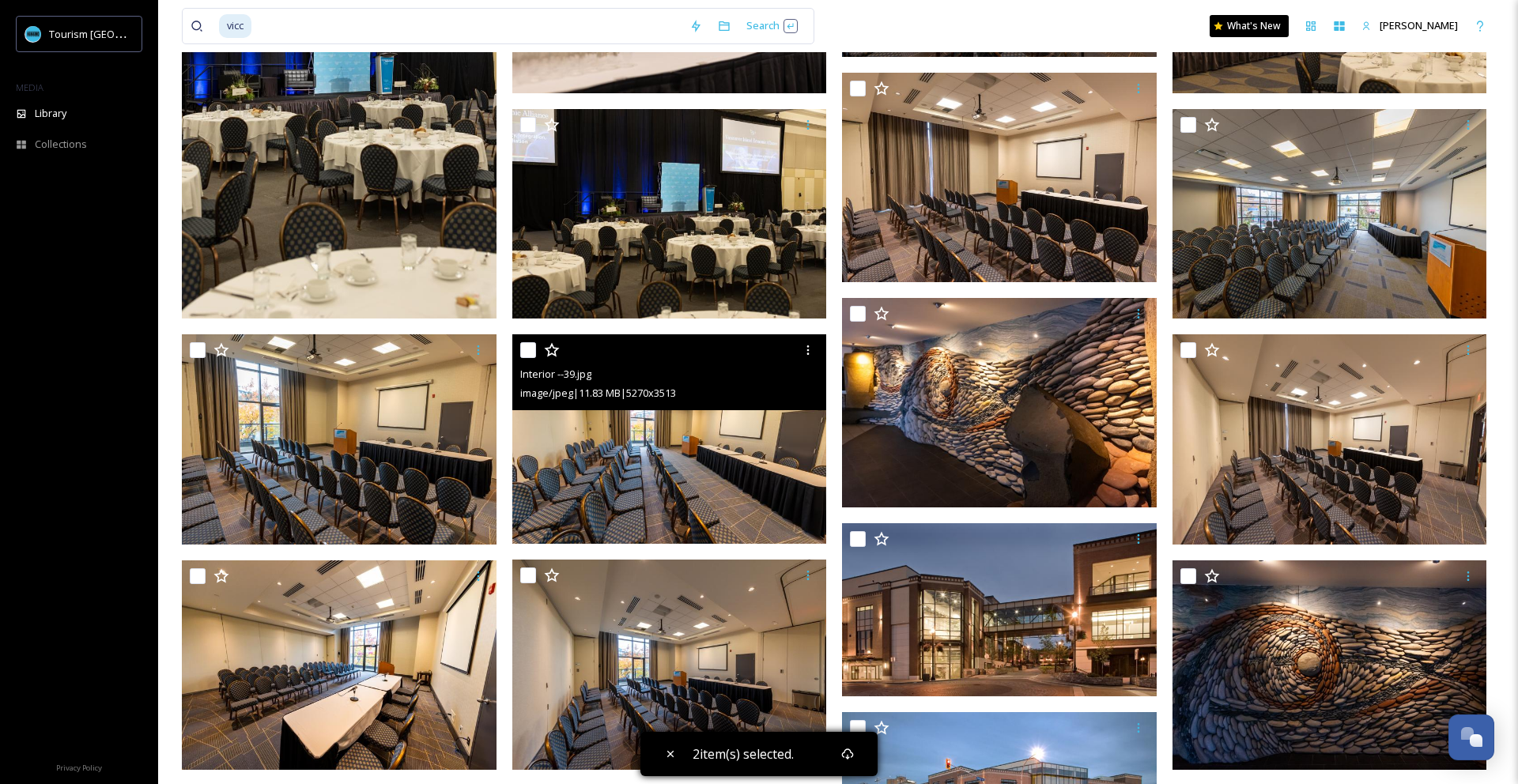
scroll to position [1052, 0]
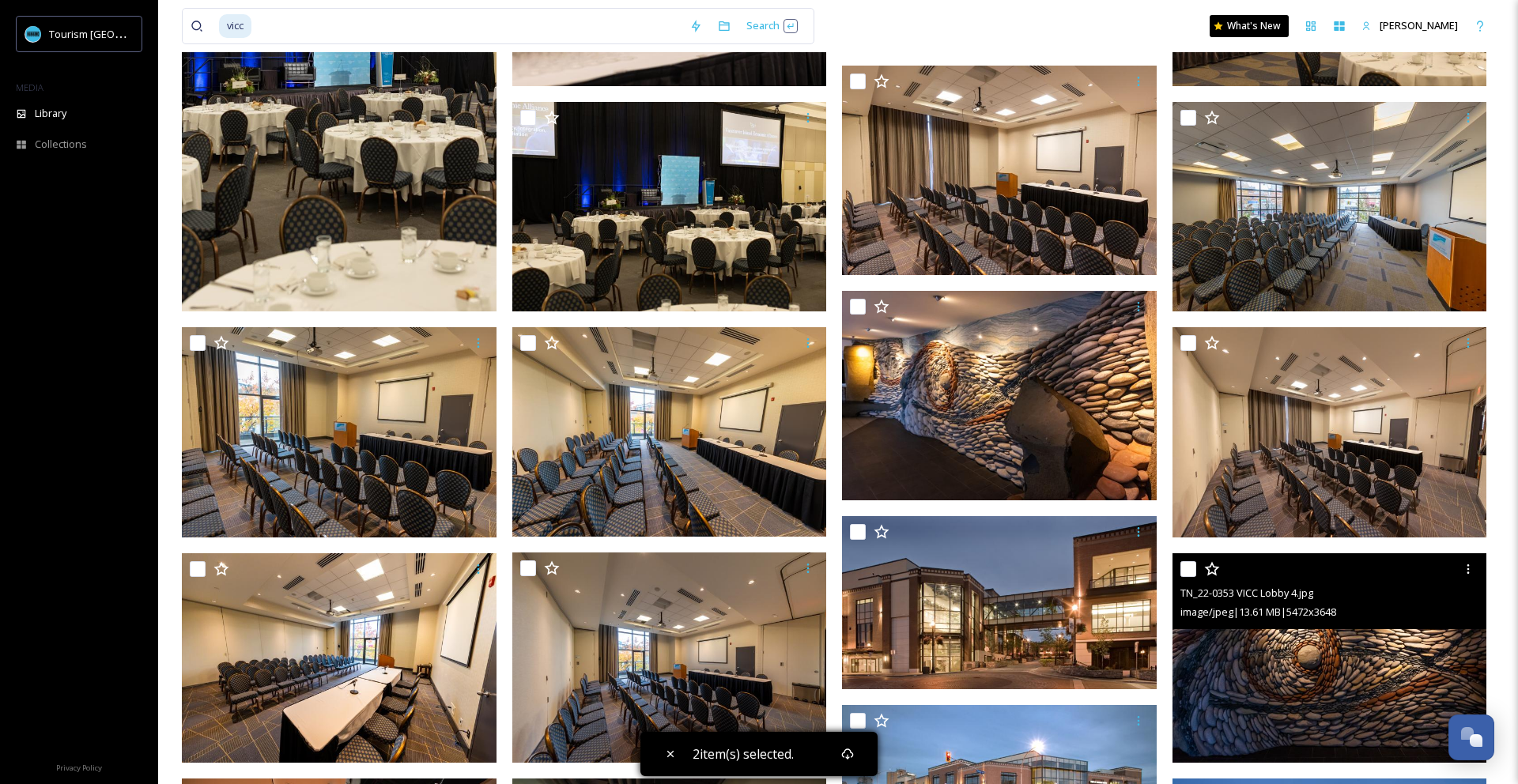
click at [1183, 568] on input "checkbox" at bounding box center [1188, 569] width 16 height 16
checkbox input "true"
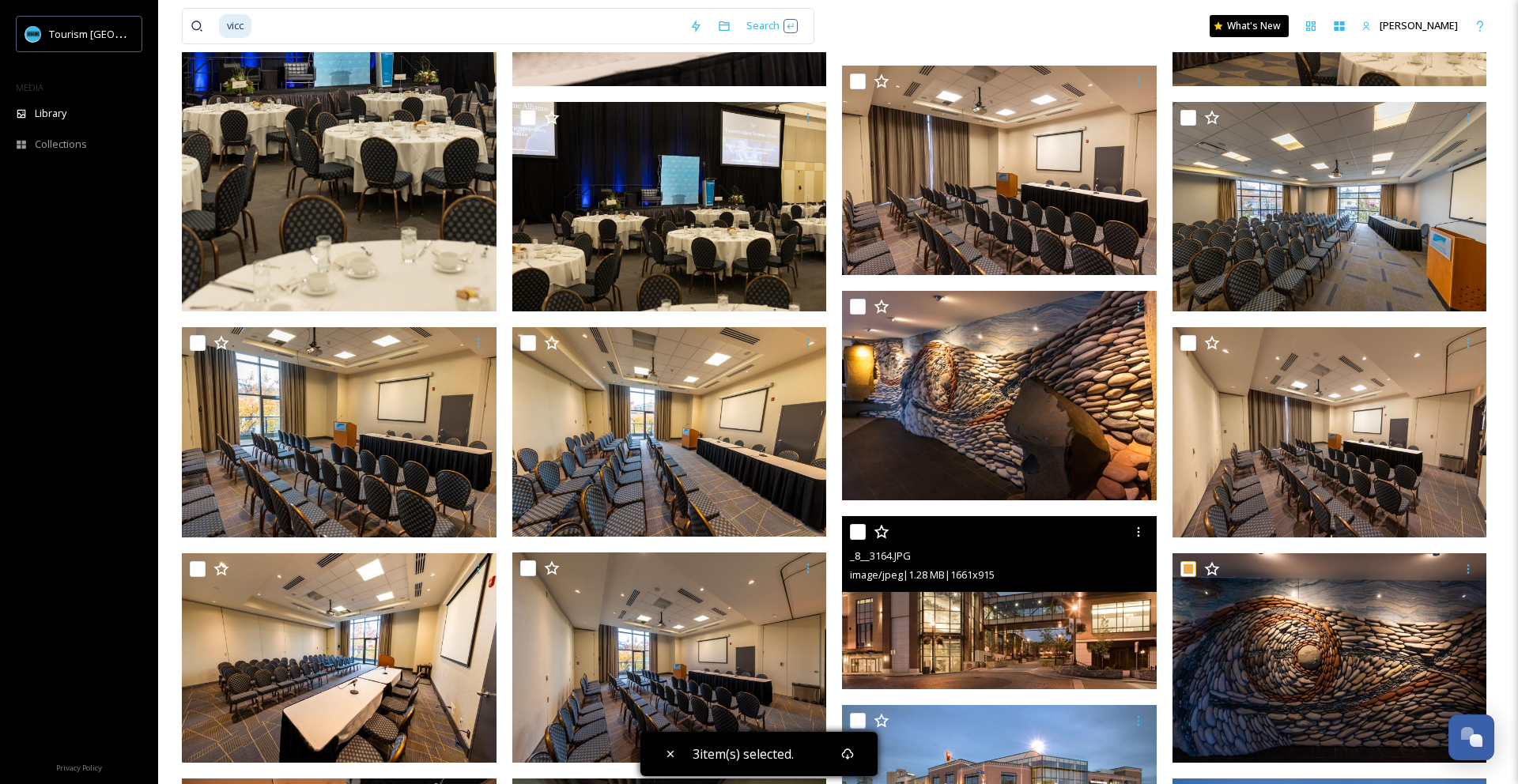
click at [855, 527] on input "checkbox" at bounding box center [858, 532] width 16 height 16
checkbox input "true"
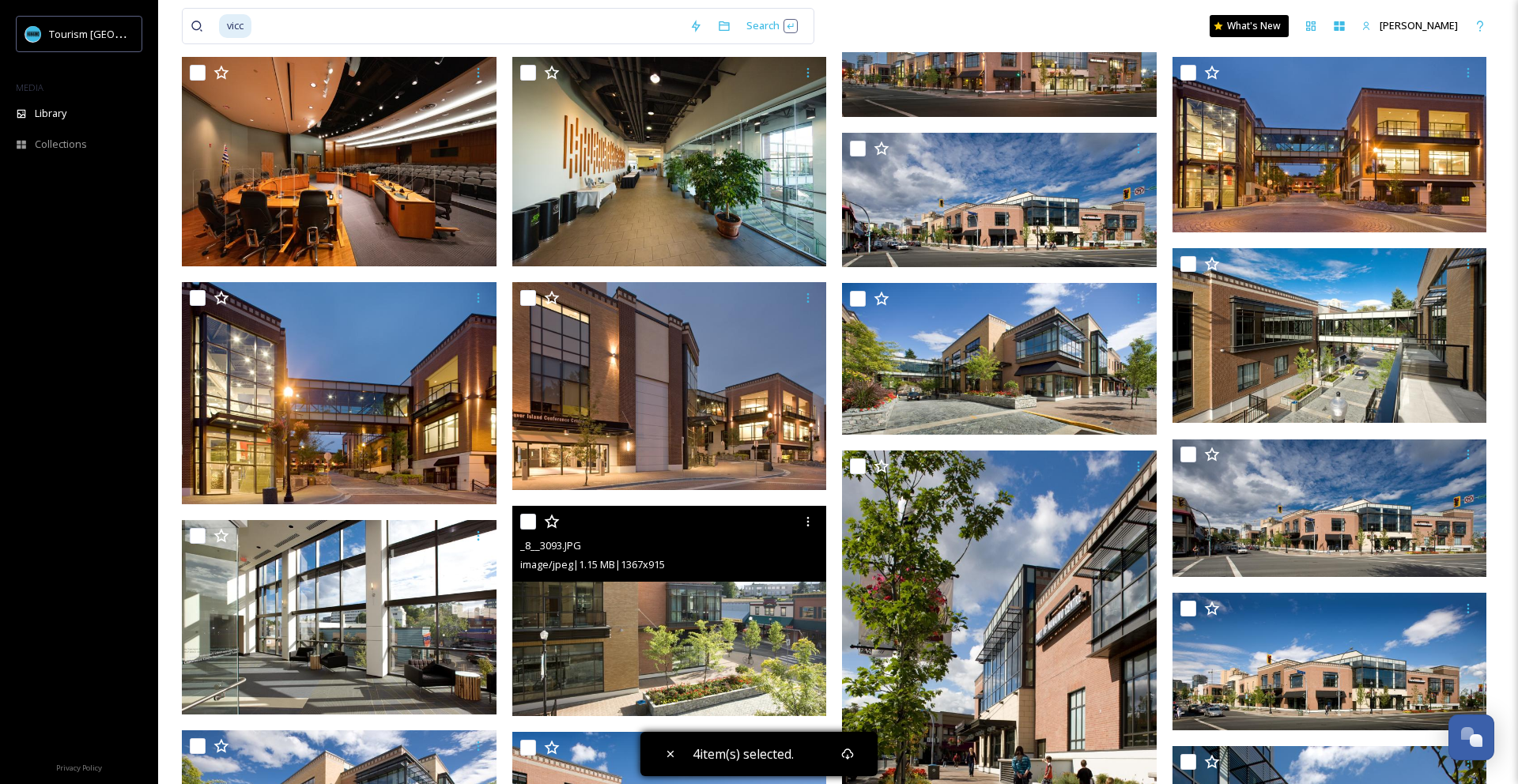
scroll to position [1813, 0]
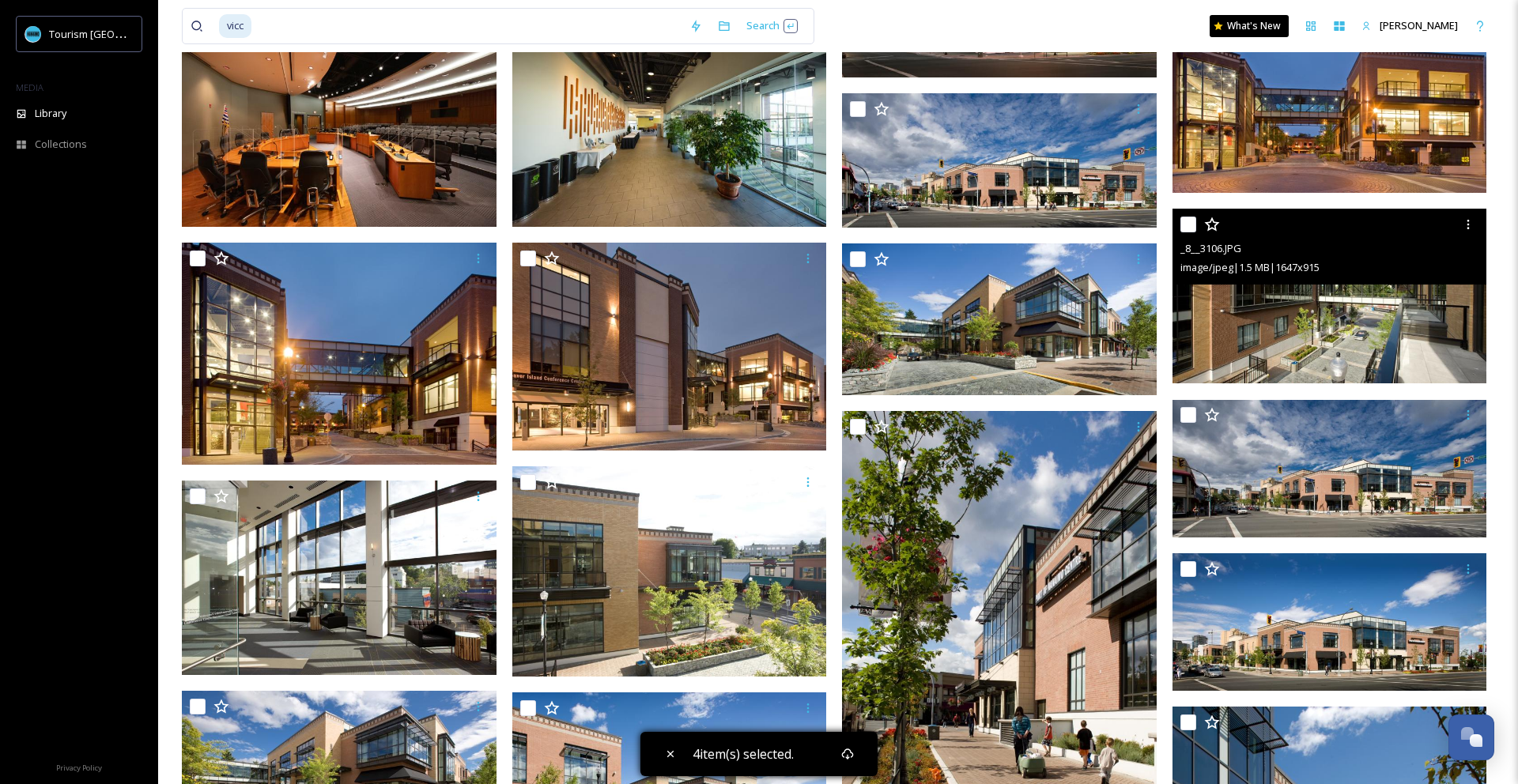
click at [1182, 229] on input "checkbox" at bounding box center [1188, 224] width 16 height 16
checkbox input "true"
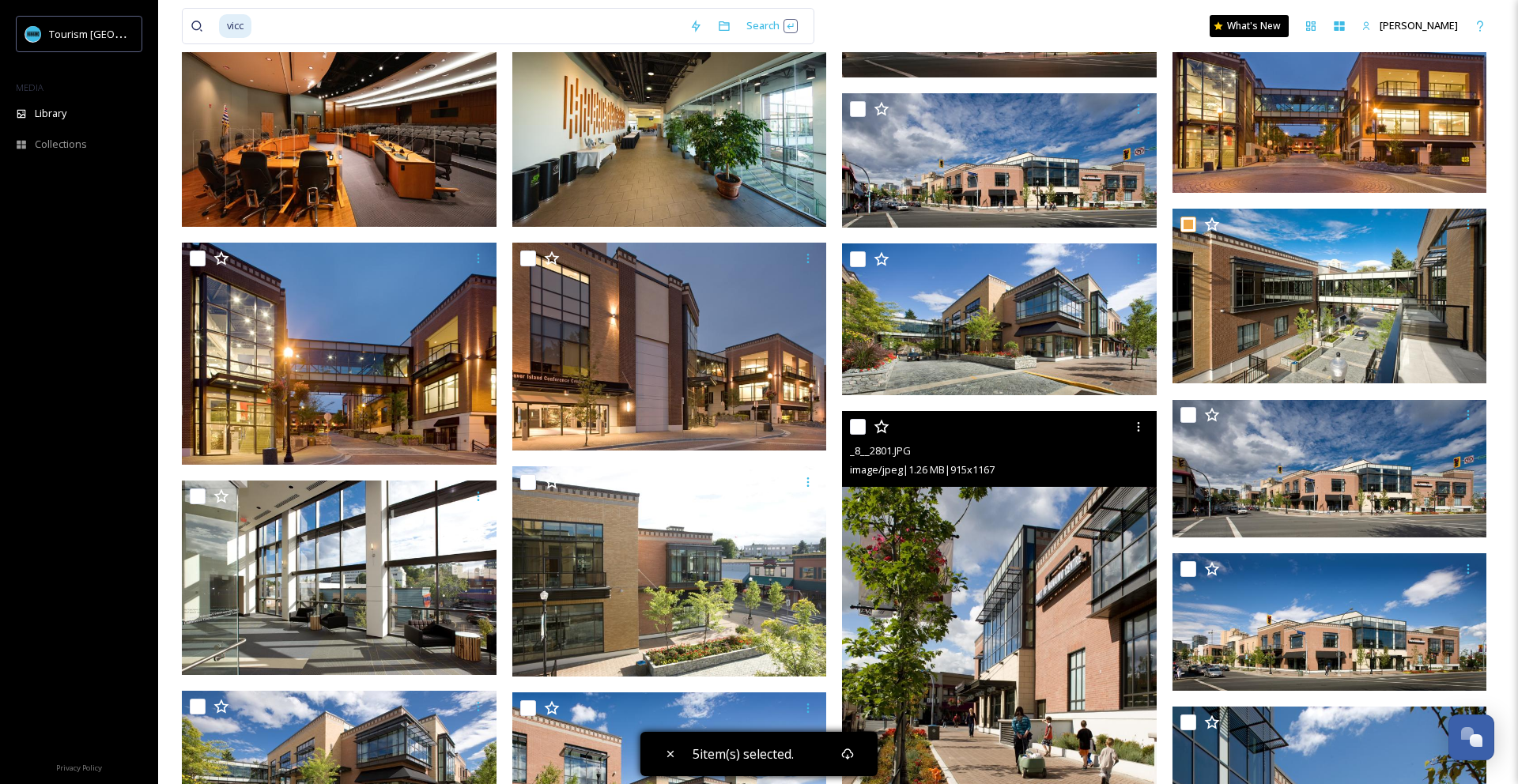
click at [863, 432] on input "checkbox" at bounding box center [858, 427] width 16 height 16
checkbox input "true"
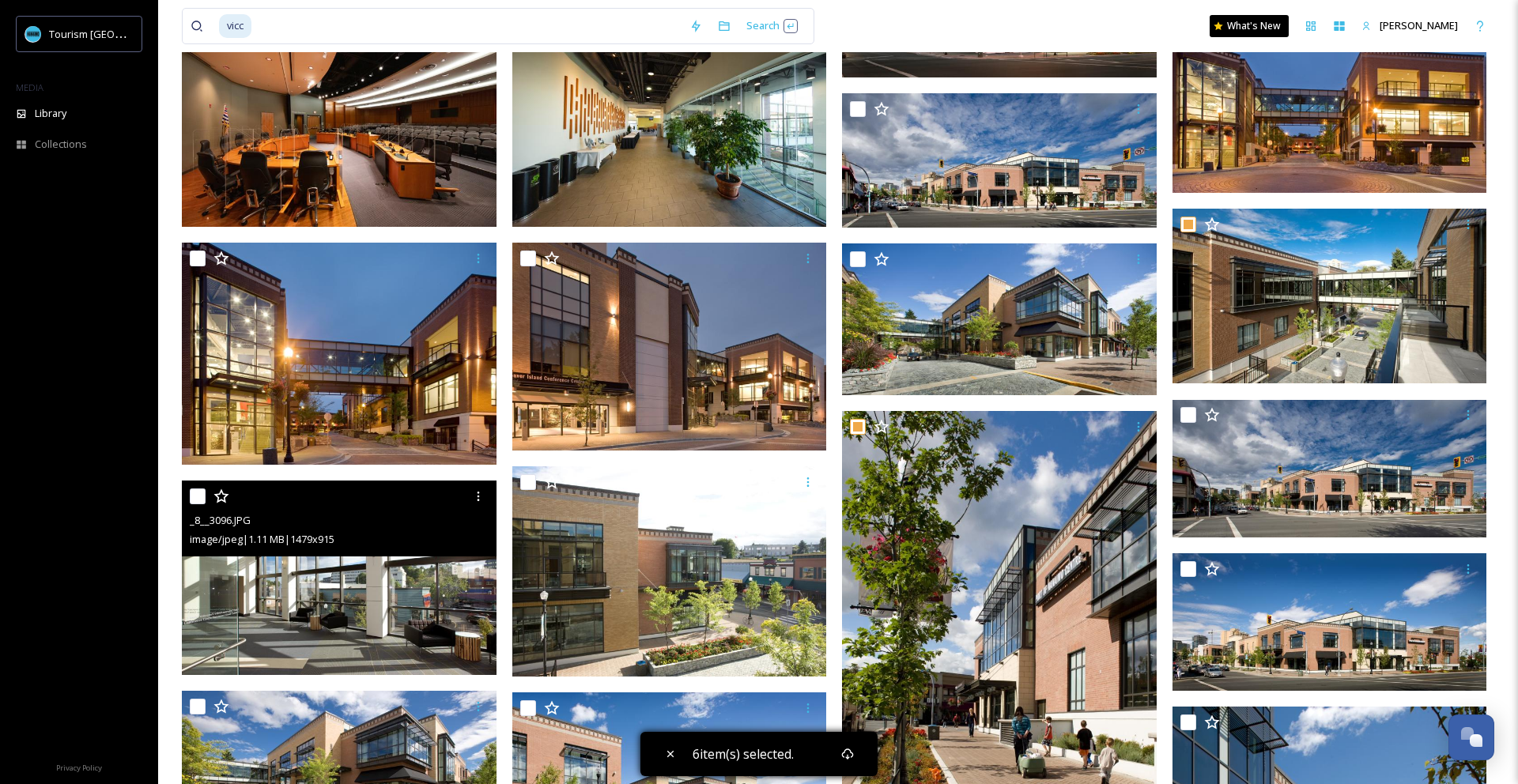
drag, startPoint x: 197, startPoint y: 500, endPoint x: 222, endPoint y: 513, distance: 28.2
click at [197, 500] on input "checkbox" at bounding box center [198, 496] width 16 height 16
checkbox input "true"
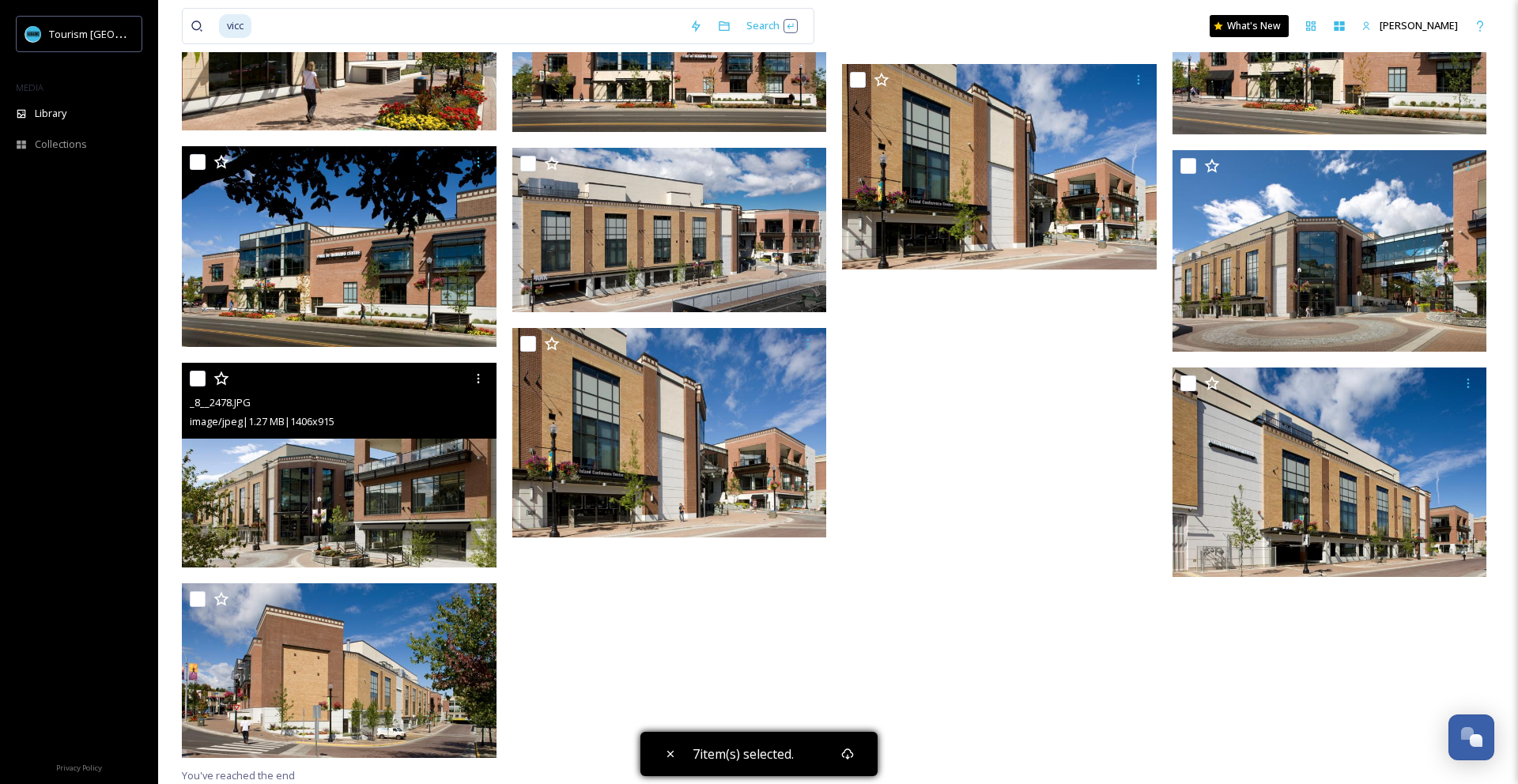
scroll to position [2924, 0]
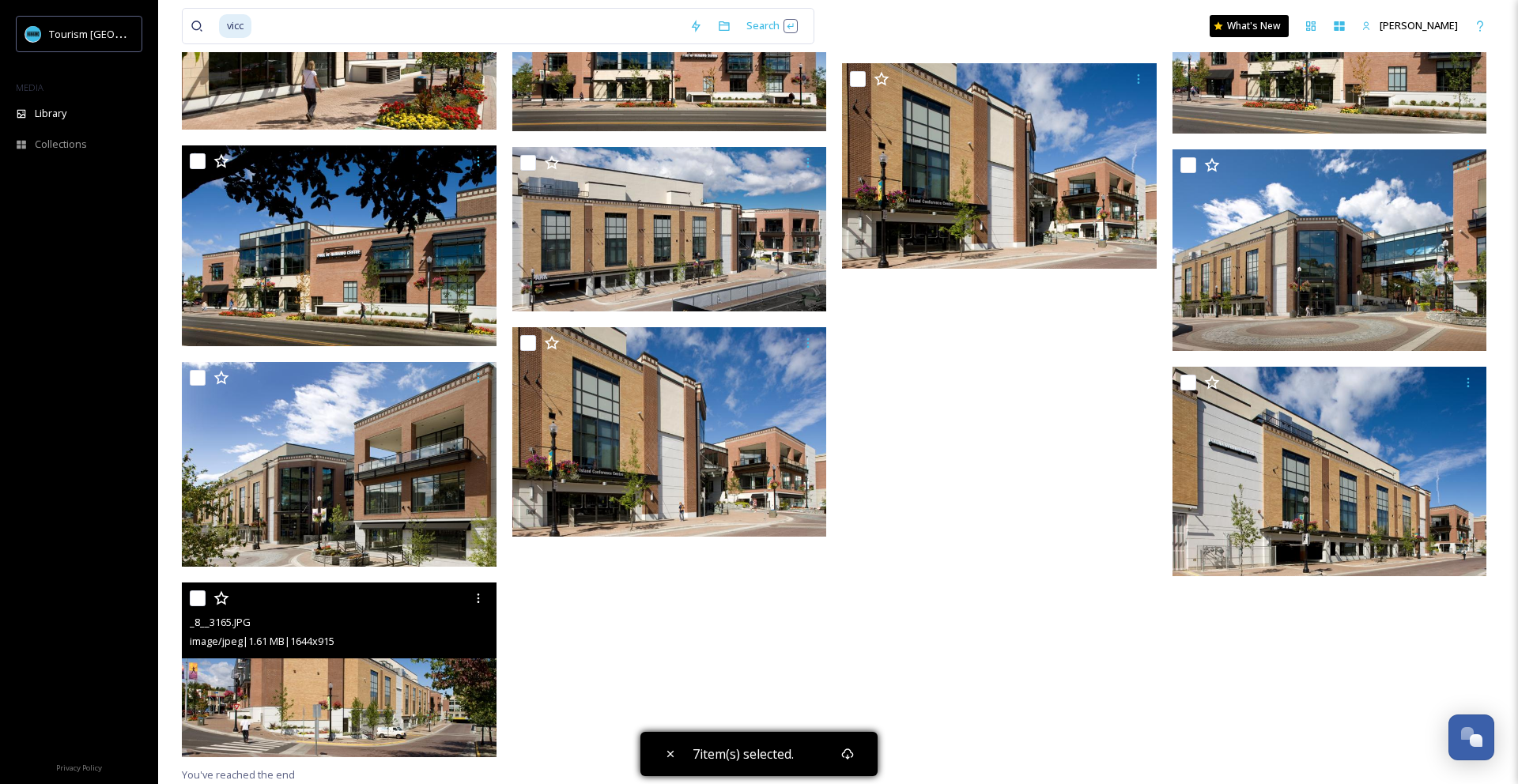
click at [195, 598] on input "checkbox" at bounding box center [198, 598] width 16 height 16
checkbox input "true"
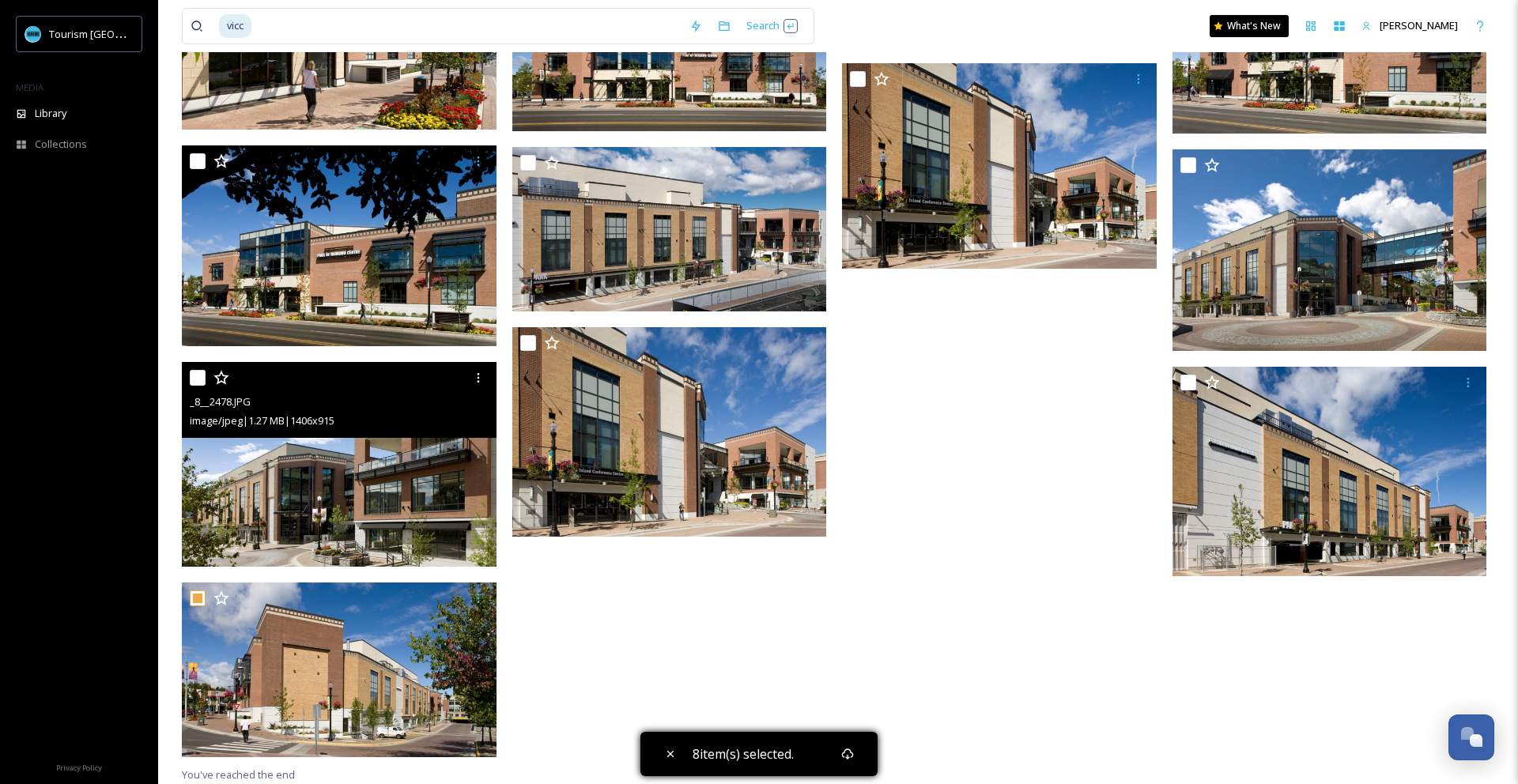
click at [199, 378] on input "checkbox" at bounding box center [198, 378] width 16 height 16
checkbox input "true"
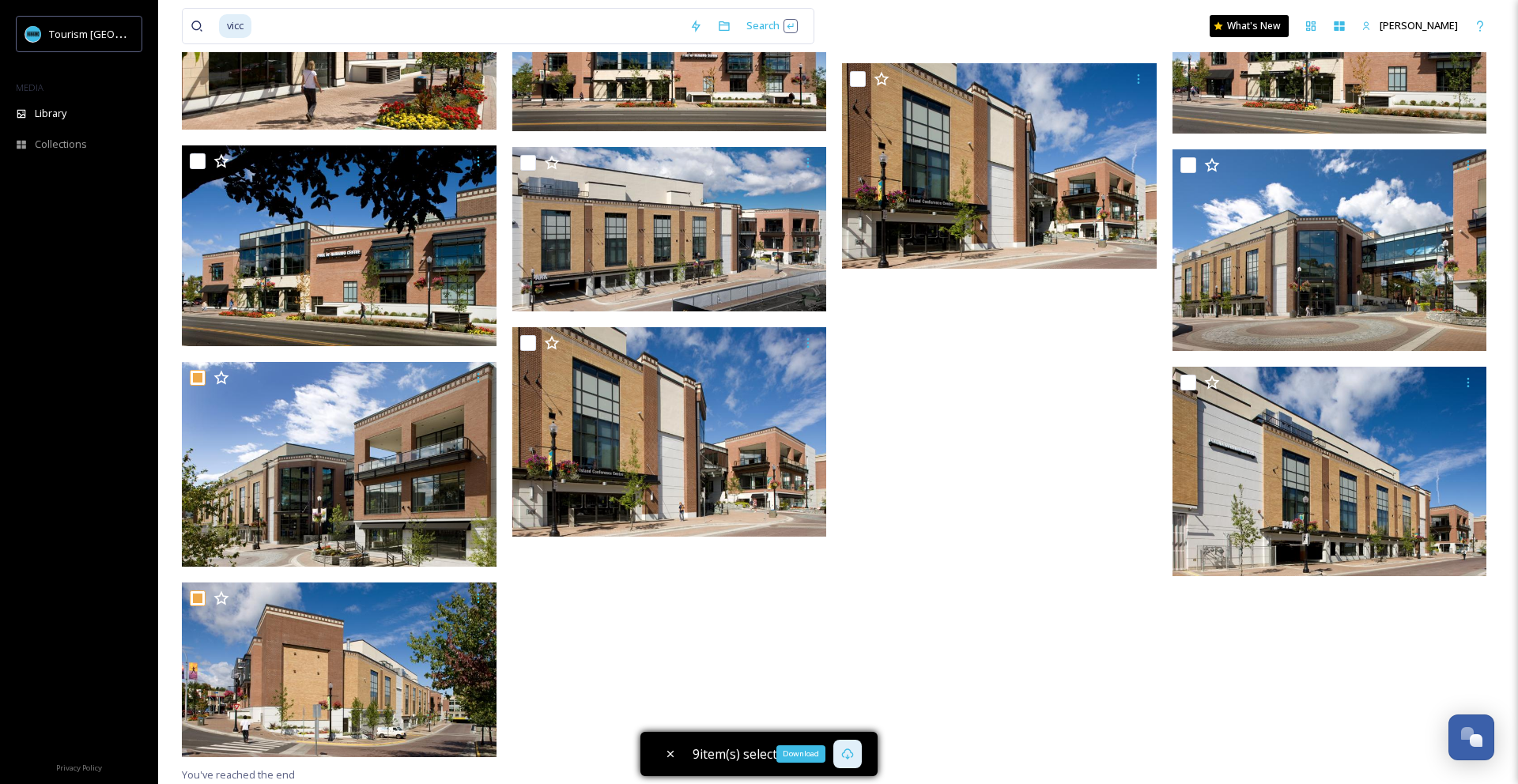
click at [855, 756] on div "Download" at bounding box center [847, 753] width 29 height 29
